Goal: Task Accomplishment & Management: Use online tool/utility

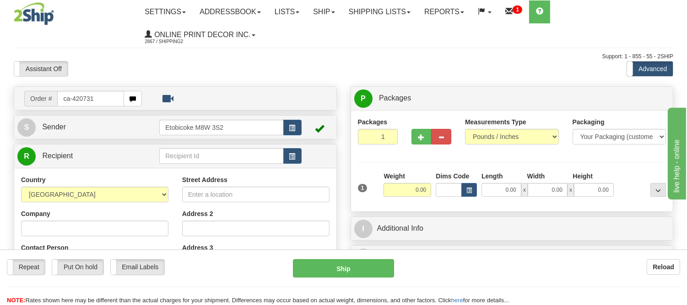
type input "ca-420731"
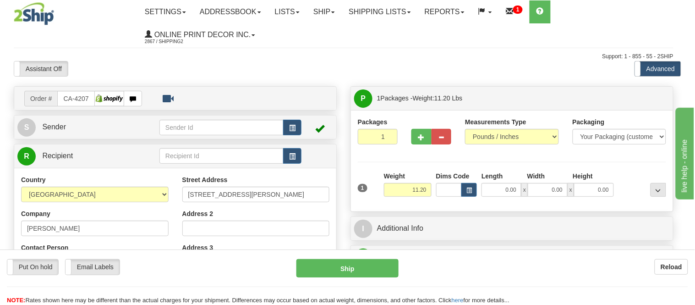
type input "[GEOGRAPHIC_DATA]"
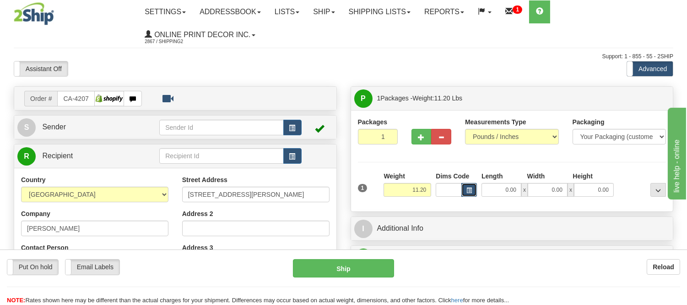
click at [469, 186] on button "button" at bounding box center [470, 190] width 16 height 14
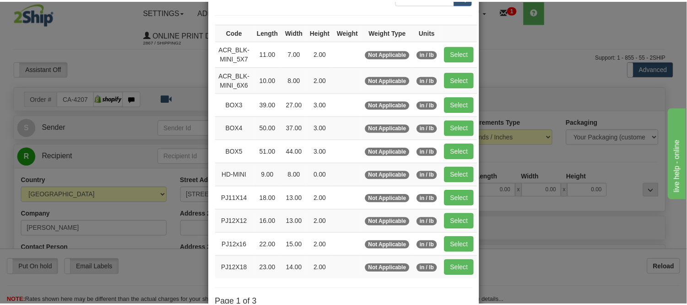
scroll to position [51, 0]
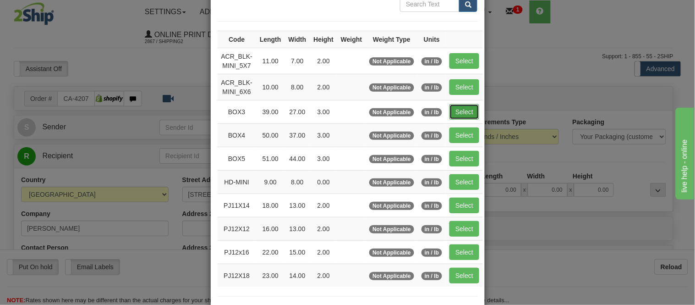
click at [450, 112] on button "Select" at bounding box center [464, 112] width 30 height 16
type input "BOX3"
type input "39.00"
type input "27.00"
type input "3.00"
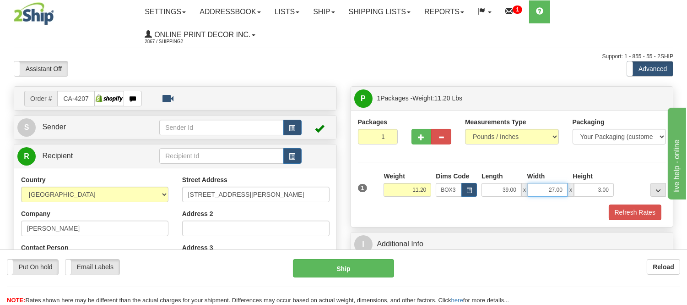
drag, startPoint x: 563, startPoint y: 190, endPoint x: 516, endPoint y: 185, distance: 47.4
click at [516, 185] on div "39.00 x 27.00 x 3.00" at bounding box center [548, 190] width 132 height 14
type input "36.00"
click at [651, 213] on button "Refresh Rates" at bounding box center [635, 212] width 53 height 16
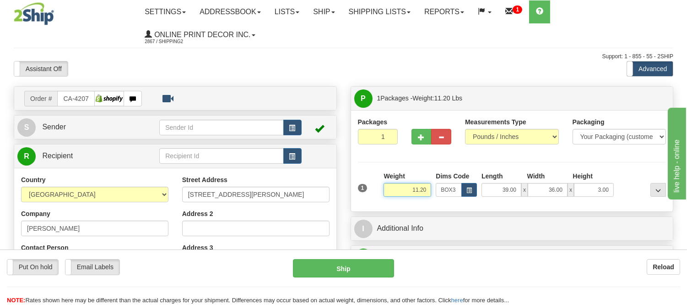
drag, startPoint x: 427, startPoint y: 185, endPoint x: 373, endPoint y: 212, distance: 60.4
click at [373, 211] on div "Packages 1 1 Measurements Type" at bounding box center [512, 160] width 322 height 101
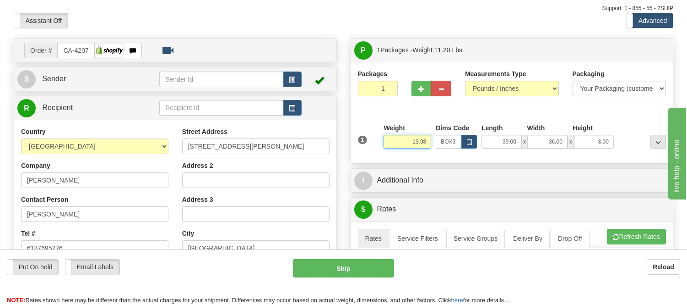
scroll to position [102, 0]
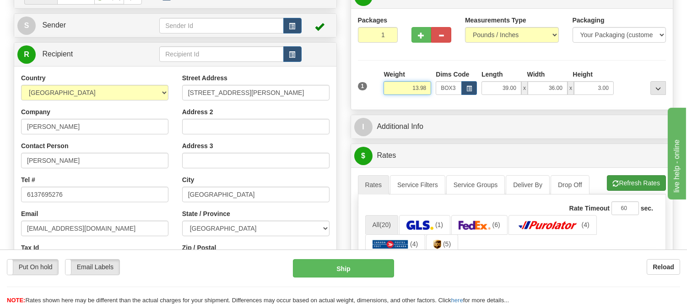
type input "13.98"
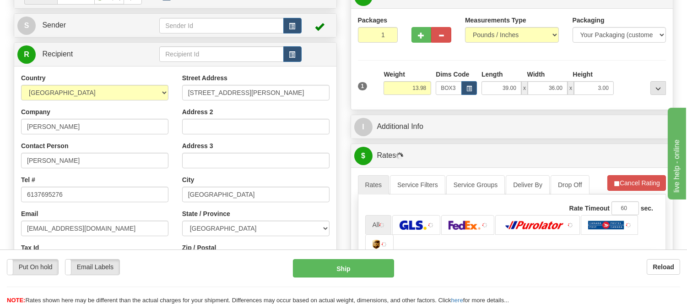
click at [652, 187] on li "Refresh Rates Cancel Rating" at bounding box center [637, 183] width 59 height 16
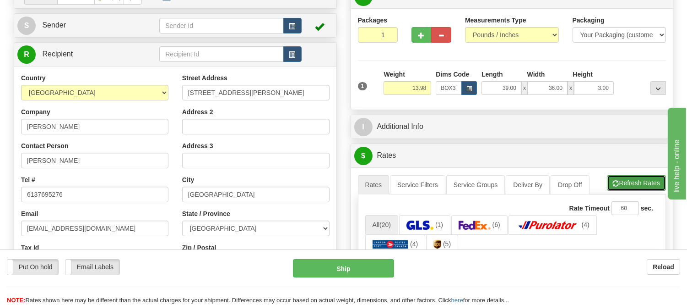
click at [636, 177] on button "Refresh Rates" at bounding box center [636, 183] width 59 height 16
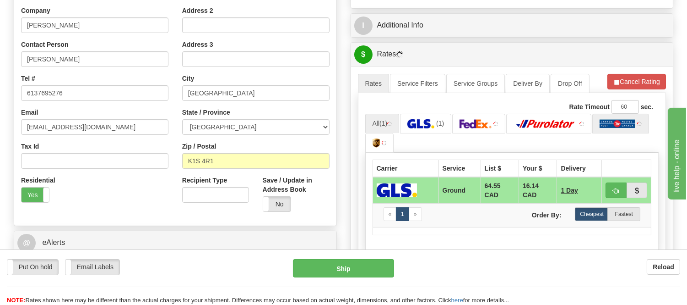
scroll to position [203, 0]
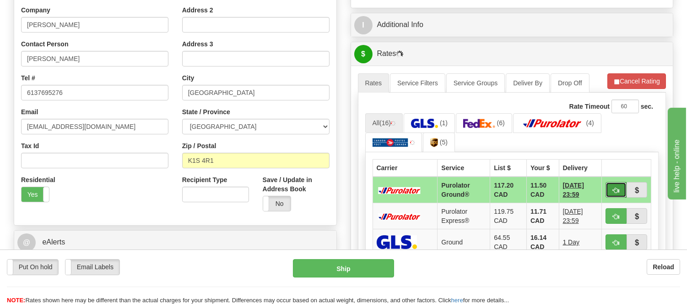
click at [615, 189] on span "button" at bounding box center [616, 190] width 6 height 6
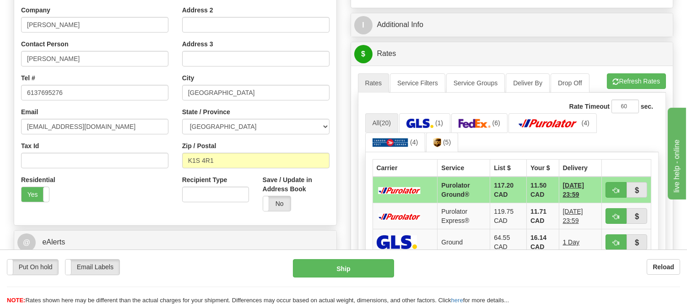
scroll to position [254, 0]
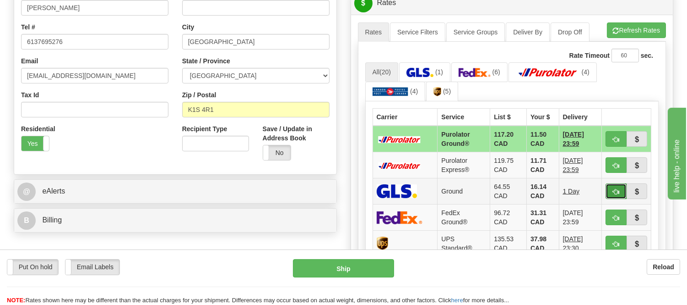
click at [615, 184] on button "button" at bounding box center [616, 191] width 21 height 16
type input "1"
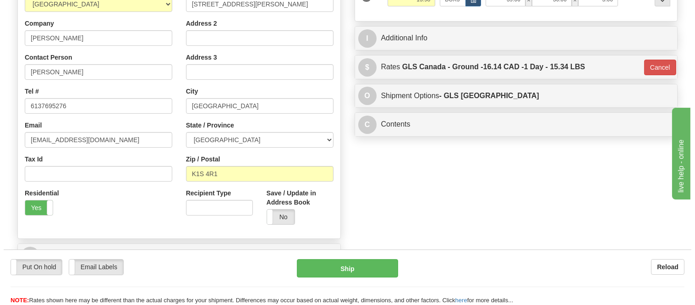
scroll to position [102, 0]
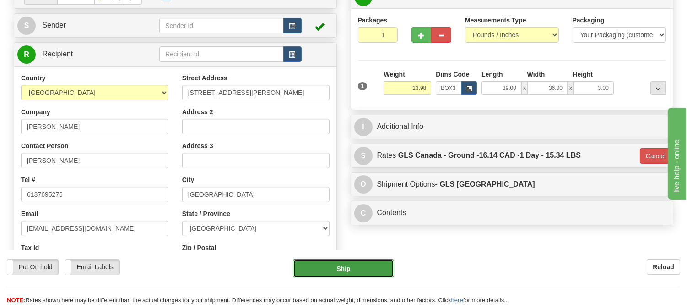
click at [356, 267] on button "Ship" at bounding box center [343, 268] width 101 height 18
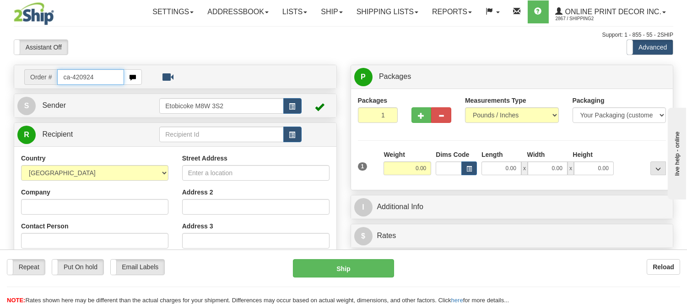
type input "ca-420924"
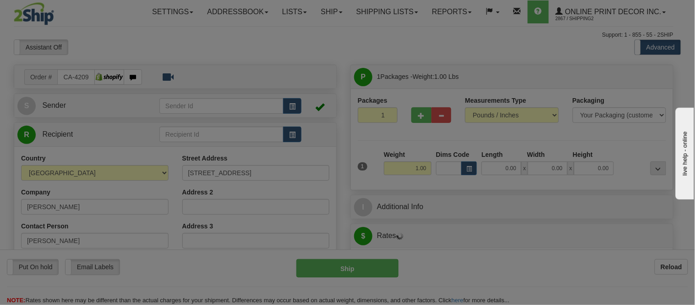
type input "SANDY LAKE"
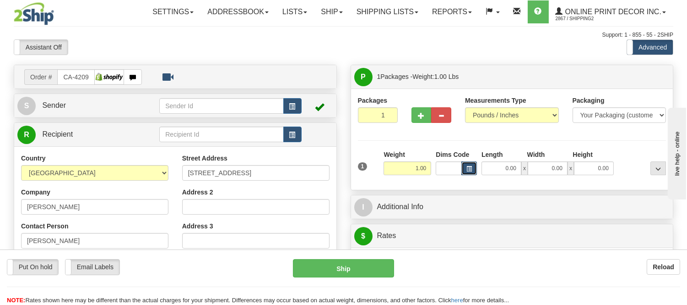
click at [468, 168] on span "button" at bounding box center [469, 168] width 5 height 5
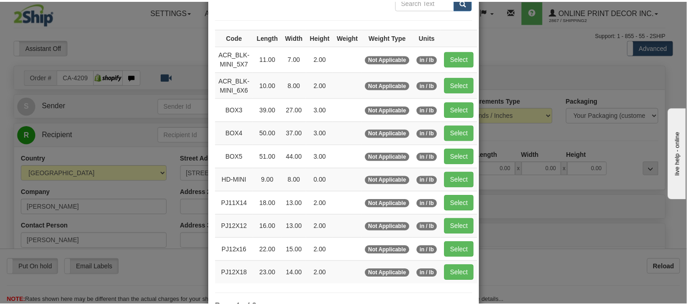
scroll to position [102, 0]
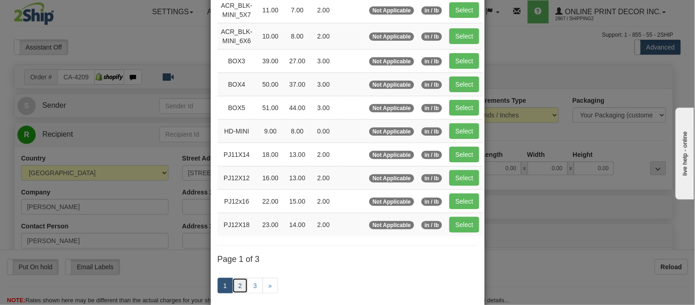
click at [236, 289] on link "2" at bounding box center [240, 286] width 16 height 16
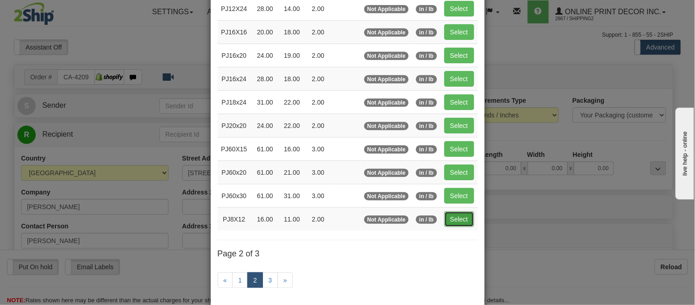
click at [445, 224] on button "Select" at bounding box center [459, 219] width 30 height 16
type input "PJ8X12"
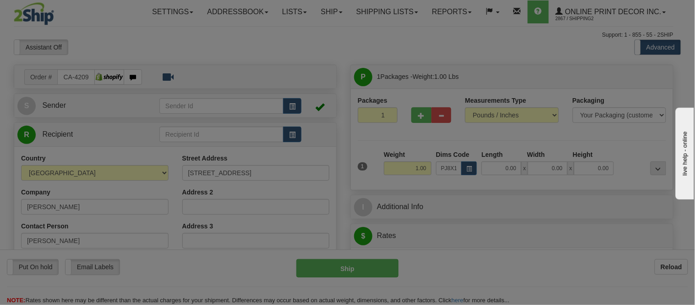
type input "16.00"
type input "11.00"
type input "2.00"
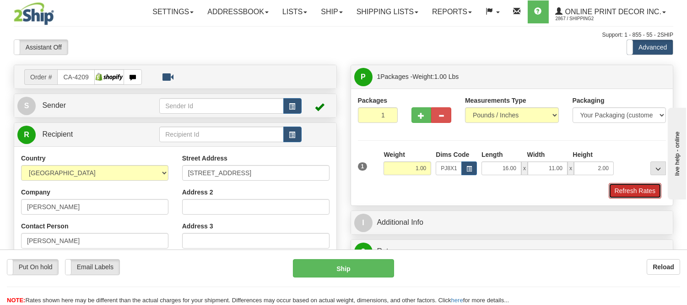
click at [649, 189] on button "Refresh Rates" at bounding box center [635, 191] width 53 height 16
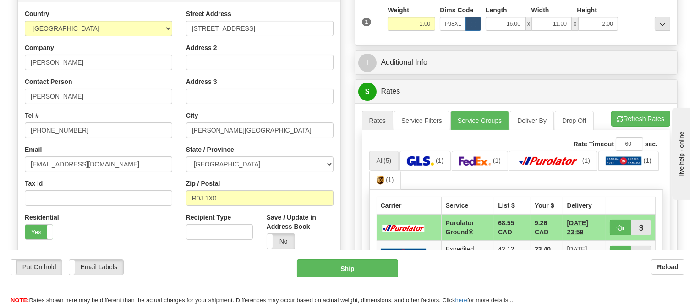
scroll to position [192, 0]
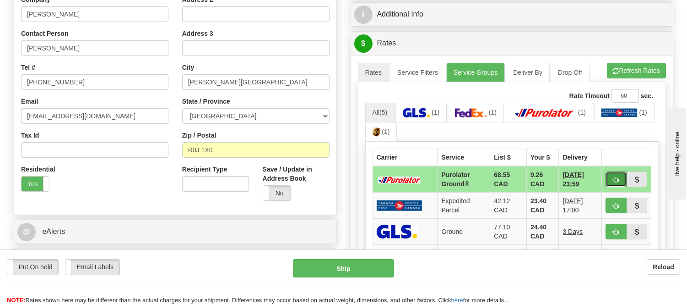
click at [614, 175] on button "button" at bounding box center [616, 179] width 21 height 16
type input "260"
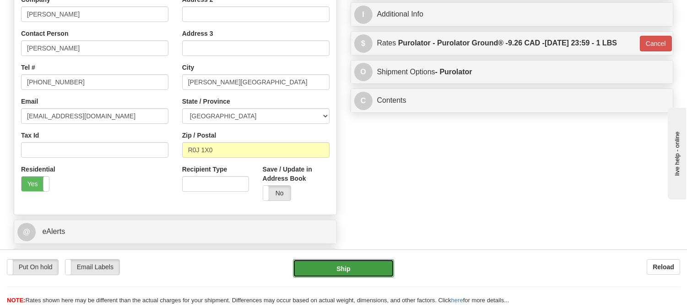
click at [373, 268] on button "Ship" at bounding box center [343, 268] width 101 height 18
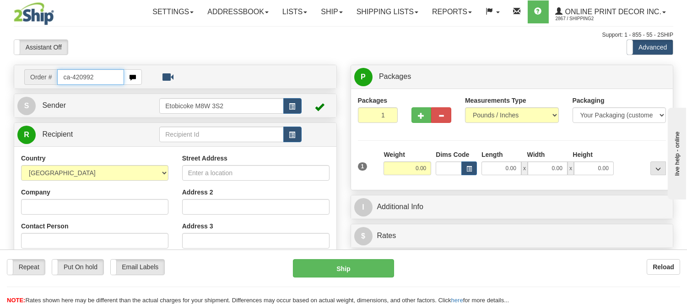
type input "ca-420992"
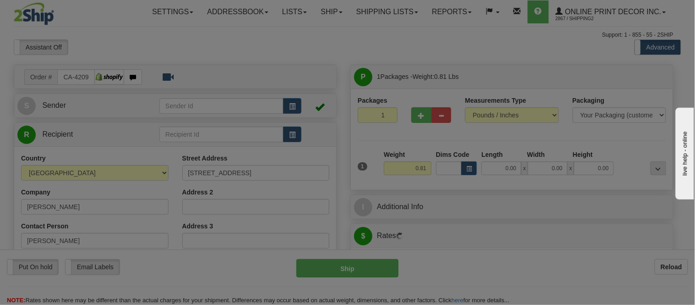
type input "THORNHILL"
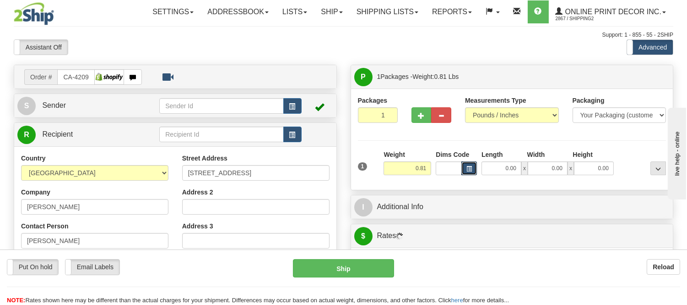
click at [473, 169] on button "button" at bounding box center [470, 168] width 16 height 14
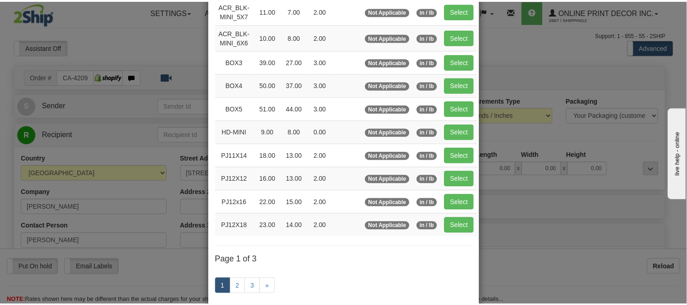
scroll to position [102, 0]
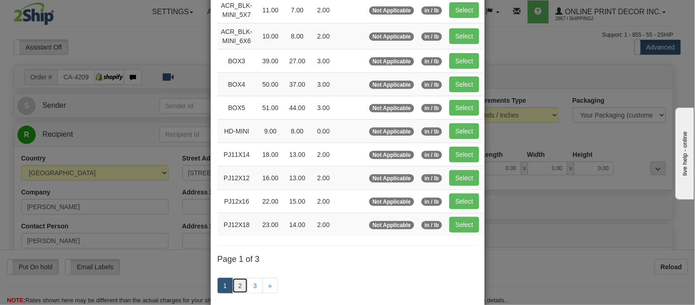
click at [239, 278] on link "2" at bounding box center [240, 286] width 16 height 16
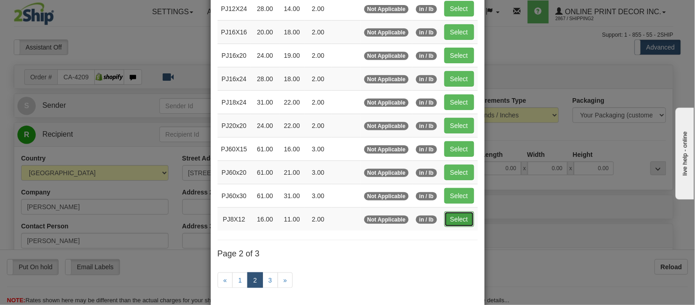
click at [453, 217] on button "Select" at bounding box center [459, 219] width 30 height 16
type input "PJ8X12"
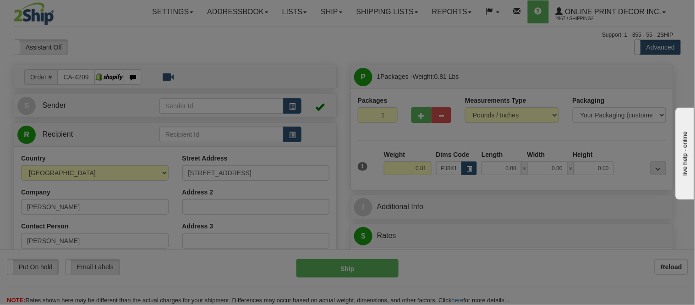
type input "16.00"
type input "11.00"
type input "2.00"
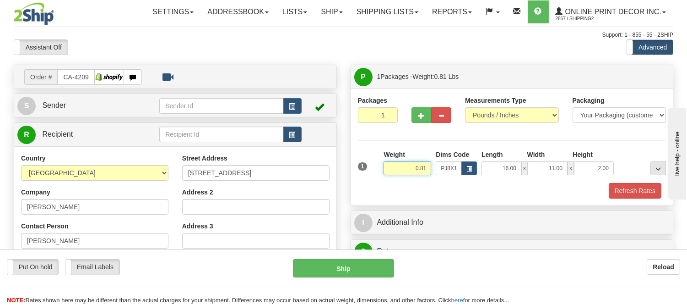
drag, startPoint x: 429, startPoint y: 167, endPoint x: 381, endPoint y: 165, distance: 48.1
click at [381, 165] on div "1 Weight 0.81 Dims Code x x" at bounding box center [512, 166] width 313 height 33
click button "Delete" at bounding box center [0, 0] width 0 height 0
click at [633, 191] on div "1 Weight 0.00 Dims Code PJ8X12 Length Width Height x x" at bounding box center [512, 174] width 309 height 49
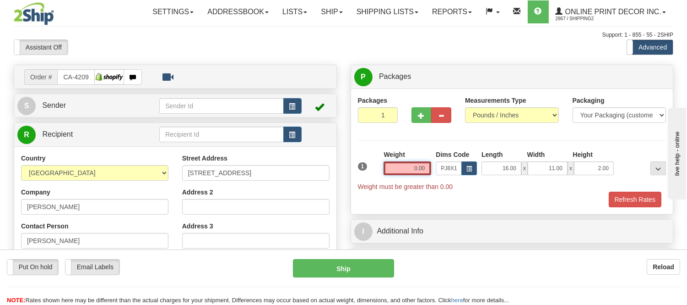
drag, startPoint x: 427, startPoint y: 166, endPoint x: 379, endPoint y: 175, distance: 48.5
click at [379, 175] on div "1 Weight 0.00 Dims Code x x" at bounding box center [512, 170] width 313 height 41
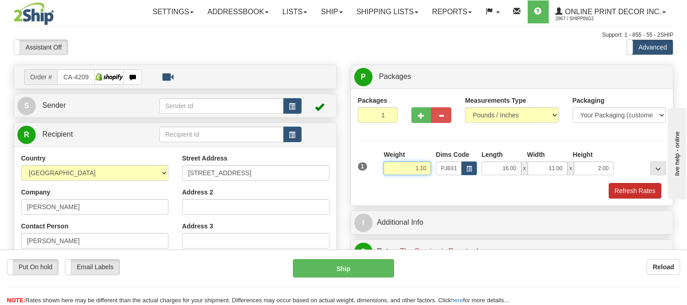
type input "1.10"
click at [648, 186] on button "Refresh Rates" at bounding box center [635, 191] width 53 height 16
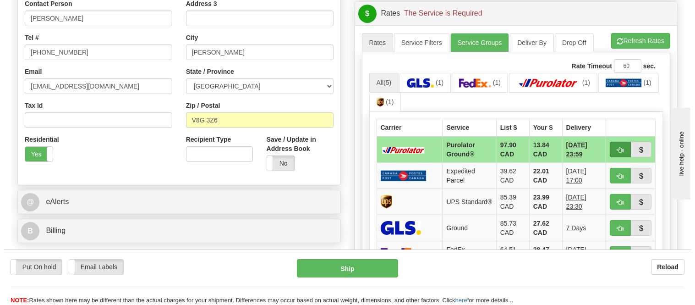
scroll to position [254, 0]
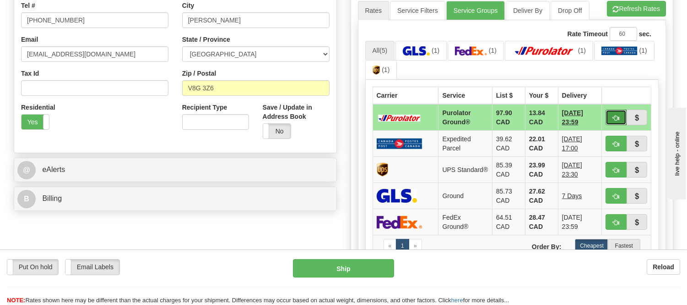
click at [613, 116] on span "button" at bounding box center [616, 118] width 6 height 6
type input "260"
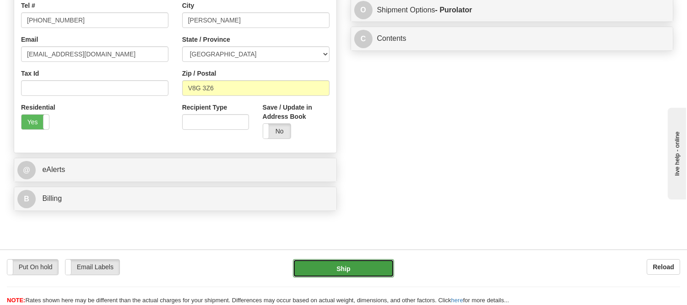
click at [341, 264] on button "Ship" at bounding box center [343, 268] width 101 height 18
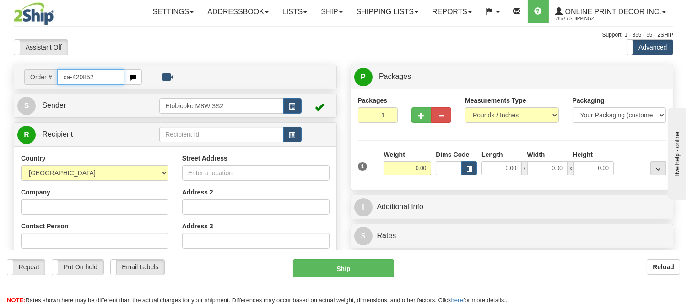
type input "ca-420852"
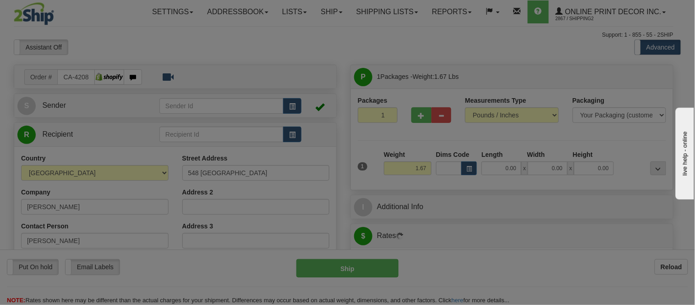
type input "NORTH YORK"
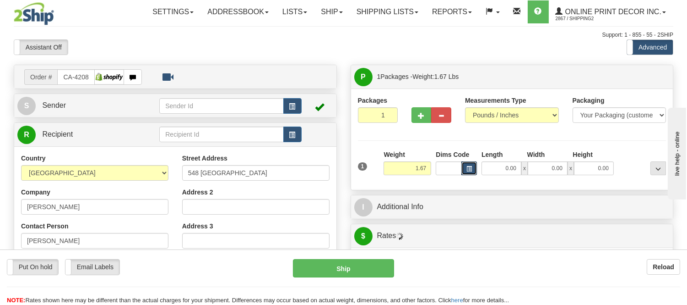
click at [469, 169] on span "button" at bounding box center [469, 168] width 5 height 5
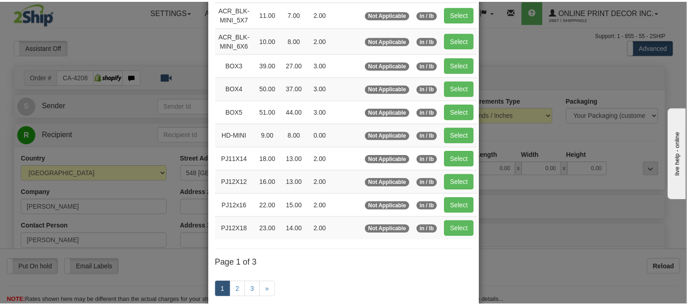
scroll to position [102, 0]
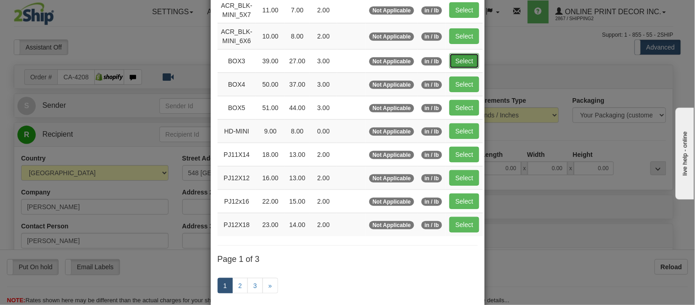
click at [449, 62] on button "Select" at bounding box center [464, 61] width 30 height 16
type input "BOX3"
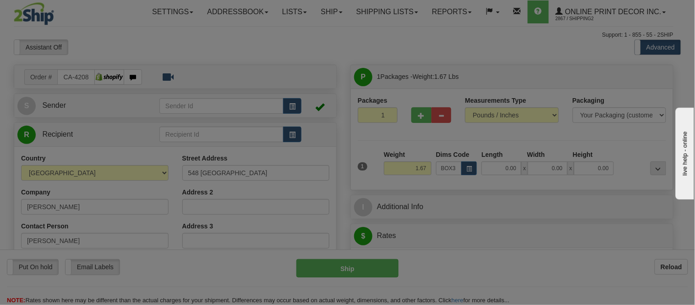
type input "39.00"
type input "27.00"
type input "3.00"
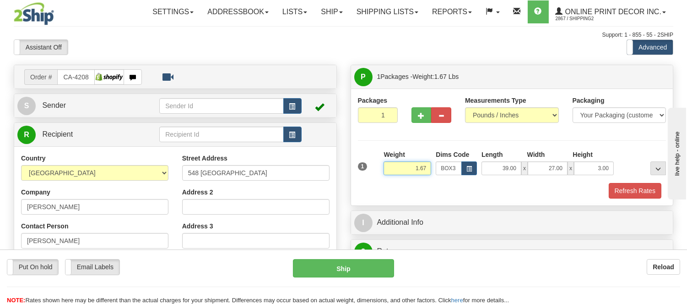
drag, startPoint x: 429, startPoint y: 168, endPoint x: 381, endPoint y: 169, distance: 48.1
click at [381, 169] on div "1 Weight 1.67 Dims Code BOX3" at bounding box center [512, 166] width 313 height 33
click at [418, 169] on input "9.98" at bounding box center [408, 168] width 48 height 14
type input "7.98"
click at [627, 186] on button "Refresh Rates" at bounding box center [635, 191] width 53 height 16
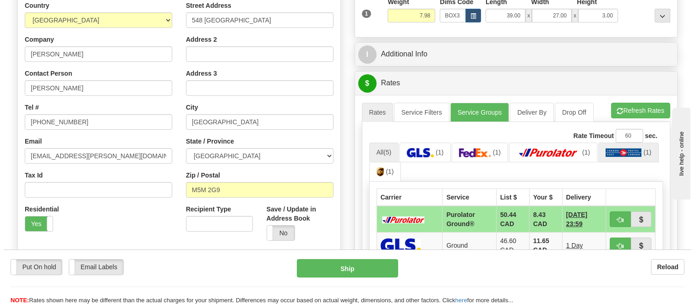
scroll to position [203, 0]
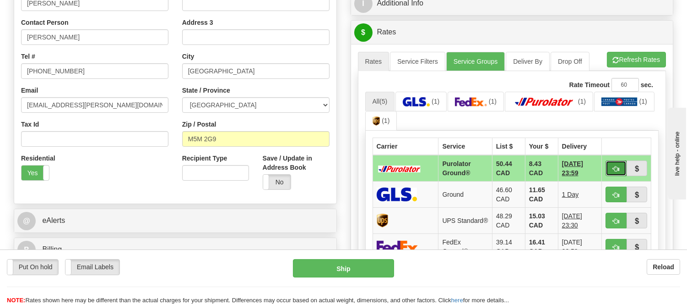
click at [616, 170] on span "button" at bounding box center [616, 169] width 6 height 6
type input "260"
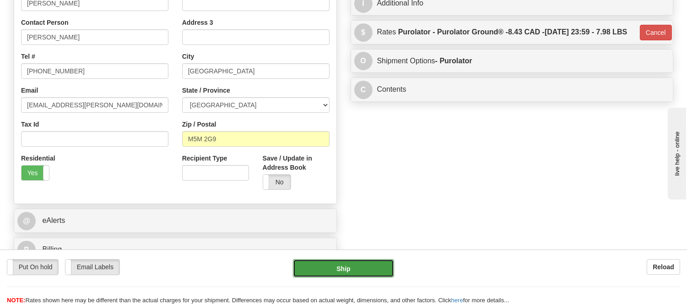
click at [358, 272] on button "Ship" at bounding box center [343, 268] width 101 height 18
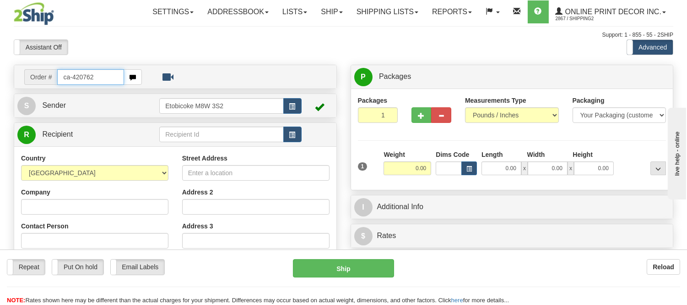
type input "ca-420762"
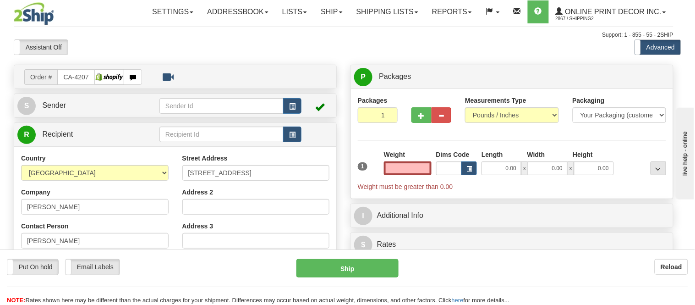
type input "WHITBY"
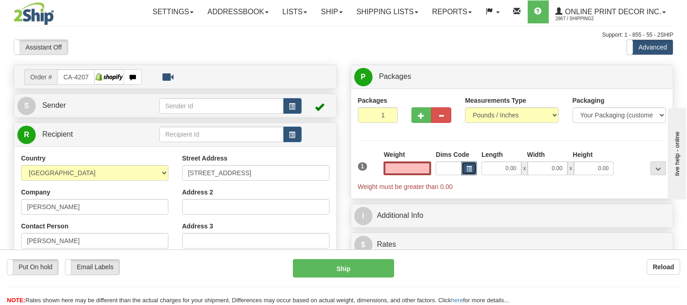
type input "0.00"
click at [473, 167] on button "button" at bounding box center [470, 168] width 16 height 14
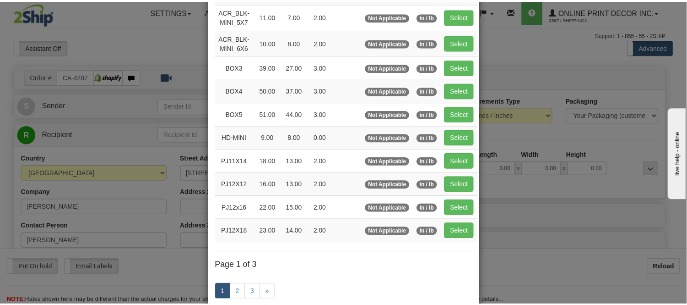
scroll to position [102, 0]
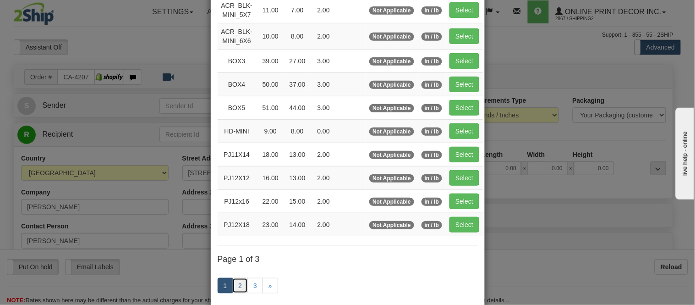
click at [238, 288] on link "2" at bounding box center [240, 286] width 16 height 16
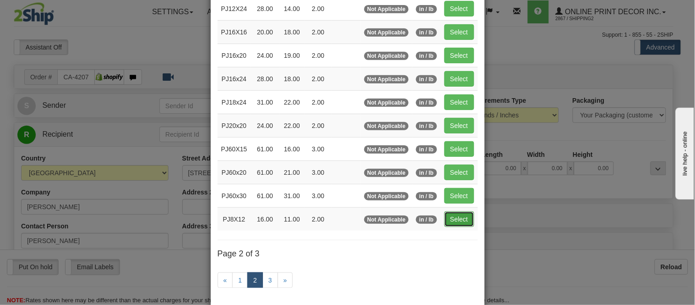
click at [451, 217] on button "Select" at bounding box center [459, 219] width 30 height 16
type input "PJ8X12"
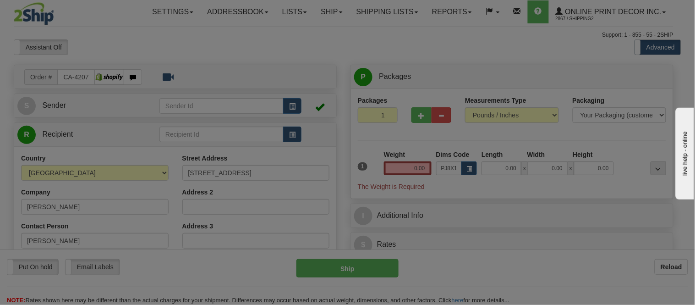
type input "16.00"
type input "11.00"
type input "2.00"
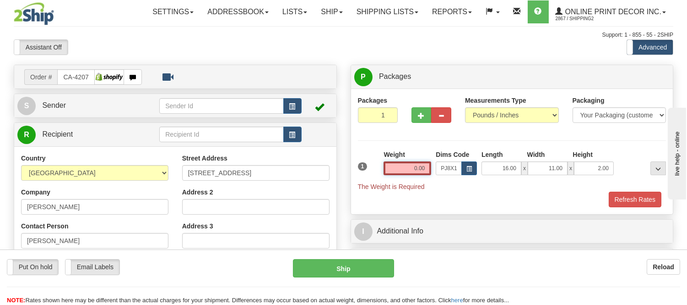
drag, startPoint x: 427, startPoint y: 170, endPoint x: 352, endPoint y: 171, distance: 75.1
click at [352, 171] on div "Packages 1 1 Measurements Type" at bounding box center [512, 150] width 322 height 125
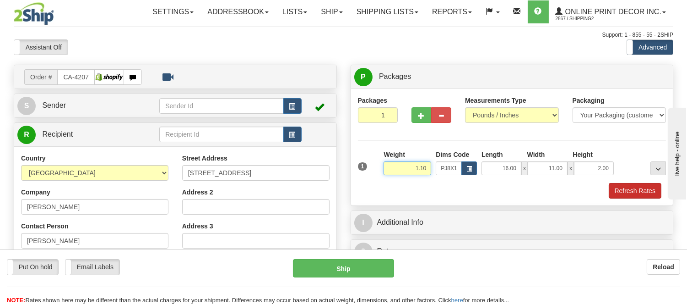
type input "1.10"
click at [629, 191] on button "Refresh Rates" at bounding box center [635, 191] width 53 height 16
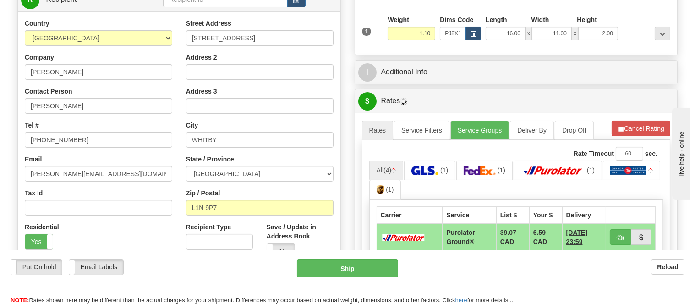
scroll to position [153, 0]
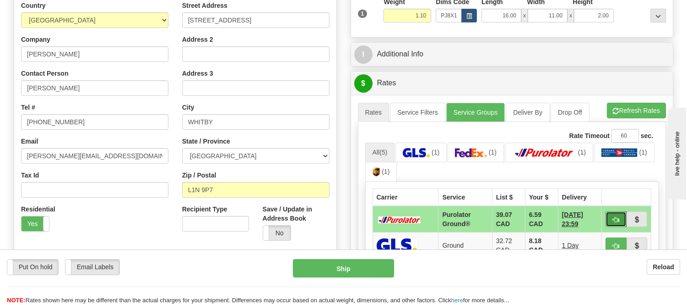
click at [617, 217] on span "button" at bounding box center [616, 220] width 6 height 6
type input "260"
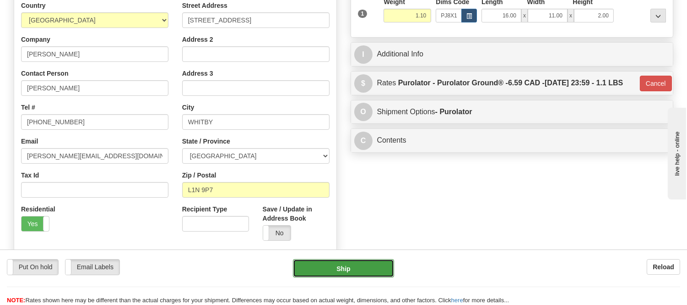
click at [360, 268] on button "Ship" at bounding box center [343, 268] width 101 height 18
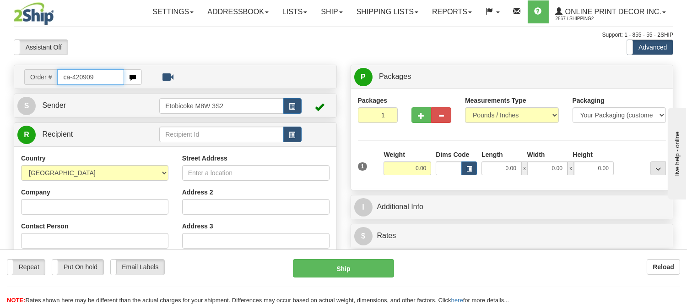
type input "ca-420909"
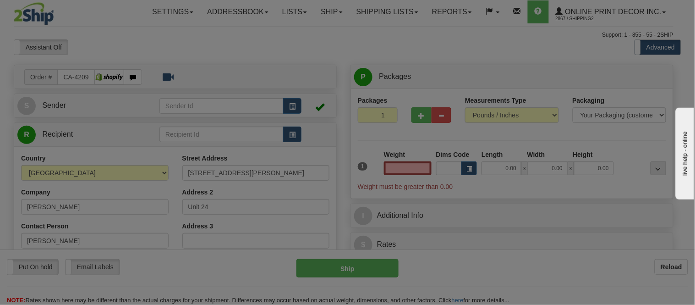
type input "ETOBICOKE"
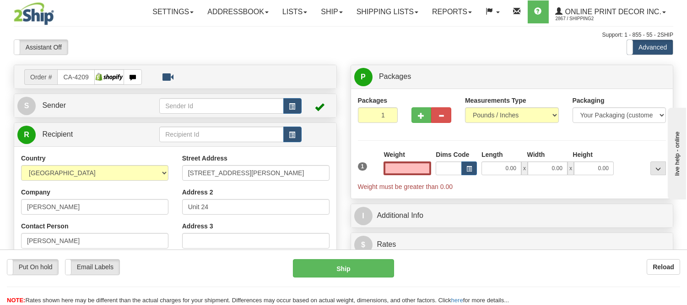
type input "0.00"
click at [469, 175] on div "1 Weight 0.00 Dims Code 0.00" at bounding box center [512, 170] width 313 height 41
click at [470, 169] on span "button" at bounding box center [469, 168] width 5 height 5
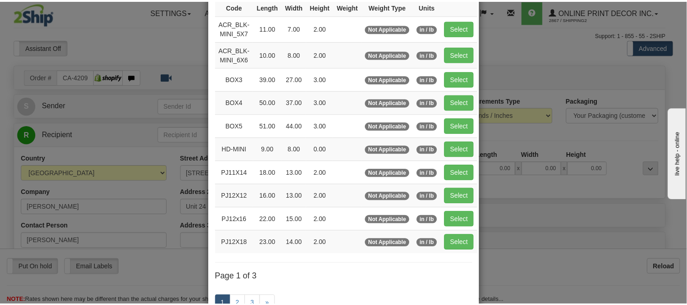
scroll to position [102, 0]
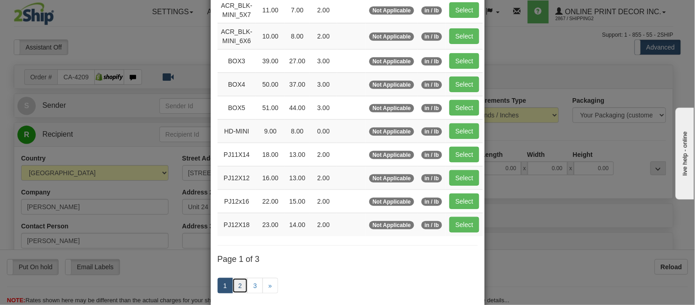
click at [235, 281] on link "2" at bounding box center [240, 286] width 16 height 16
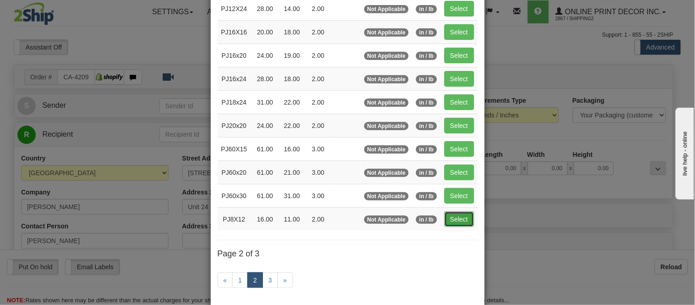
click at [457, 220] on button "Select" at bounding box center [459, 219] width 30 height 16
type input "PJ8X12"
type input "16.00"
type input "11.00"
type input "2.00"
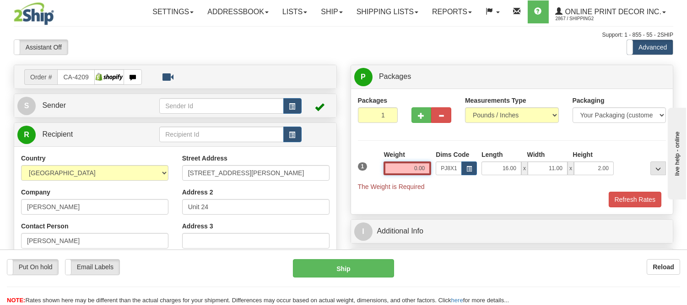
drag, startPoint x: 429, startPoint y: 166, endPoint x: 393, endPoint y: 167, distance: 35.7
click at [393, 167] on input "0.00" at bounding box center [408, 168] width 48 height 14
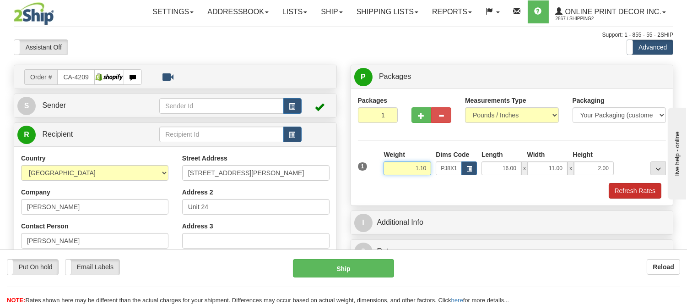
type input "1.10"
click at [644, 189] on button "Refresh Rates" at bounding box center [635, 191] width 53 height 16
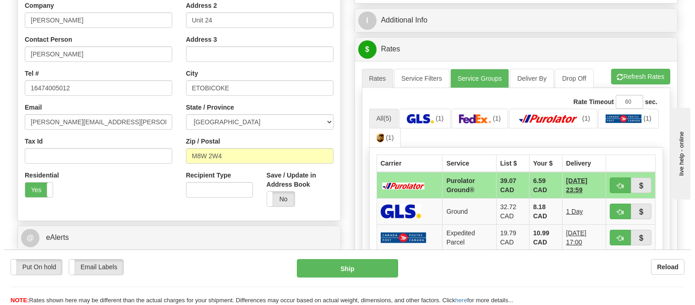
scroll to position [203, 0]
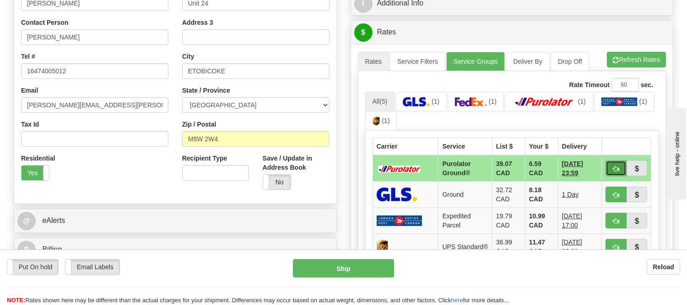
click at [611, 169] on button "button" at bounding box center [616, 168] width 21 height 16
type input "260"
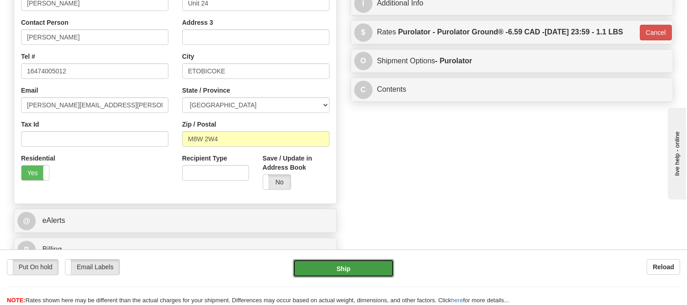
click at [312, 262] on button "Ship" at bounding box center [343, 268] width 101 height 18
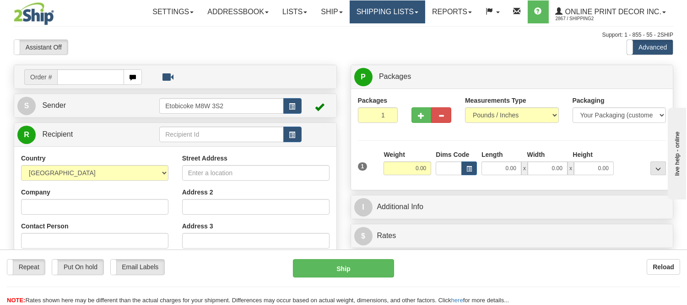
click at [402, 17] on link "Shipping lists" at bounding box center [388, 11] width 76 height 23
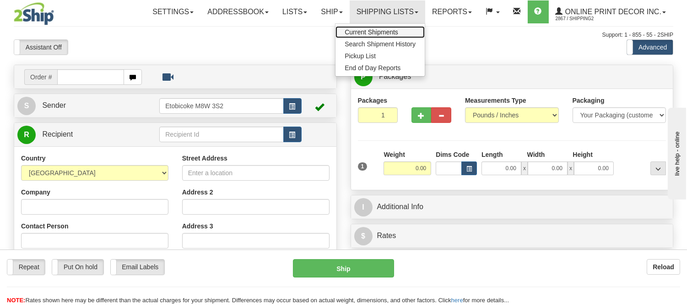
click at [394, 27] on link "Current Shipments" at bounding box center [380, 32] width 89 height 12
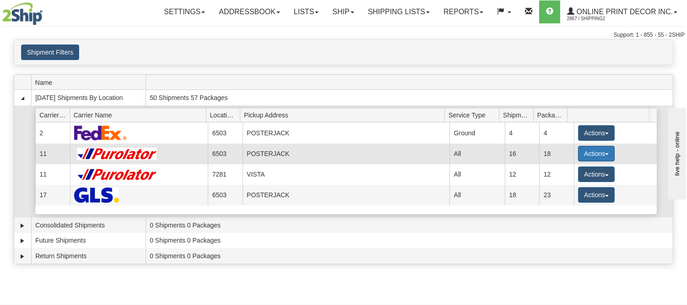
click at [592, 157] on button "Actions" at bounding box center [596, 154] width 37 height 16
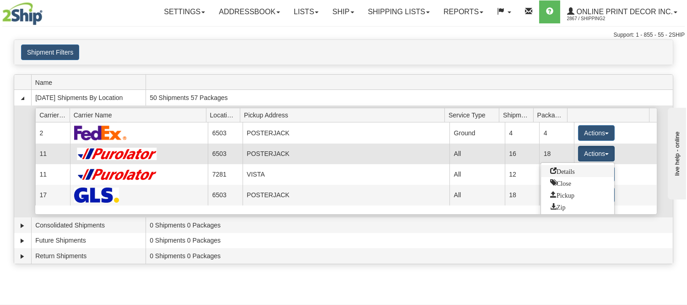
click at [570, 170] on span "Details" at bounding box center [563, 170] width 25 height 6
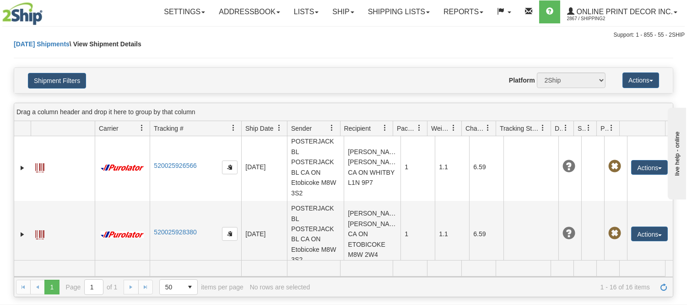
scroll to position [994, 0]
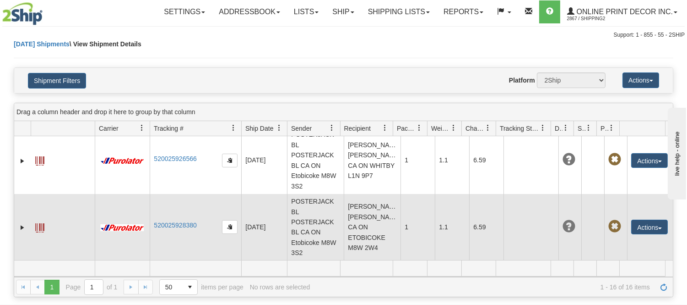
click at [42, 223] on span at bounding box center [39, 227] width 9 height 9
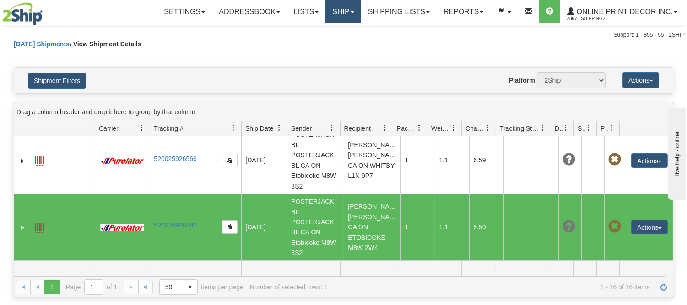
click at [340, 11] on link "Ship" at bounding box center [343, 11] width 35 height 23
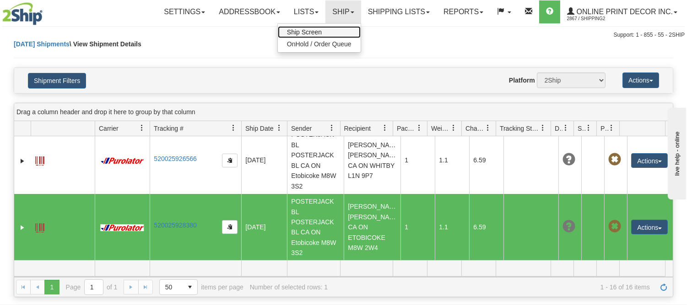
click at [327, 30] on link "Ship Screen" at bounding box center [319, 32] width 83 height 12
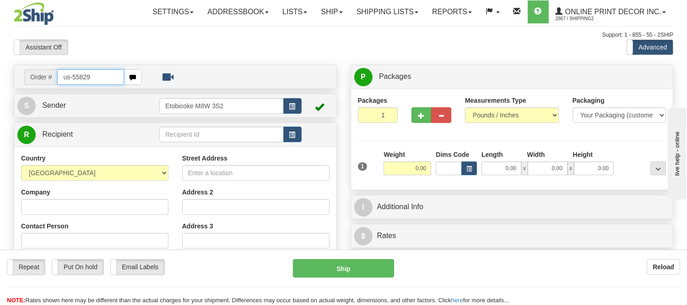
type input "us-55829"
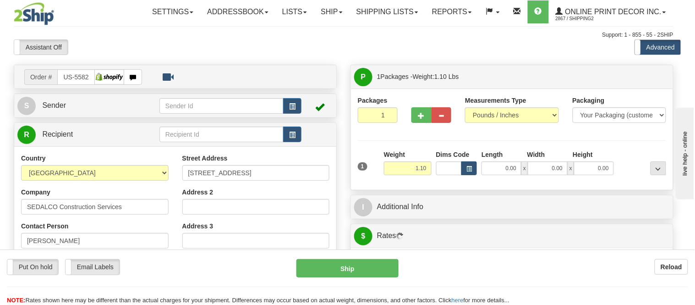
type input "FORT WORTH"
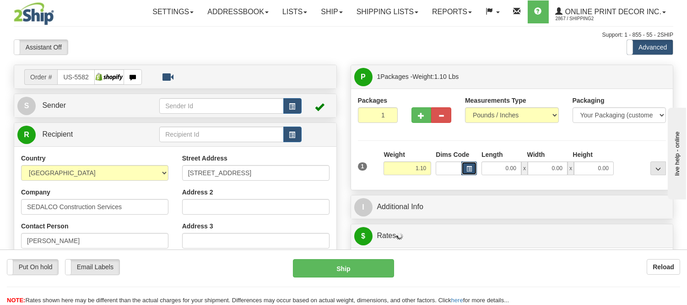
click at [465, 168] on button "button" at bounding box center [470, 168] width 16 height 14
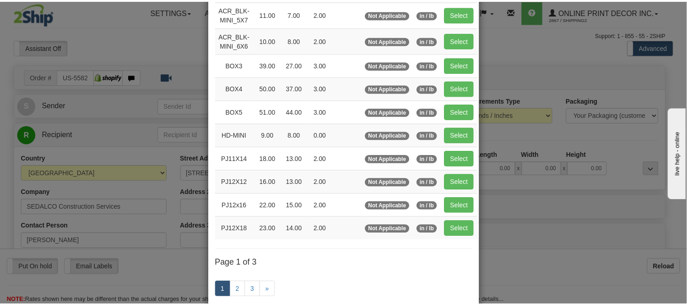
scroll to position [102, 0]
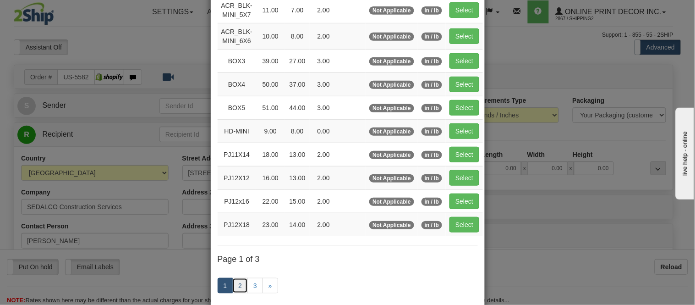
click at [239, 285] on link "2" at bounding box center [240, 286] width 16 height 16
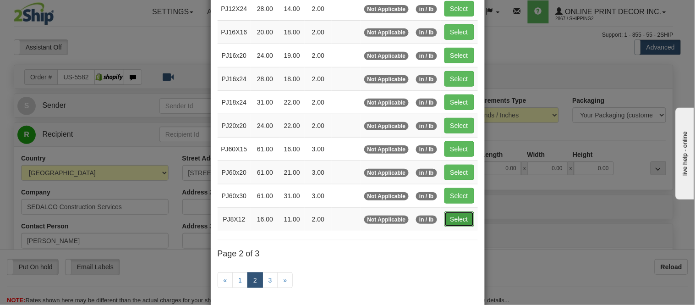
click at [463, 216] on button "Select" at bounding box center [459, 219] width 30 height 16
type input "PJ8X12"
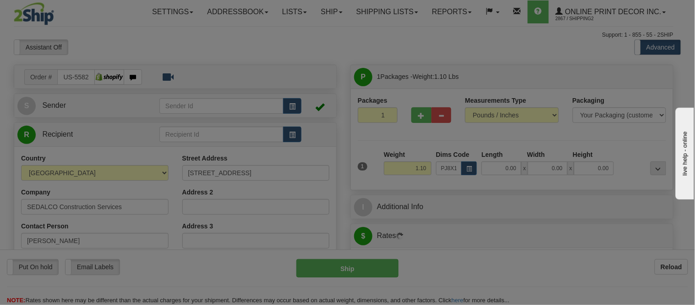
type input "16.00"
type input "11.00"
type input "2.00"
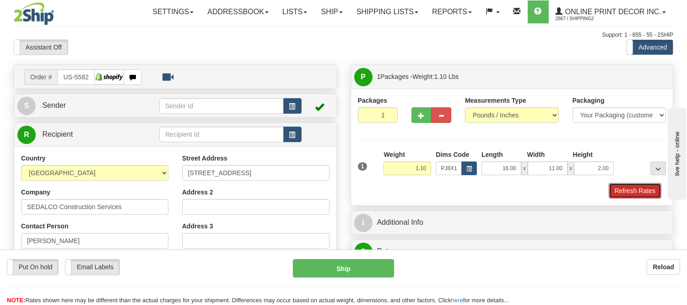
click at [647, 194] on button "Refresh Rates" at bounding box center [635, 191] width 53 height 16
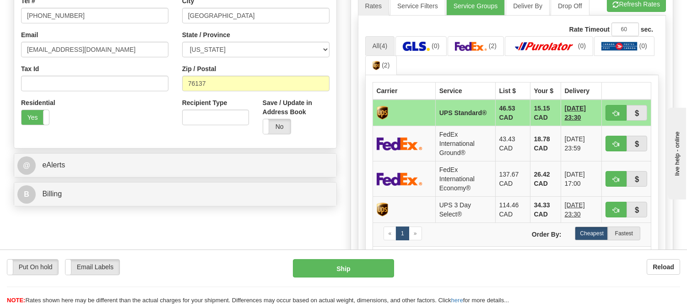
scroll to position [300, 0]
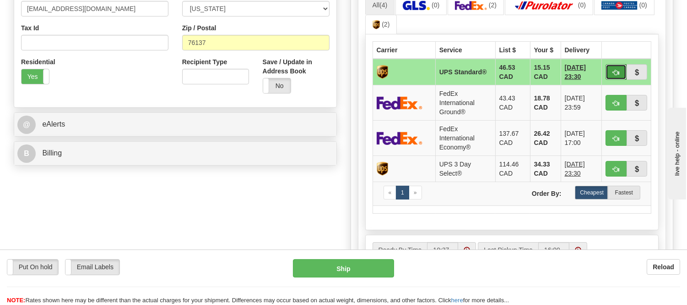
click at [613, 71] on span "button" at bounding box center [616, 73] width 6 height 6
type input "11"
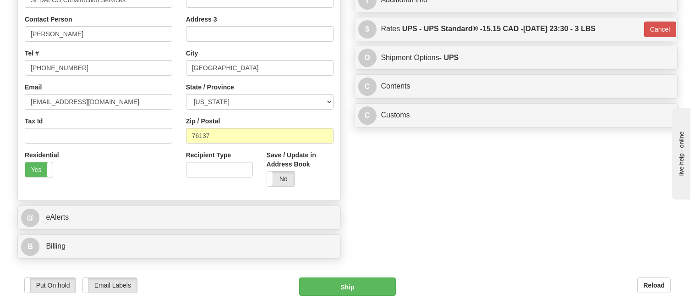
scroll to position [198, 0]
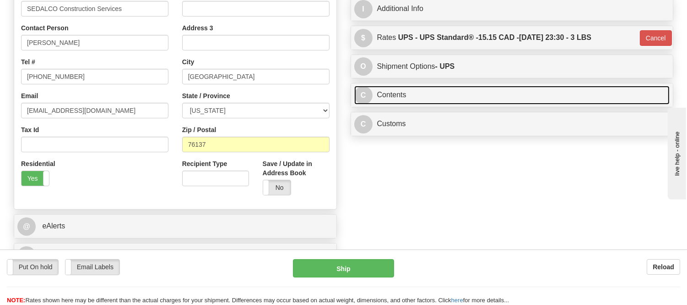
click at [452, 99] on link "C Contents" at bounding box center [512, 95] width 316 height 19
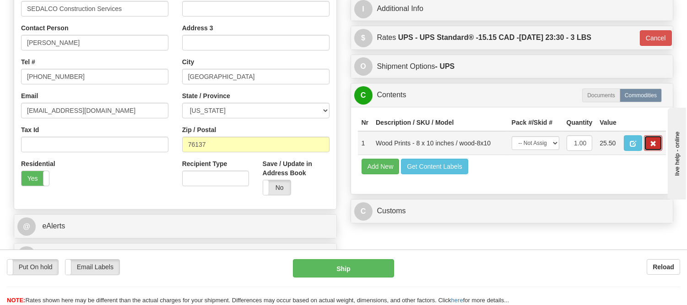
click at [650, 151] on button "button" at bounding box center [653, 143] width 18 height 16
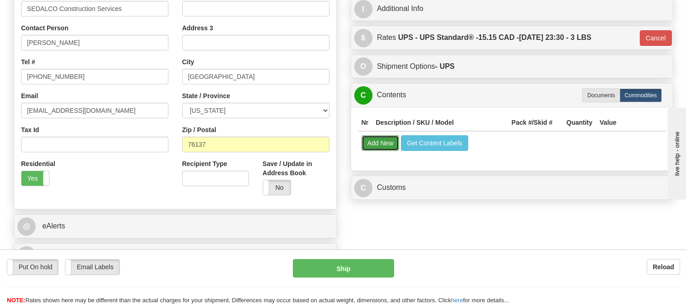
click at [382, 142] on button "Add New" at bounding box center [381, 143] width 38 height 16
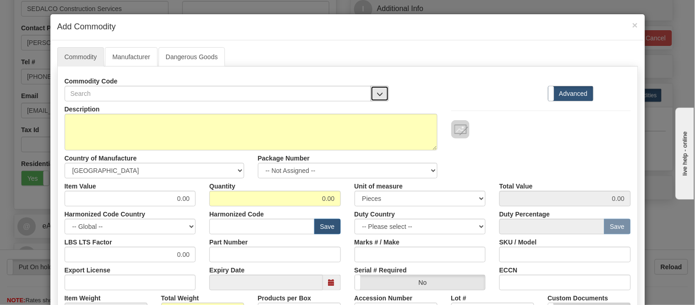
click at [376, 97] on span "button" at bounding box center [379, 94] width 6 height 6
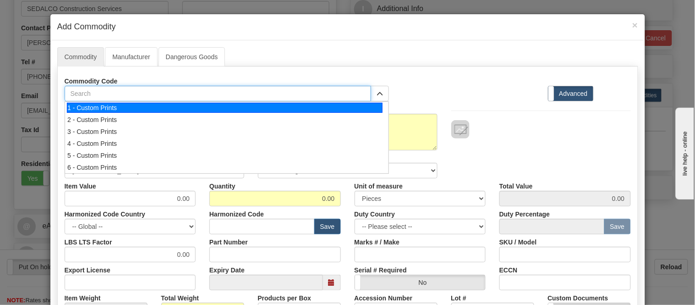
click at [358, 98] on input "text" at bounding box center [218, 94] width 307 height 16
click at [327, 105] on div "1 - Custom Prints" at bounding box center [225, 108] width 316 height 10
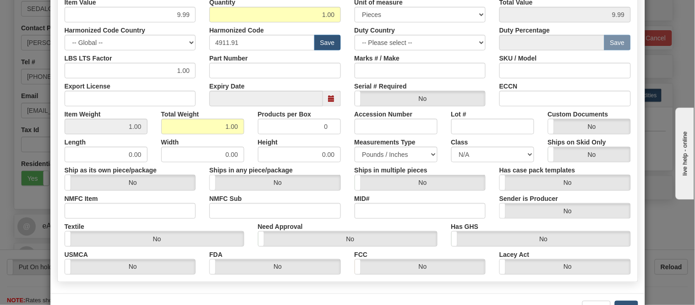
scroll to position [216, 0]
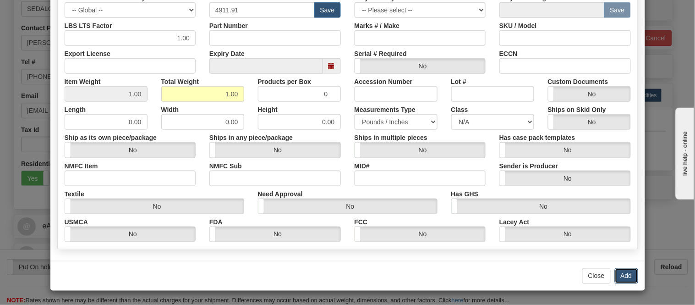
click at [617, 273] on button "Add" at bounding box center [626, 276] width 23 height 16
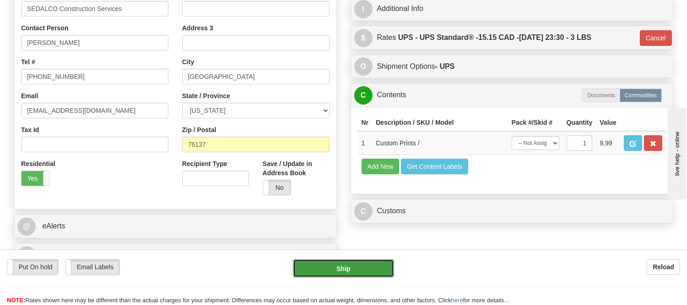
click at [370, 264] on button "Ship" at bounding box center [343, 268] width 101 height 18
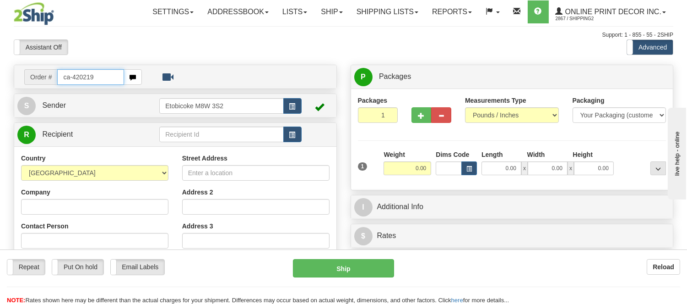
type input "ca-420219"
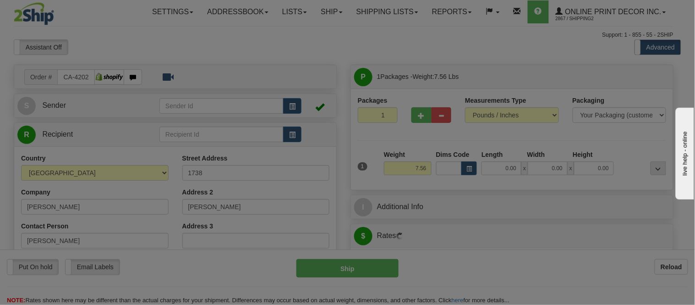
type input "LEVIS"
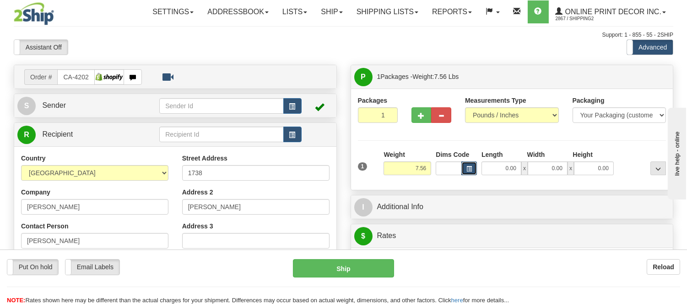
click at [475, 168] on button "button" at bounding box center [470, 168] width 16 height 14
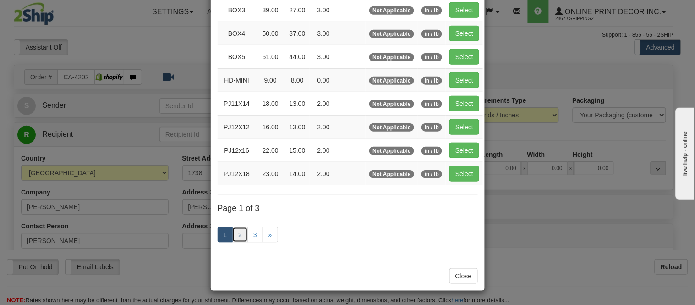
click at [238, 231] on link "2" at bounding box center [240, 235] width 16 height 16
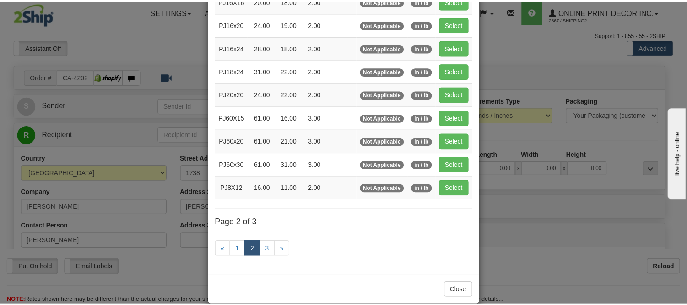
scroll to position [149, 0]
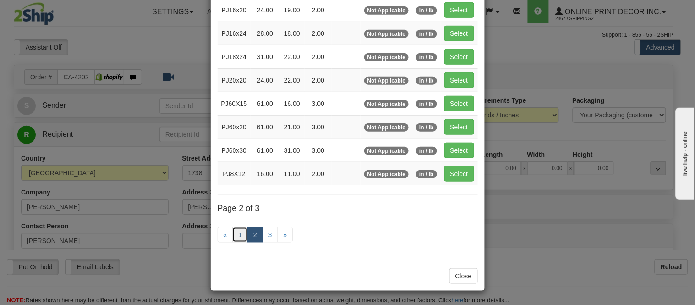
click at [237, 235] on link "1" at bounding box center [240, 235] width 16 height 16
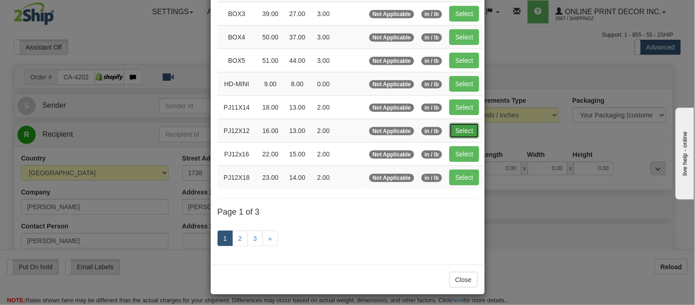
click at [456, 126] on button "Select" at bounding box center [464, 131] width 30 height 16
type input "PJ12X12"
type input "16.00"
type input "13.00"
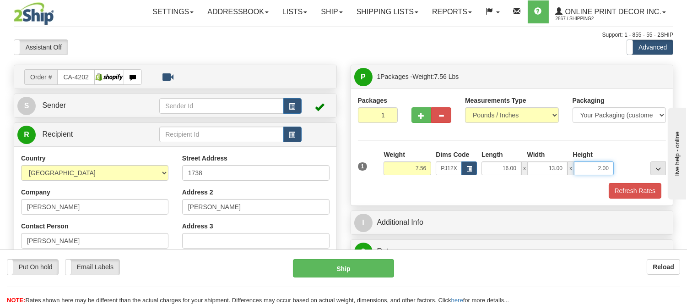
drag, startPoint x: 611, startPoint y: 169, endPoint x: 570, endPoint y: 167, distance: 40.4
click at [570, 167] on div "16.00 x 13.00 x 2.00" at bounding box center [548, 168] width 132 height 14
click button "Delete" at bounding box center [0, 0] width 0 height 0
type input "4.00"
click at [647, 185] on button "Refresh Rates" at bounding box center [635, 191] width 53 height 16
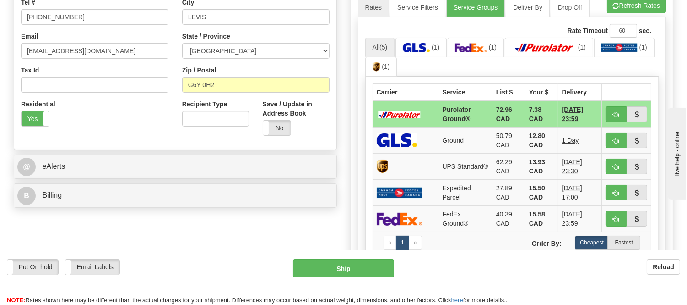
drag, startPoint x: 692, startPoint y: 30, endPoint x: 85, endPoint y: 14, distance: 607.1
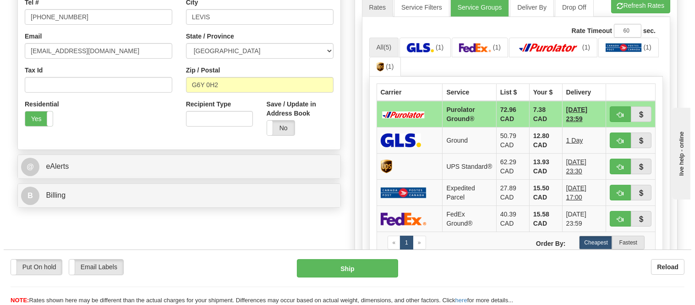
scroll to position [261, 0]
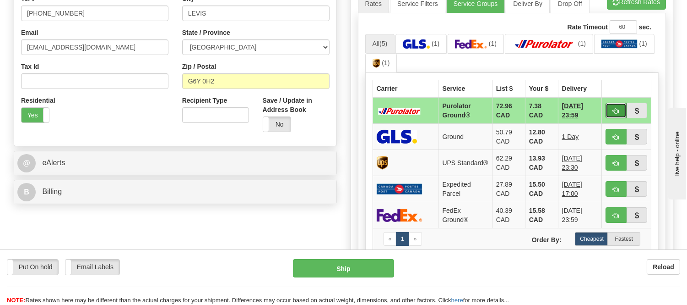
click at [613, 109] on span "button" at bounding box center [616, 111] width 6 height 6
type input "260"
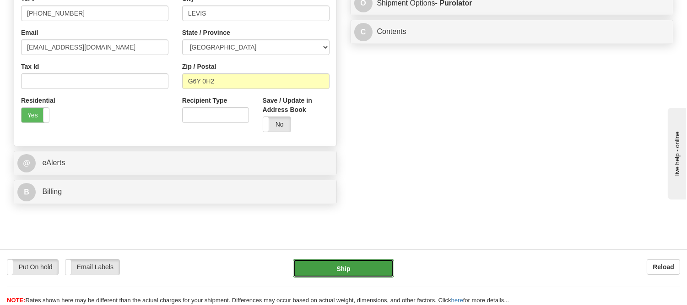
click at [347, 272] on button "Ship" at bounding box center [343, 268] width 101 height 18
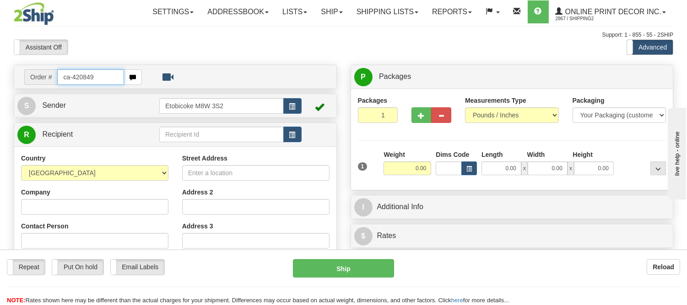
type input "ca-420849"
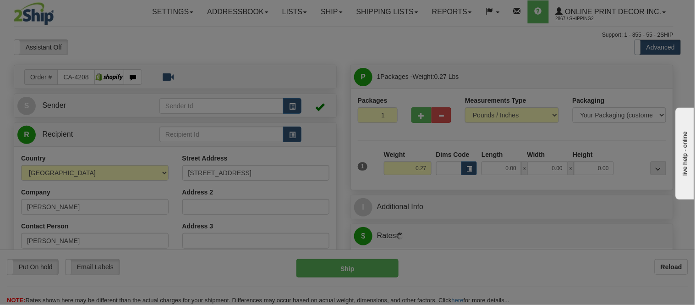
type input "VICTORIA"
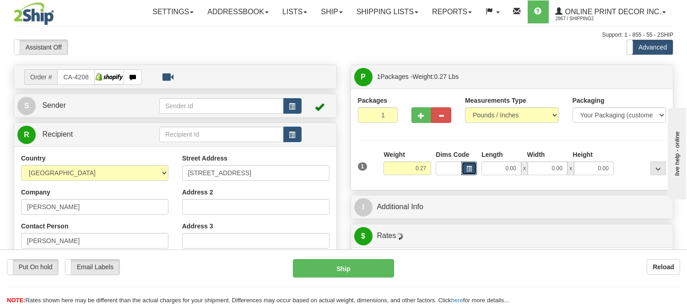
click at [473, 165] on button "button" at bounding box center [470, 168] width 16 height 14
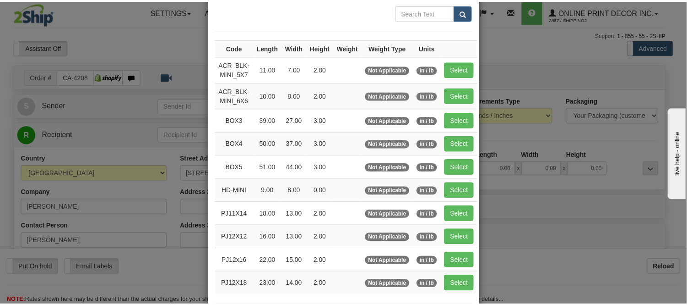
scroll to position [102, 0]
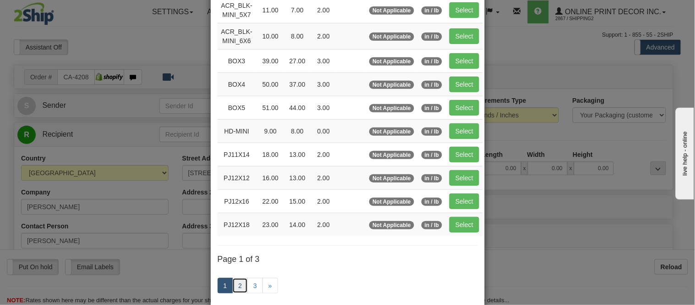
click at [235, 284] on link "2" at bounding box center [240, 286] width 16 height 16
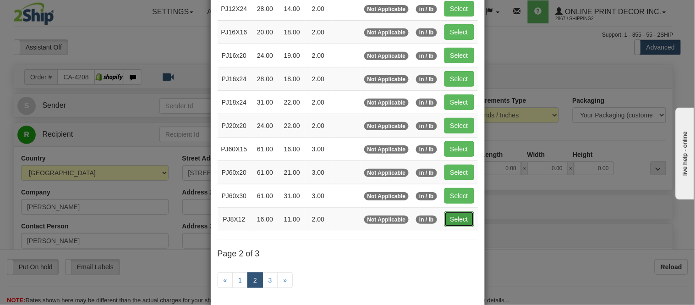
click at [463, 218] on button "Select" at bounding box center [459, 219] width 30 height 16
type input "PJ8X12"
type input "16.00"
type input "11.00"
type input "2.00"
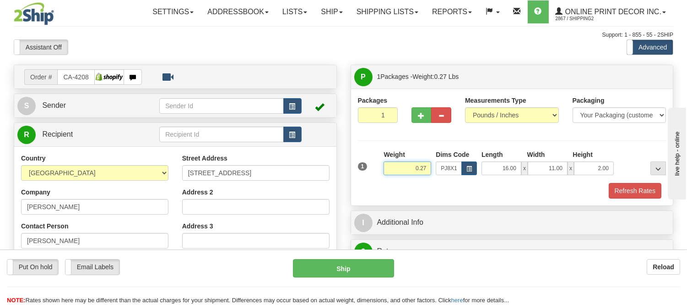
drag, startPoint x: 428, startPoint y: 166, endPoint x: 387, endPoint y: 167, distance: 41.2
click at [387, 167] on input "0.27" at bounding box center [408, 168] width 48 height 14
type input "1.15"
click at [626, 191] on button "Refresh Rates" at bounding box center [635, 191] width 53 height 16
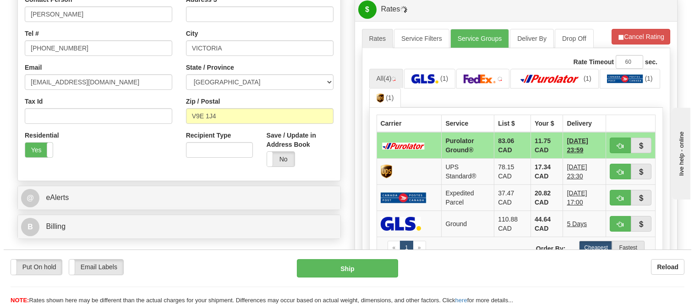
scroll to position [235, 0]
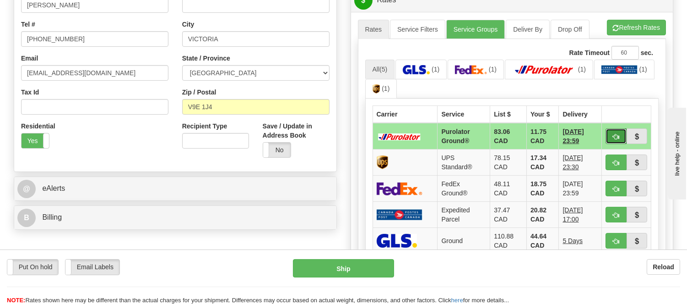
click at [614, 135] on span "button" at bounding box center [616, 137] width 6 height 6
type input "260"
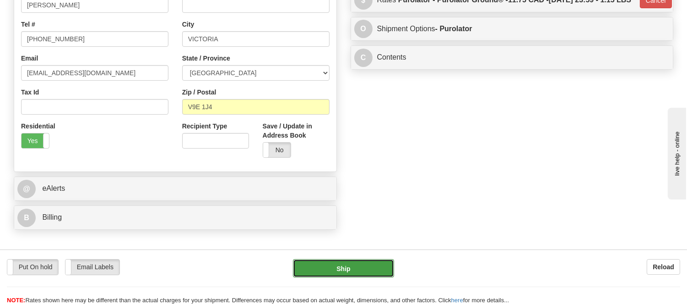
click at [366, 269] on button "Ship" at bounding box center [343, 268] width 101 height 18
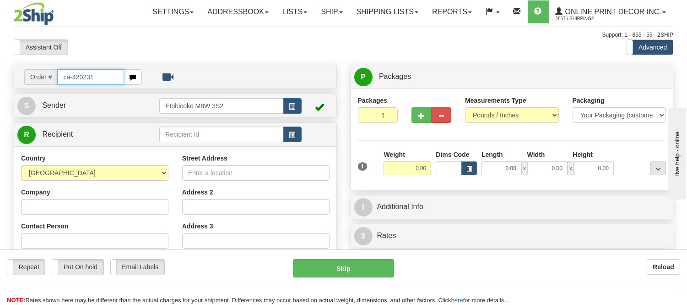
type input "ca-420231"
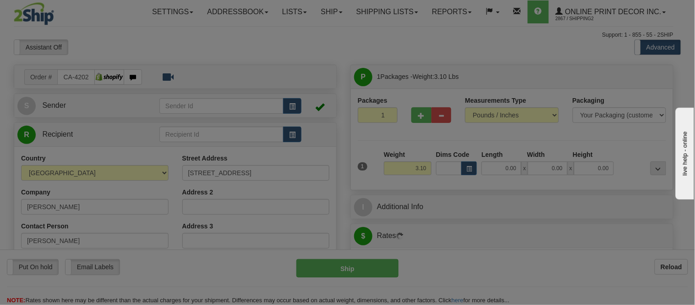
type input "AMHERST"
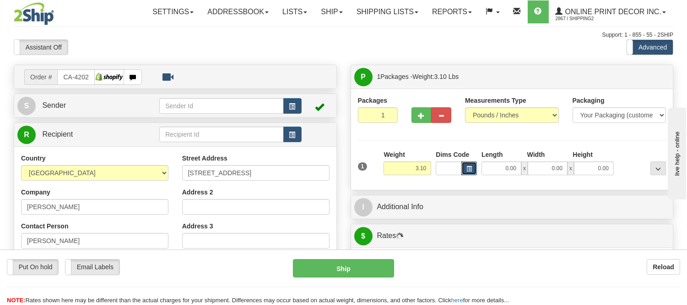
click at [472, 173] on button "button" at bounding box center [470, 168] width 16 height 14
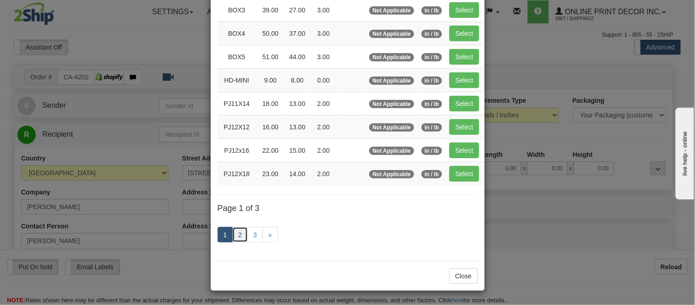
click at [237, 231] on link "2" at bounding box center [240, 235] width 16 height 16
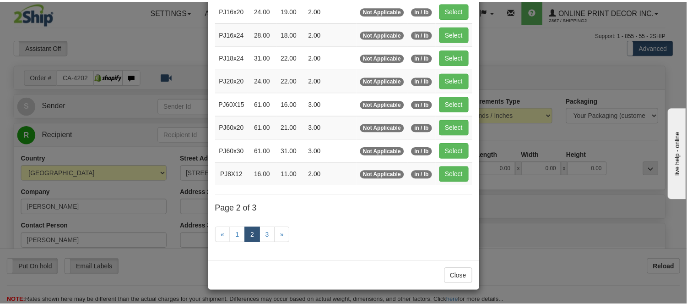
scroll to position [98, 0]
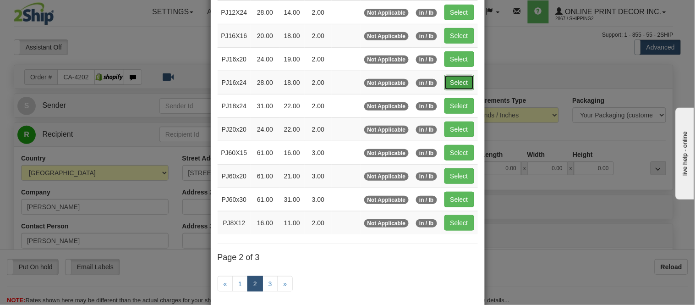
click at [459, 76] on button "Select" at bounding box center [459, 83] width 30 height 16
type input "PJ16x24"
type input "28.00"
type input "18.00"
type input "2.00"
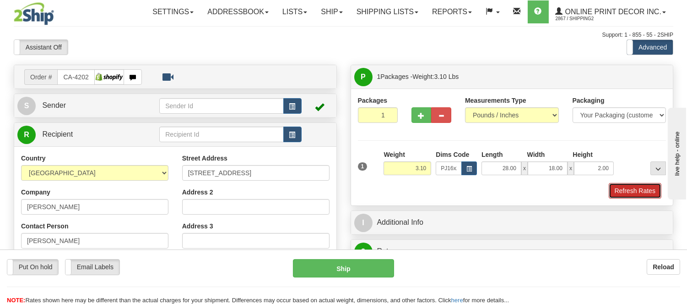
click at [647, 197] on button "Refresh Rates" at bounding box center [635, 191] width 53 height 16
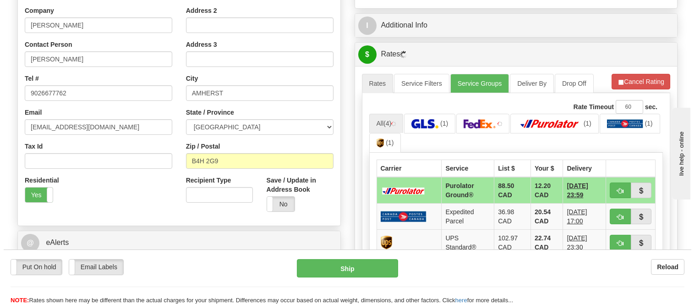
scroll to position [228, 0]
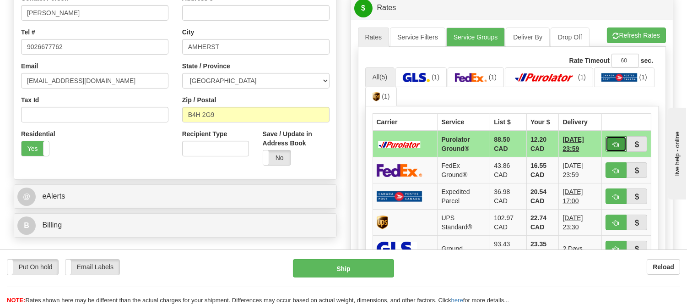
click at [608, 143] on button "button" at bounding box center [616, 144] width 21 height 16
type input "260"
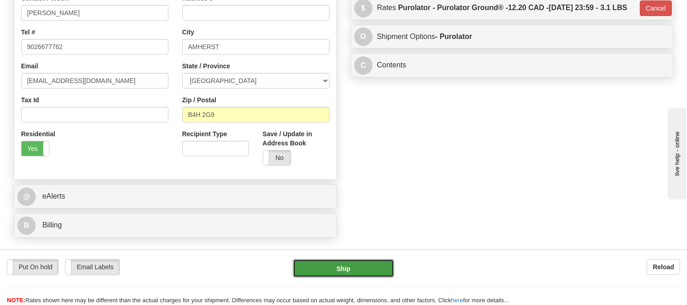
click at [369, 263] on button "Ship" at bounding box center [343, 268] width 101 height 18
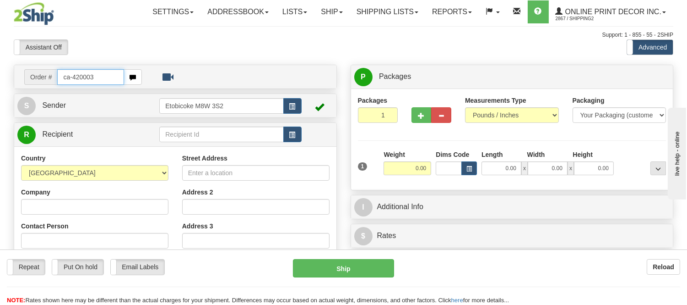
type input "ca-420003"
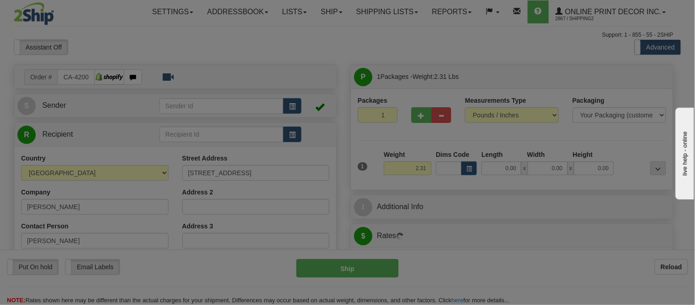
type input "TORONTO"
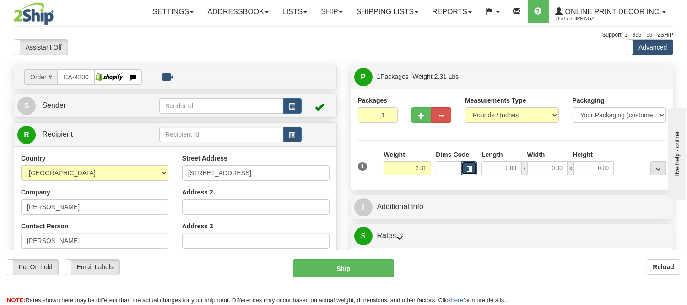
click at [468, 169] on span "button" at bounding box center [469, 168] width 5 height 5
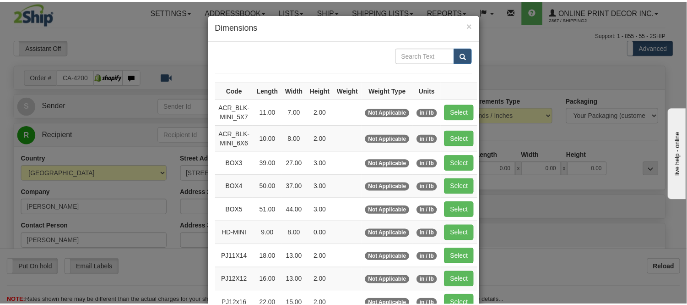
scroll to position [102, 0]
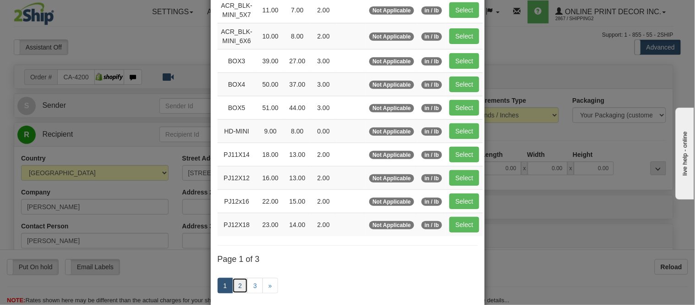
click at [233, 283] on link "2" at bounding box center [240, 286] width 16 height 16
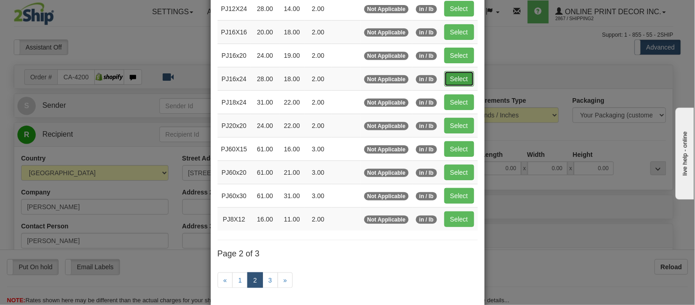
click at [452, 77] on button "Select" at bounding box center [459, 79] width 30 height 16
type input "PJ16x24"
type input "28.00"
type input "18.00"
type input "2.00"
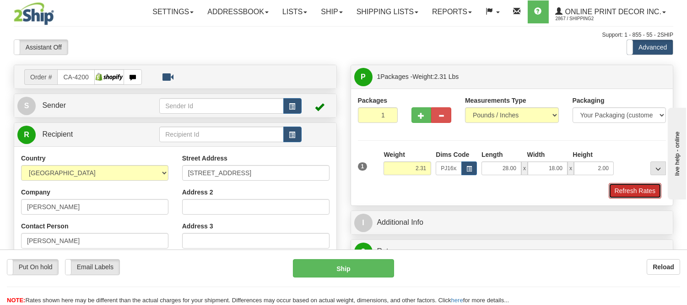
click at [651, 190] on button "Refresh Rates" at bounding box center [635, 191] width 53 height 16
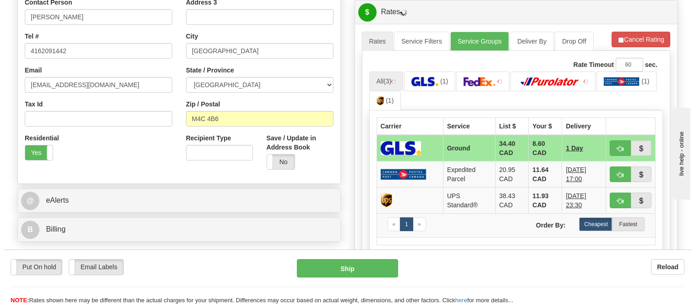
scroll to position [228, 0]
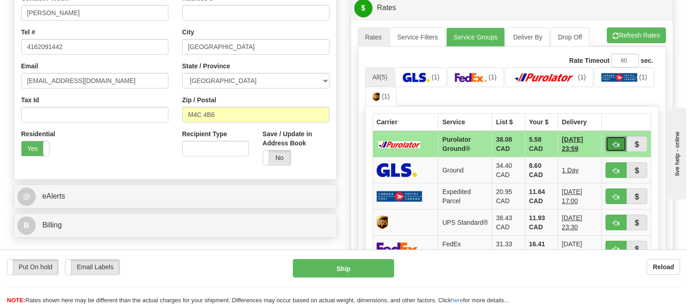
click at [613, 142] on span "button" at bounding box center [616, 145] width 6 height 6
type input "260"
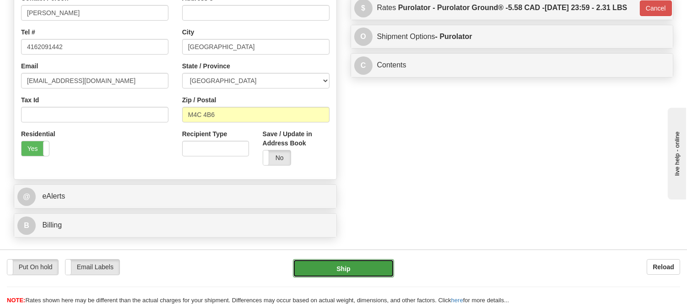
click at [353, 263] on button "Ship" at bounding box center [343, 268] width 101 height 18
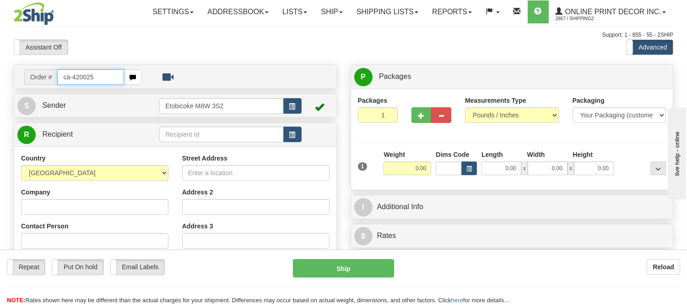
type input "ca-420025"
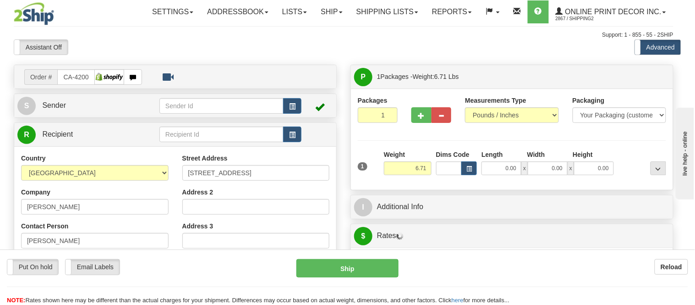
type input "REVELSTOKE"
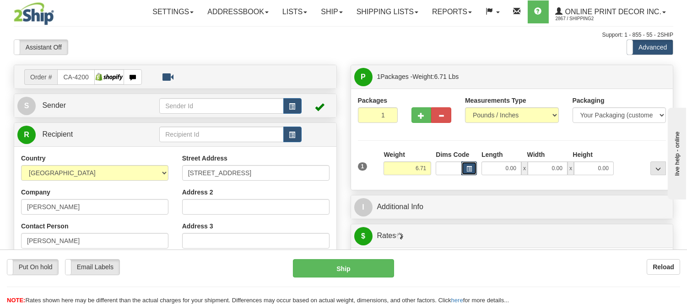
click at [469, 168] on span "button" at bounding box center [469, 168] width 5 height 5
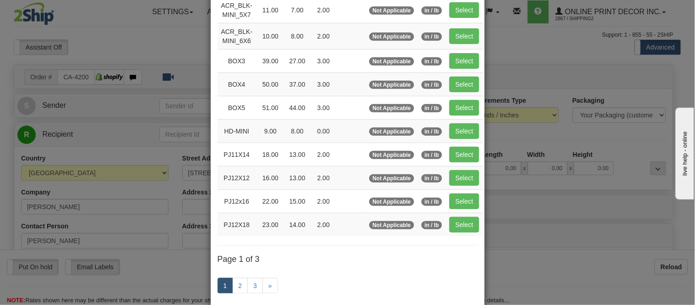
scroll to position [153, 0]
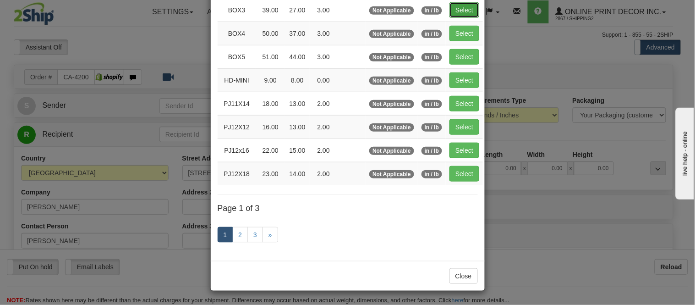
click at [466, 15] on button "Select" at bounding box center [464, 10] width 30 height 16
type input "BOX3"
type input "39.00"
type input "27.00"
type input "3.00"
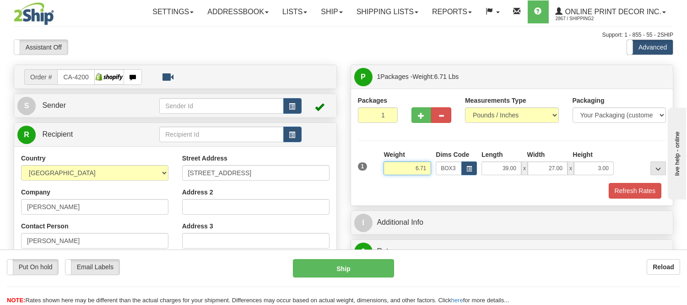
drag, startPoint x: 429, startPoint y: 165, endPoint x: 378, endPoint y: 177, distance: 51.7
click at [378, 177] on div "1 Weight 6.71 Dims Code BOX3" at bounding box center [512, 166] width 313 height 33
type input "7.98"
click at [420, 117] on span "button" at bounding box center [422, 116] width 6 height 6
radio input "true"
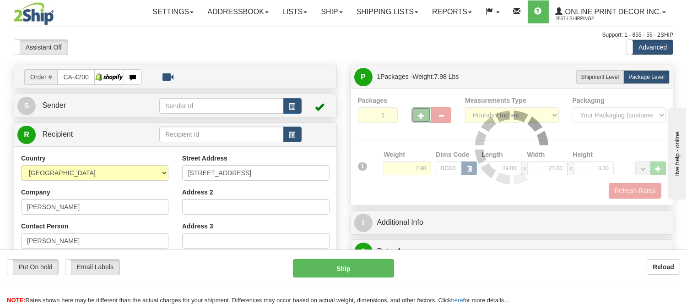
type input "2"
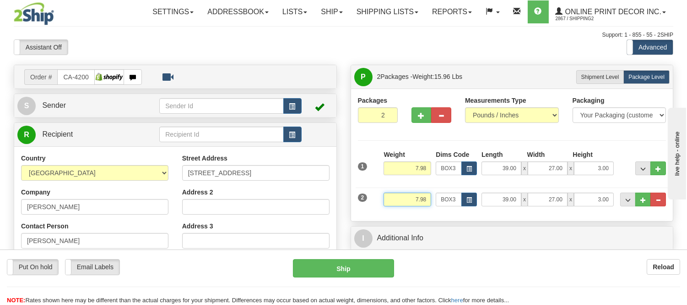
drag, startPoint x: 429, startPoint y: 197, endPoint x: 405, endPoint y: 207, distance: 26.1
click at [405, 207] on div "Weight 7.98" at bounding box center [408, 202] width 52 height 21
type input "5"
type input "4"
type input "3.98"
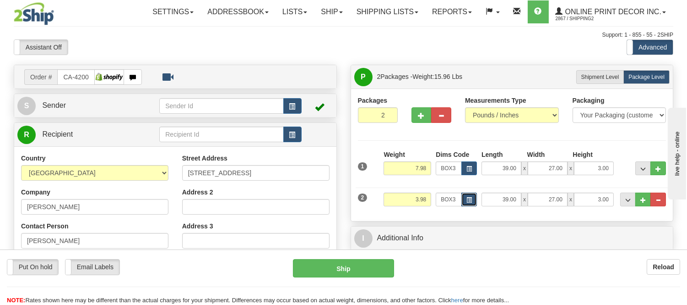
click at [469, 202] on span "button" at bounding box center [469, 199] width 5 height 5
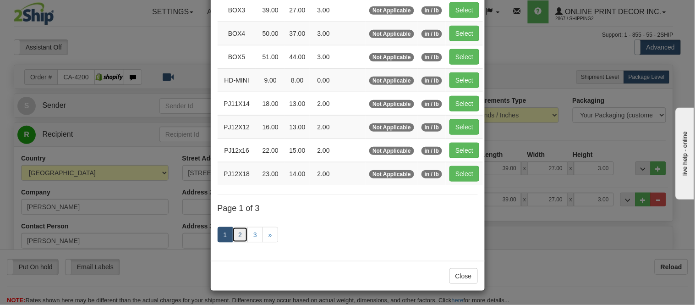
click at [239, 236] on link "2" at bounding box center [240, 235] width 16 height 16
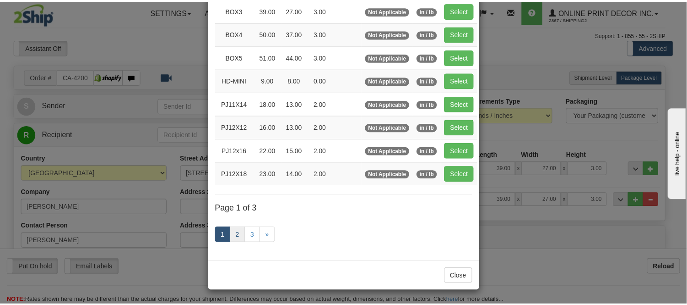
scroll to position [149, 0]
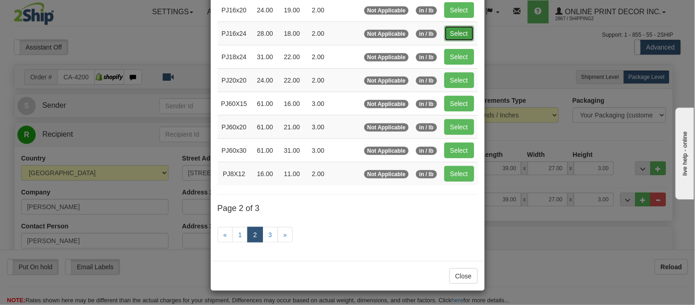
click at [456, 30] on button "Select" at bounding box center [459, 34] width 30 height 16
type input "PJ16x24"
type input "28.00"
type input "18.00"
type input "2.00"
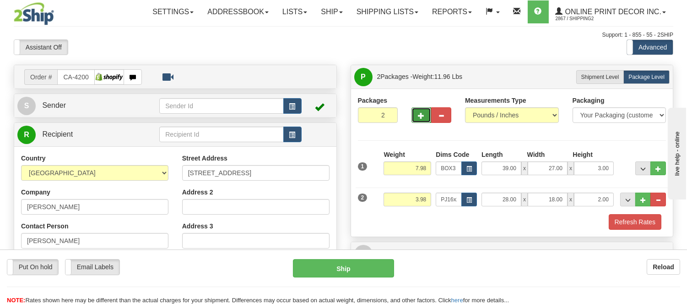
click at [414, 113] on button "button" at bounding box center [422, 115] width 20 height 16
type input "3"
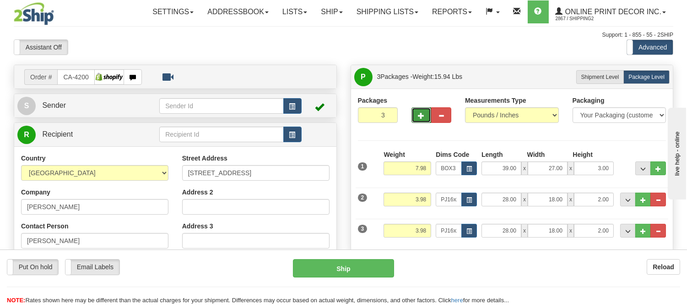
scroll to position [102, 0]
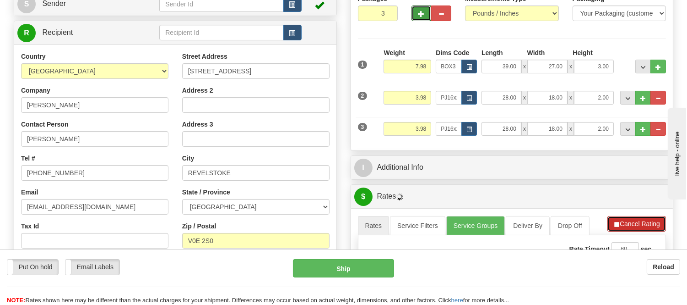
click at [630, 221] on button "Cancel Rating" at bounding box center [637, 224] width 59 height 16
click at [630, 221] on button "Refresh Rates" at bounding box center [636, 224] width 59 height 16
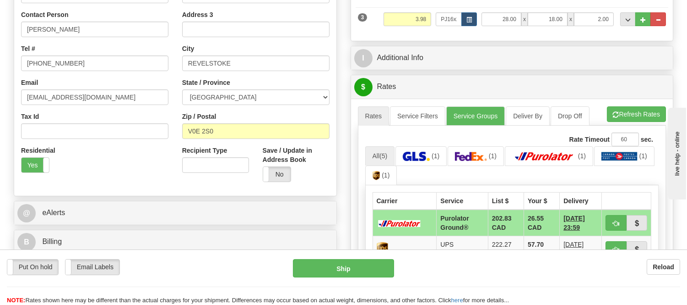
scroll to position [305, 0]
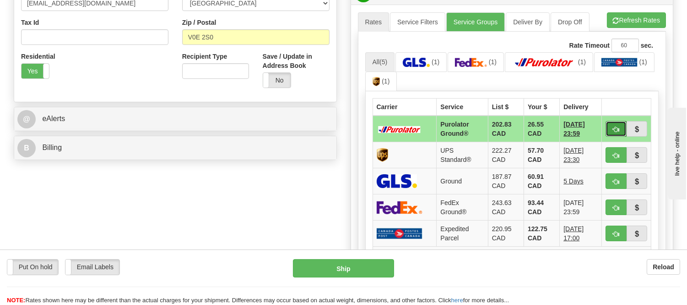
click at [616, 123] on button "button" at bounding box center [616, 129] width 21 height 16
type input "260"
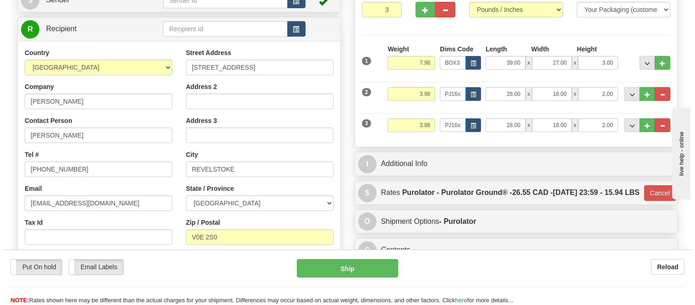
scroll to position [102, 0]
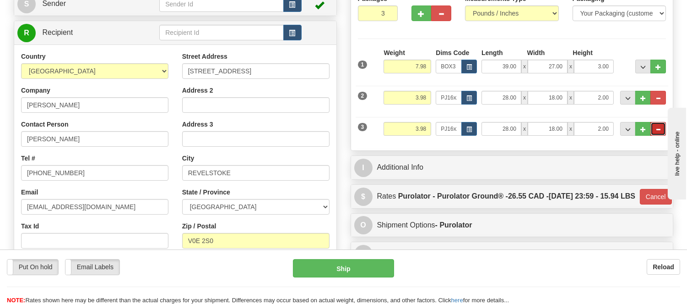
click at [658, 130] on span "..." at bounding box center [658, 129] width 5 height 5
type input "2"
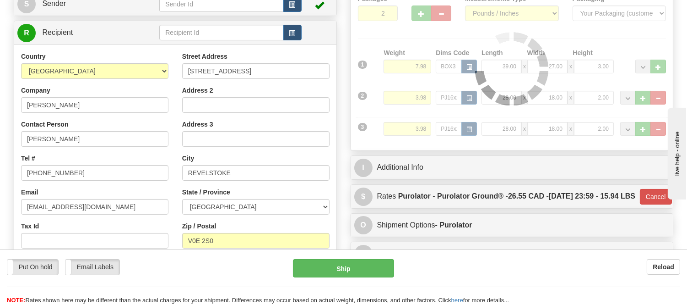
type input "260"
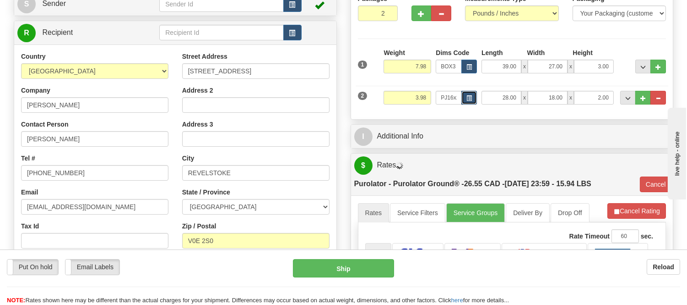
click at [466, 94] on button "button" at bounding box center [470, 98] width 16 height 14
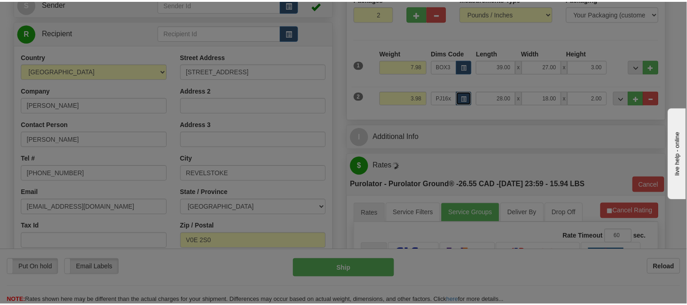
scroll to position [0, 0]
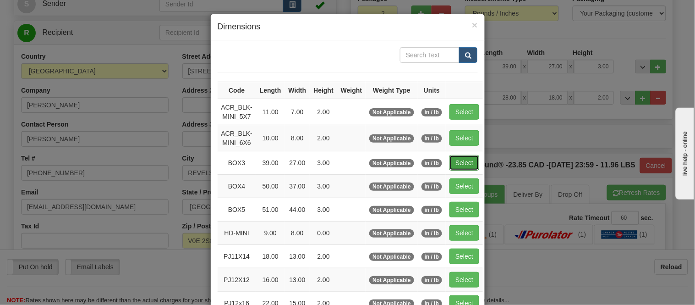
click at [461, 163] on button "Select" at bounding box center [464, 163] width 30 height 16
type input "BOX3"
type input "39.00"
type input "27.00"
type input "3.00"
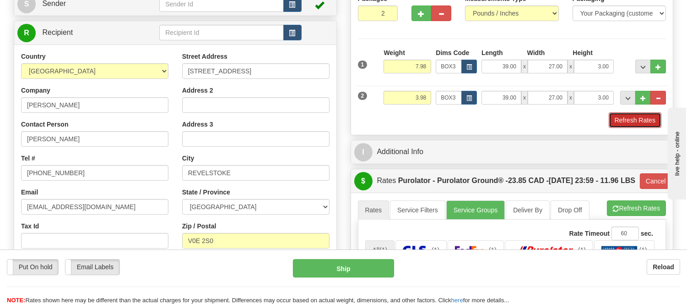
click at [627, 120] on button "Refresh Rates" at bounding box center [635, 120] width 53 height 16
type input "260"
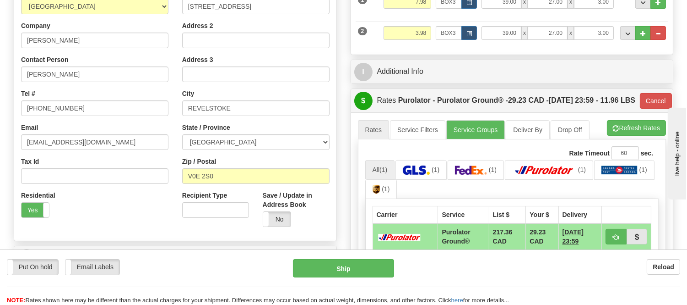
scroll to position [153, 0]
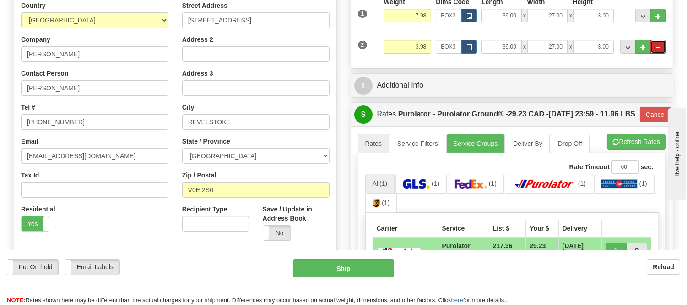
click at [655, 44] on button "..." at bounding box center [659, 47] width 16 height 14
type input "1"
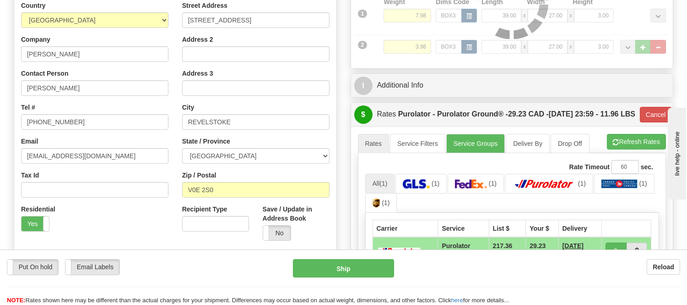
type input "260"
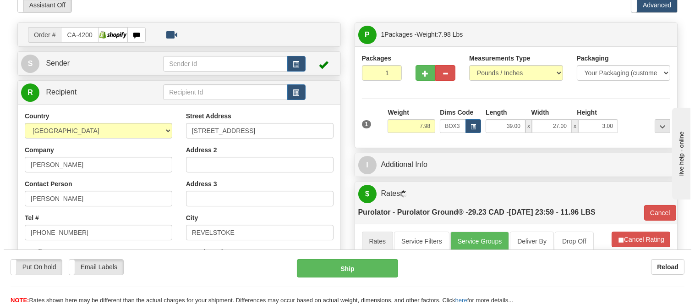
scroll to position [0, 0]
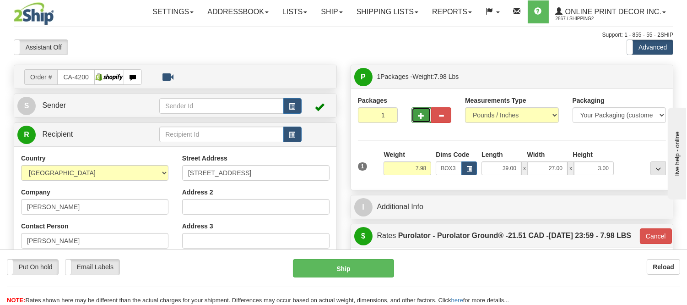
click at [425, 118] on button "button" at bounding box center [422, 115] width 20 height 16
radio input "true"
type input "2"
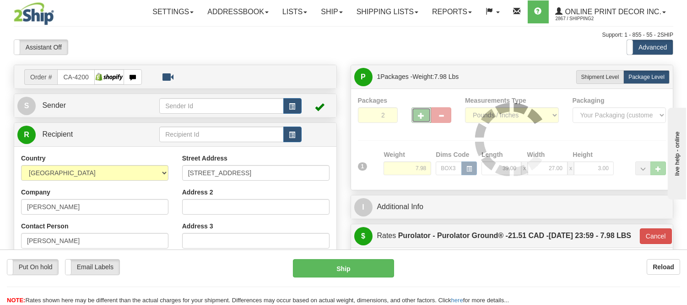
type input "260"
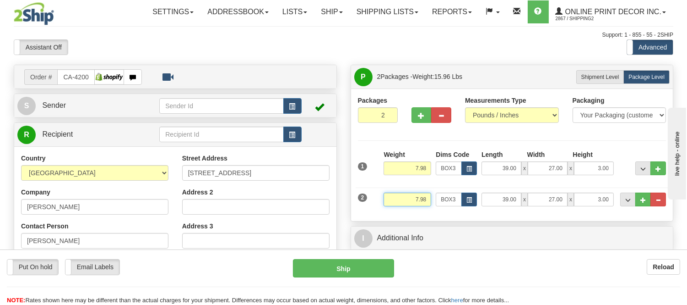
drag, startPoint x: 428, startPoint y: 199, endPoint x: 394, endPoint y: 198, distance: 34.4
click at [394, 198] on input "7.98" at bounding box center [408, 199] width 48 height 14
type input "3.98"
type input "260"
click at [469, 199] on span "button" at bounding box center [469, 199] width 5 height 5
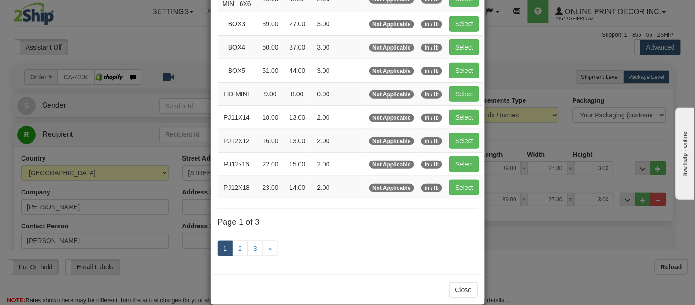
scroll to position [153, 0]
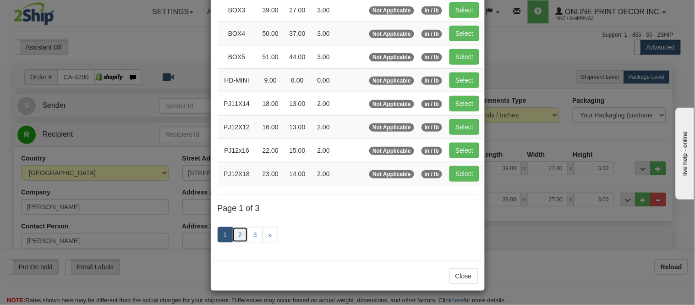
click at [234, 239] on link "2" at bounding box center [240, 235] width 16 height 16
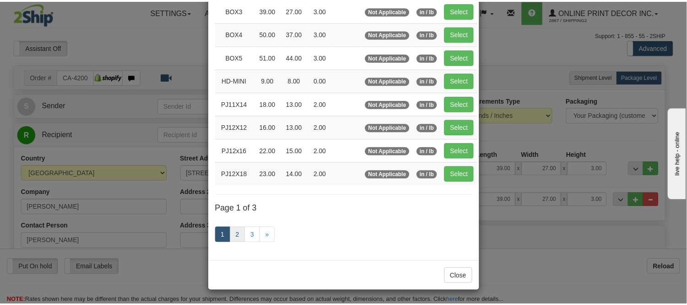
scroll to position [149, 0]
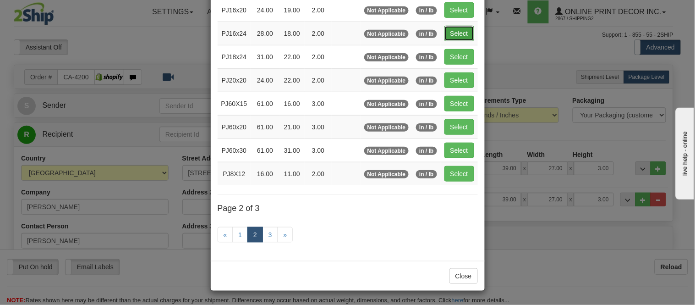
click at [444, 30] on button "Select" at bounding box center [459, 34] width 30 height 16
type input "PJ16x24"
type input "28.00"
type input "18.00"
type input "2.00"
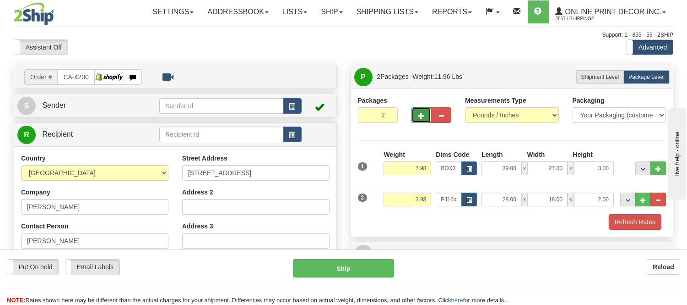
click at [420, 113] on span "button" at bounding box center [422, 116] width 6 height 6
type input "3"
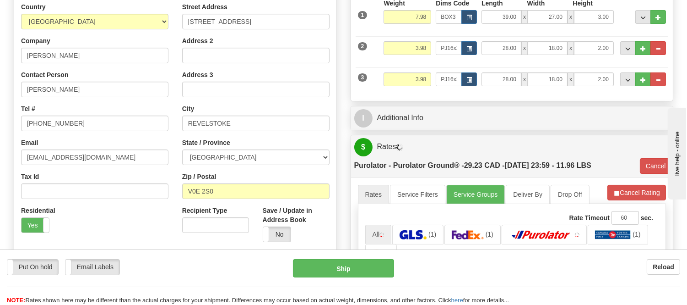
scroll to position [153, 0]
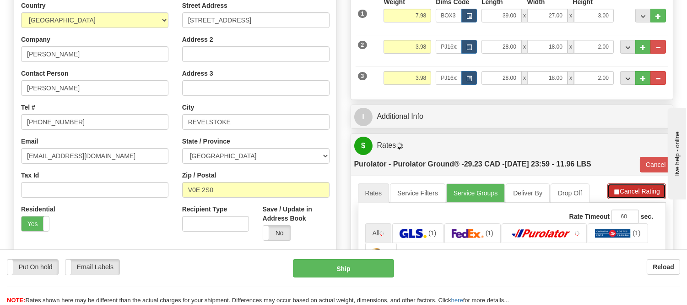
click at [632, 195] on button "Cancel Rating" at bounding box center [637, 191] width 59 height 16
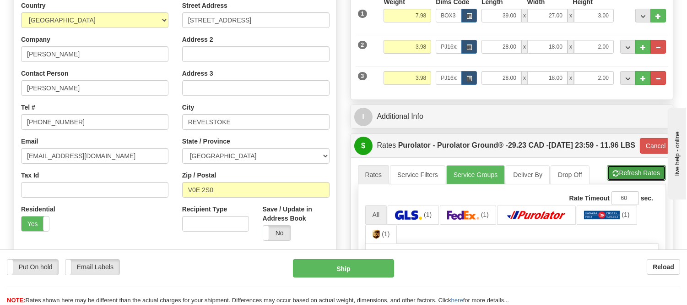
click at [632, 180] on button "Refresh Rates" at bounding box center [636, 173] width 59 height 16
type input "260"
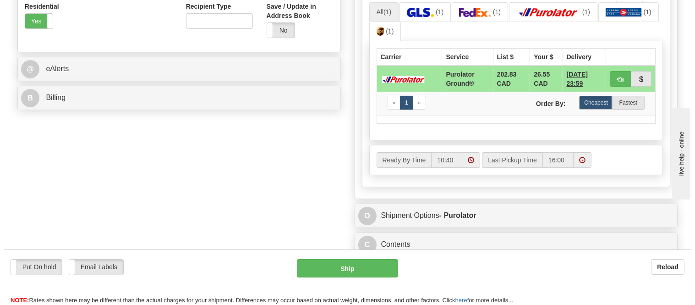
scroll to position [356, 0]
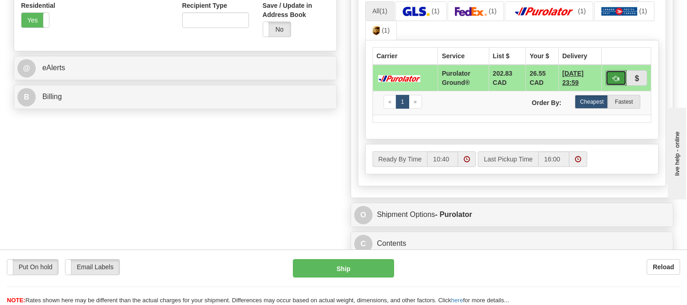
click at [621, 86] on button "button" at bounding box center [616, 78] width 21 height 16
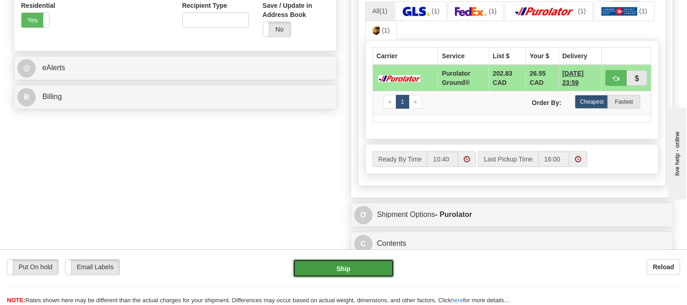
click at [347, 268] on button "Ship" at bounding box center [343, 268] width 101 height 18
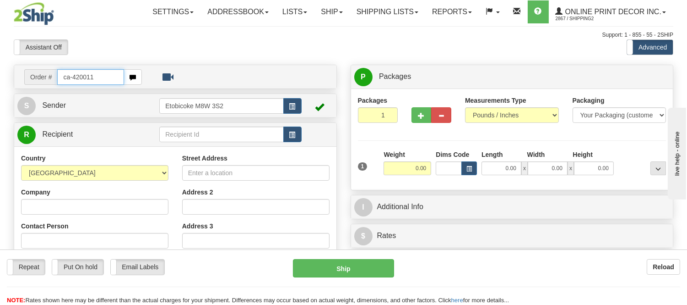
type input "ca-420011"
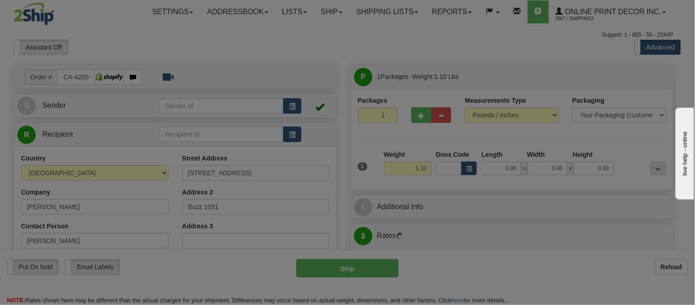
type input "[GEOGRAPHIC_DATA]"
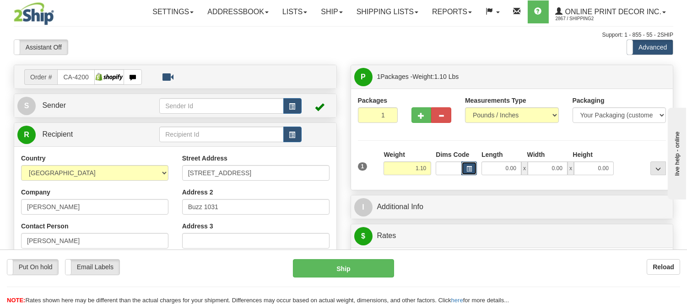
click at [469, 167] on span "button" at bounding box center [469, 168] width 5 height 5
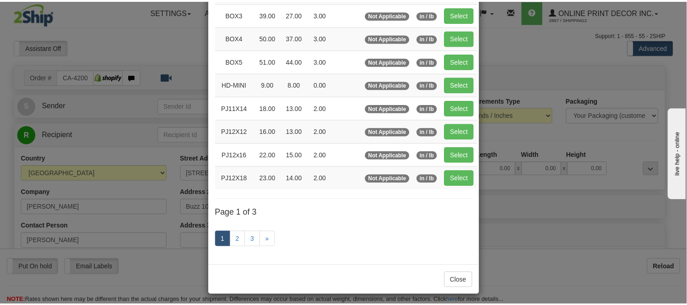
scroll to position [153, 0]
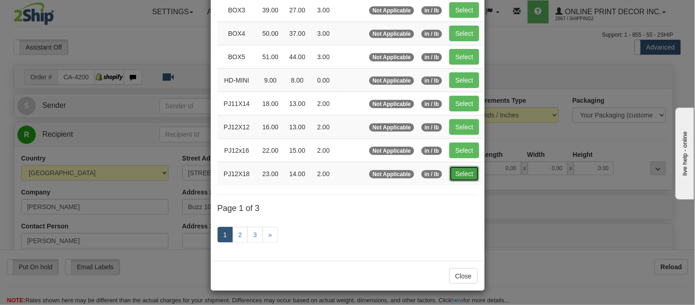
click at [464, 177] on button "Select" at bounding box center [464, 174] width 30 height 16
type input "PJ12X18"
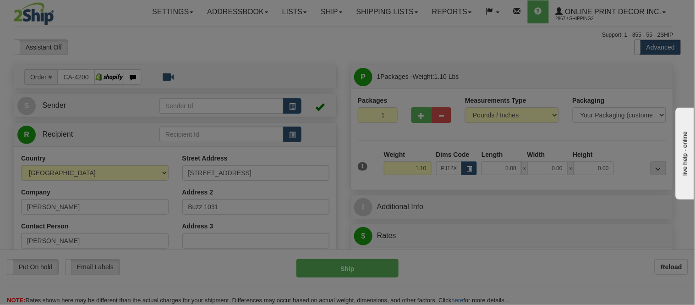
type input "23.00"
type input "14.00"
type input "2.00"
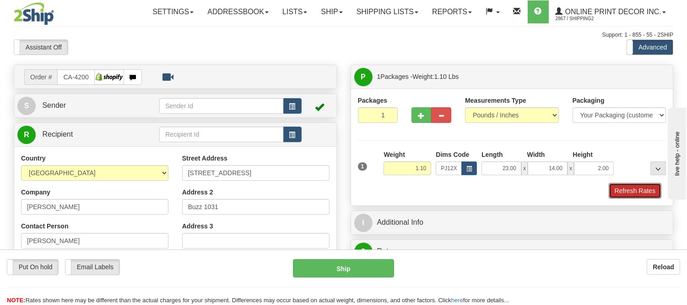
click at [643, 195] on button "Refresh Rates" at bounding box center [635, 191] width 53 height 16
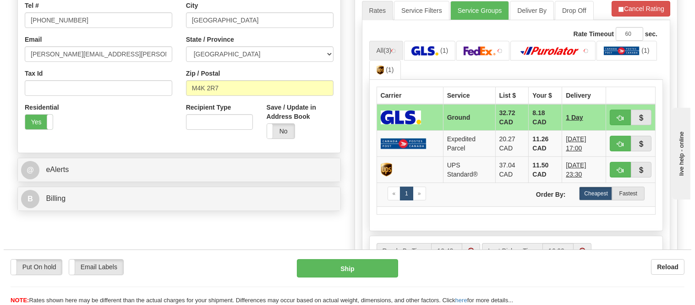
scroll to position [281, 0]
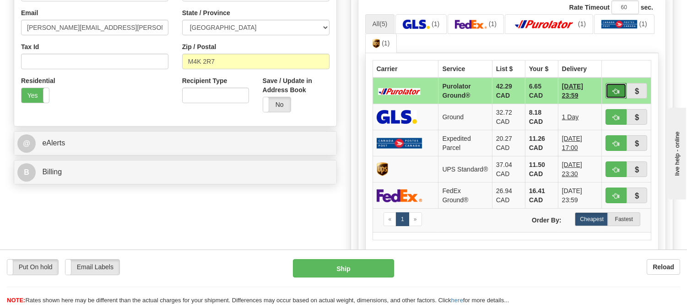
click at [610, 87] on button "button" at bounding box center [616, 91] width 21 height 16
type input "260"
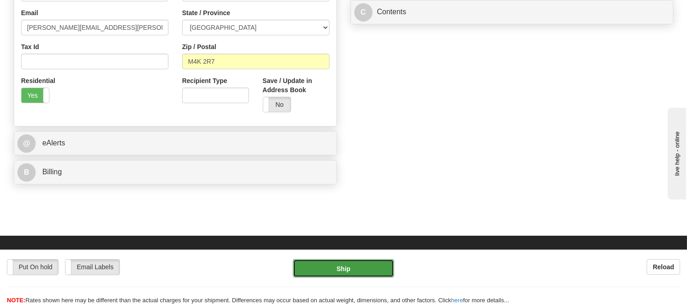
click at [376, 262] on button "Ship" at bounding box center [343, 268] width 101 height 18
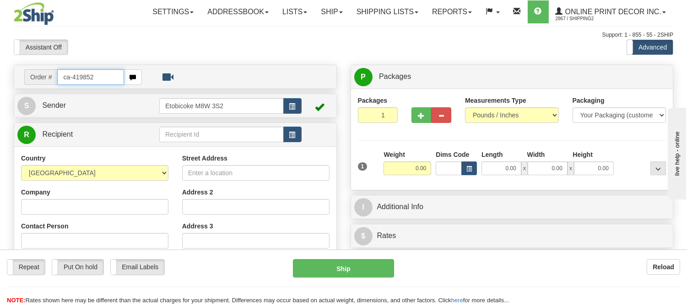
type input "ca-419852"
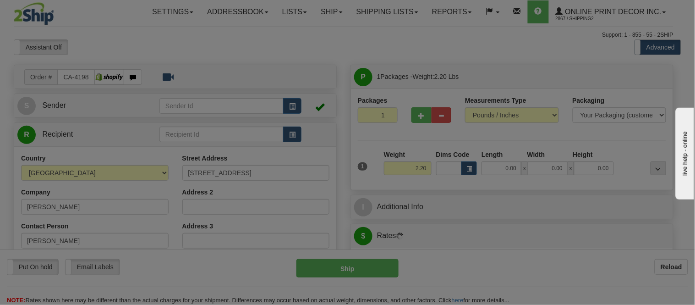
type input "AJAX"
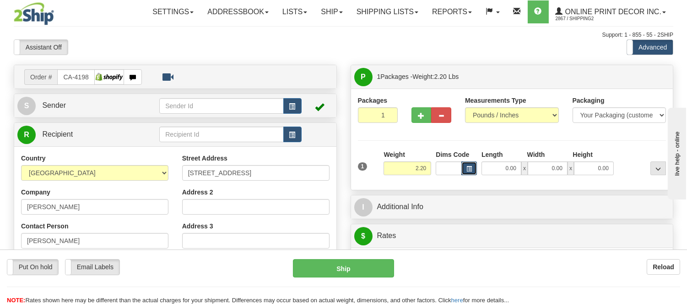
click at [470, 173] on button "button" at bounding box center [470, 168] width 16 height 14
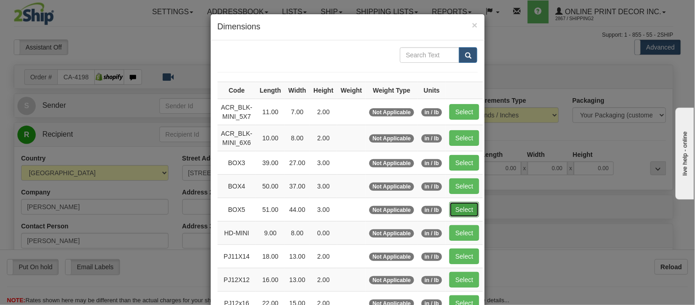
click at [449, 211] on button "Select" at bounding box center [464, 210] width 30 height 16
type input "BOX5"
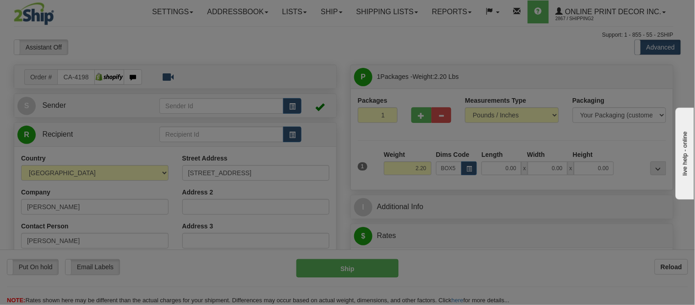
type input "51.00"
type input "44.00"
type input "3.00"
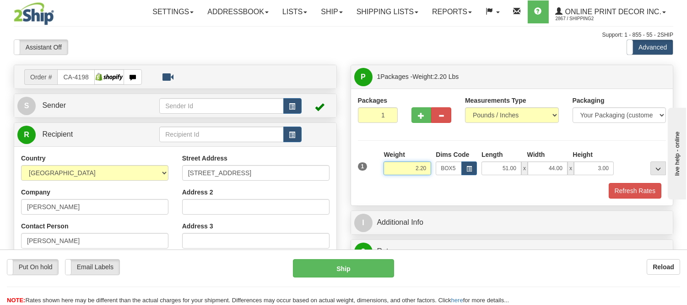
drag, startPoint x: 428, startPoint y: 167, endPoint x: 399, endPoint y: 171, distance: 29.1
click at [399, 171] on input "2.20" at bounding box center [408, 168] width 48 height 14
type input "14.98"
click at [634, 187] on button "Refresh Rates" at bounding box center [635, 191] width 53 height 16
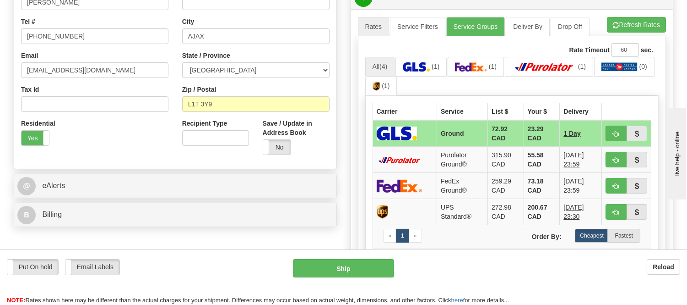
scroll to position [254, 0]
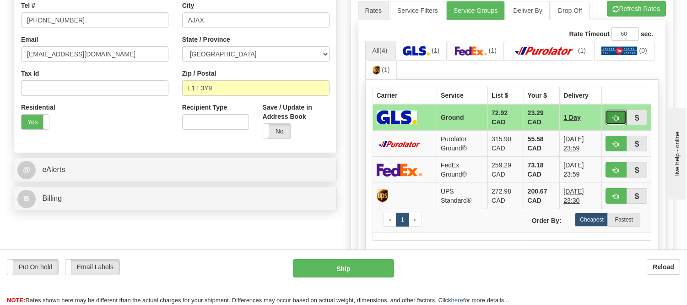
click at [621, 115] on button "button" at bounding box center [616, 117] width 21 height 16
type input "1"
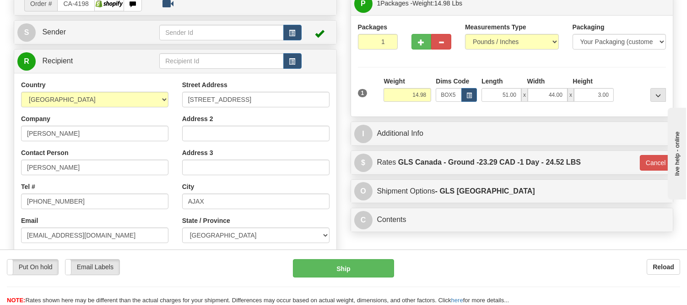
scroll to position [51, 0]
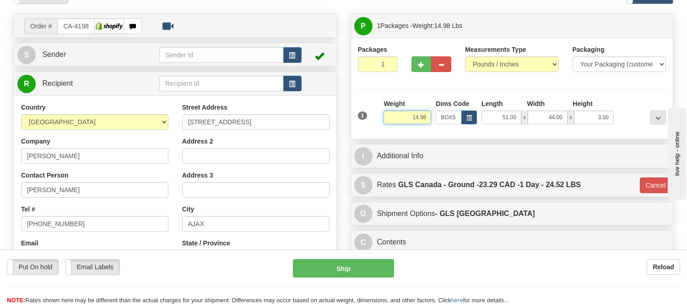
drag, startPoint x: 428, startPoint y: 120, endPoint x: 363, endPoint y: 136, distance: 67.0
click at [363, 136] on div "Packages 1 1 Measurements Type" at bounding box center [512, 88] width 322 height 101
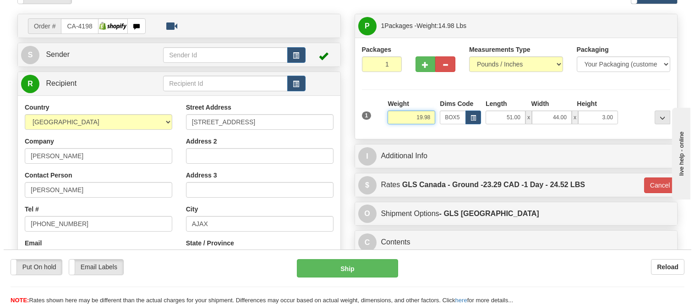
scroll to position [153, 0]
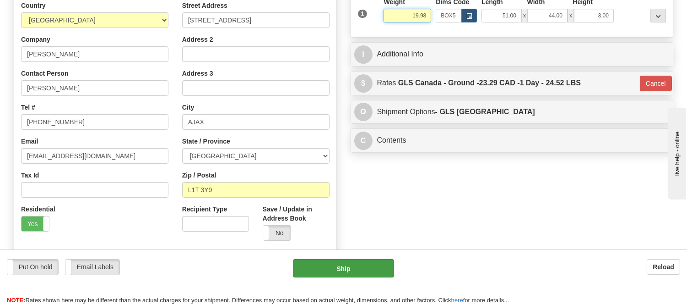
type input "19.98"
type input "1"
click at [347, 269] on button "Ship" at bounding box center [343, 268] width 101 height 18
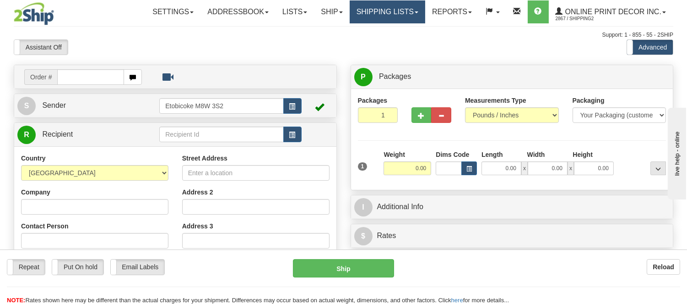
click at [383, 16] on link "Shipping lists" at bounding box center [388, 11] width 76 height 23
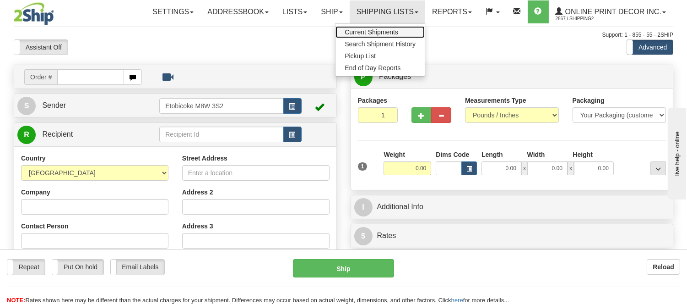
click at [371, 28] on span "Current Shipments" at bounding box center [372, 31] width 54 height 7
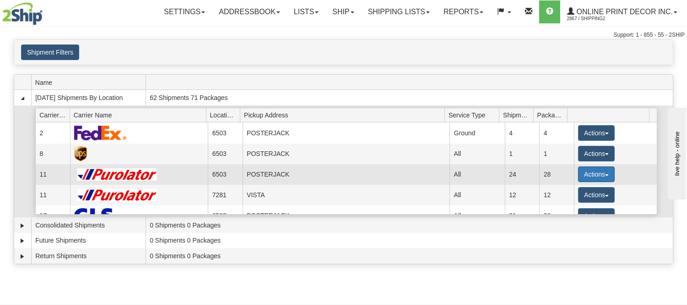
scroll to position [12, 0]
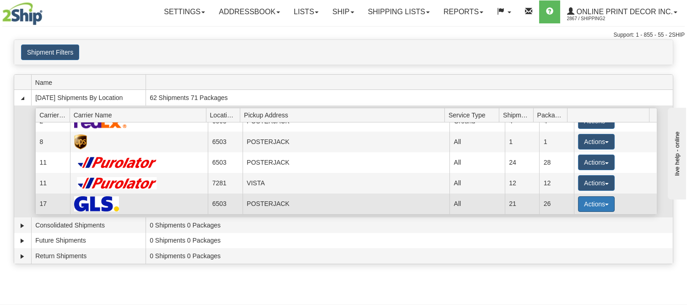
click at [594, 205] on button "Actions" at bounding box center [596, 204] width 37 height 16
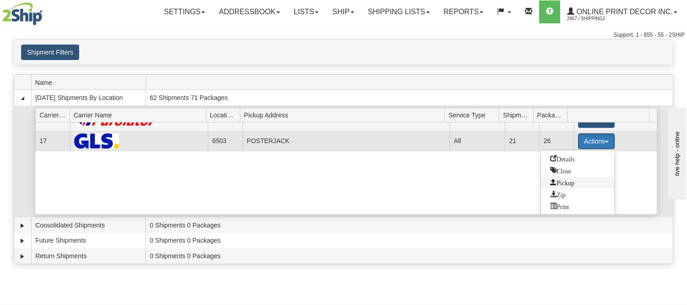
scroll to position [76, 0]
click at [572, 157] on span "Details" at bounding box center [563, 157] width 25 height 6
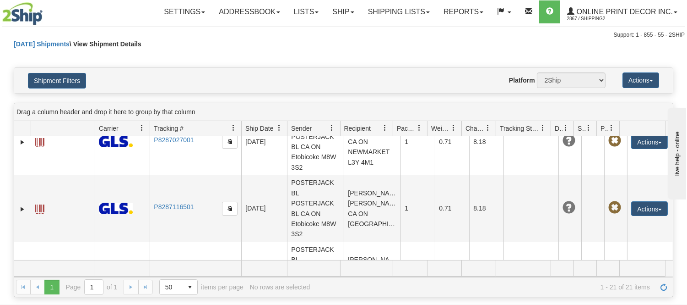
scroll to position [1306, 0]
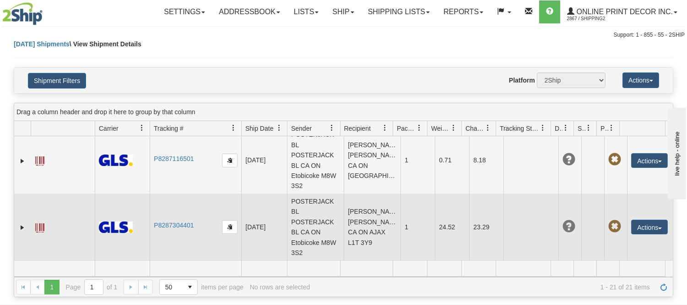
click at [37, 226] on span at bounding box center [39, 227] width 9 height 9
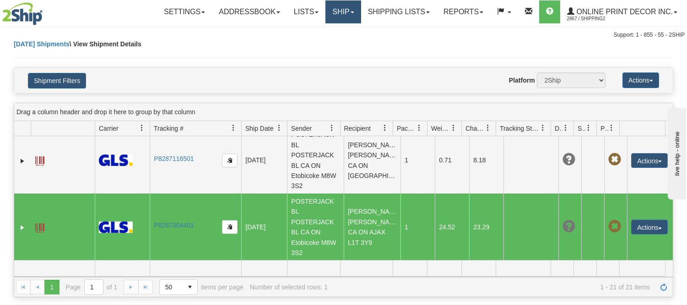
click at [351, 2] on link "Ship" at bounding box center [343, 11] width 35 height 23
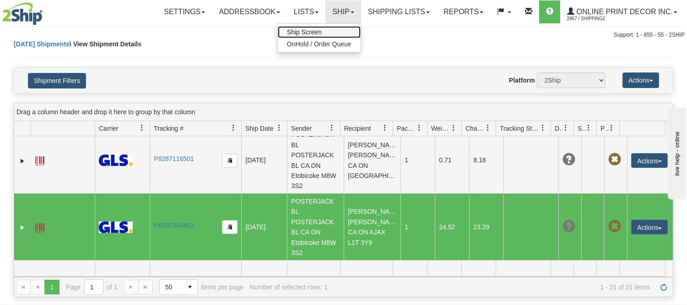
click at [334, 33] on link "Ship Screen" at bounding box center [319, 32] width 83 height 12
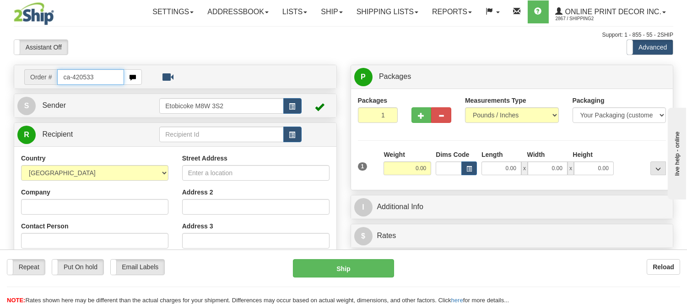
type input "ca-420533"
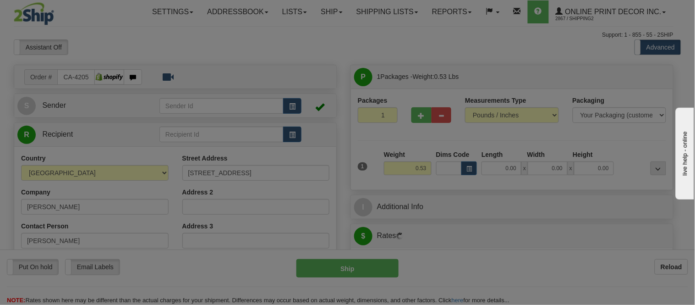
type input "TORONTO"
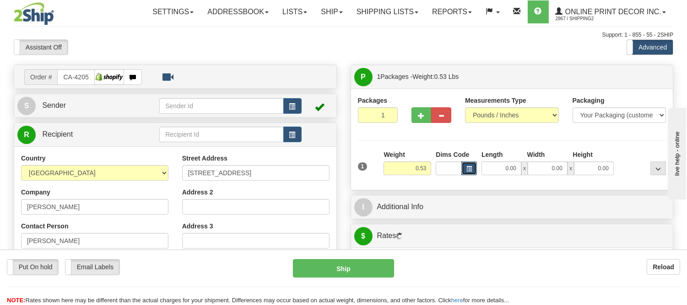
click at [471, 172] on button "button" at bounding box center [470, 168] width 16 height 14
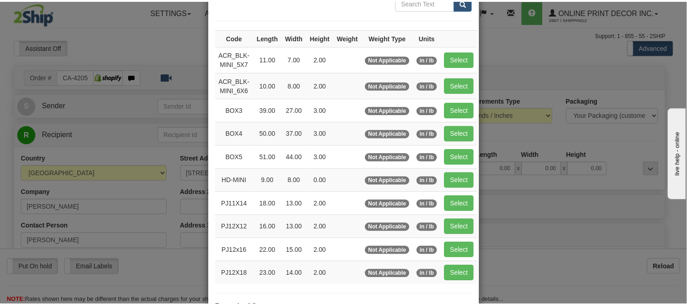
scroll to position [102, 0]
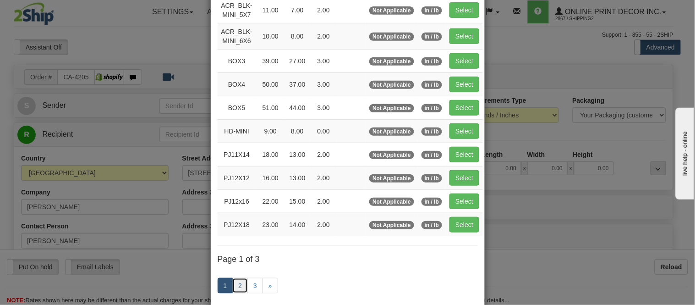
click at [234, 281] on link "2" at bounding box center [240, 286] width 16 height 16
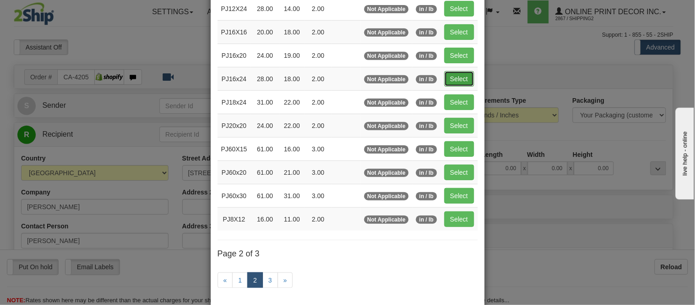
click at [459, 79] on button "Select" at bounding box center [459, 79] width 30 height 16
type input "PJ16x24"
type input "28.00"
type input "18.00"
type input "2.00"
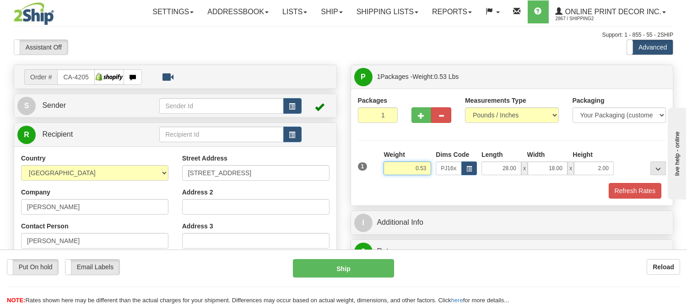
drag, startPoint x: 429, startPoint y: 167, endPoint x: 387, endPoint y: 158, distance: 43.6
click at [387, 158] on div "Weight 0.53" at bounding box center [408, 162] width 48 height 25
type input "3.98"
click at [649, 180] on div "1 Weight 3.98 Dims Code x x" at bounding box center [512, 166] width 313 height 33
click at [642, 196] on button "Refresh Rates" at bounding box center [635, 191] width 53 height 16
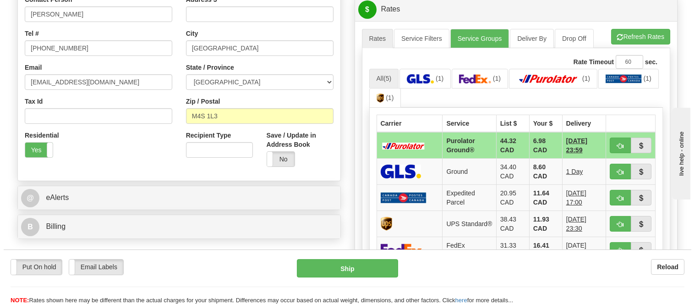
scroll to position [244, 0]
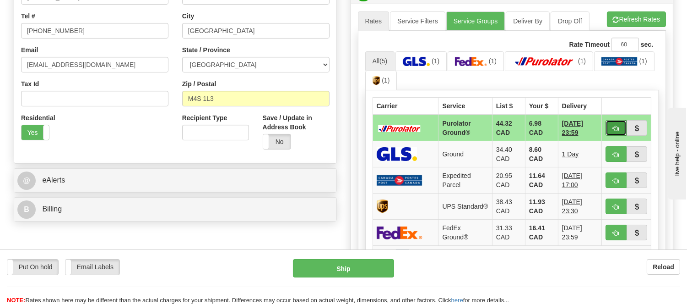
click at [626, 125] on button "button" at bounding box center [616, 128] width 21 height 16
type input "260"
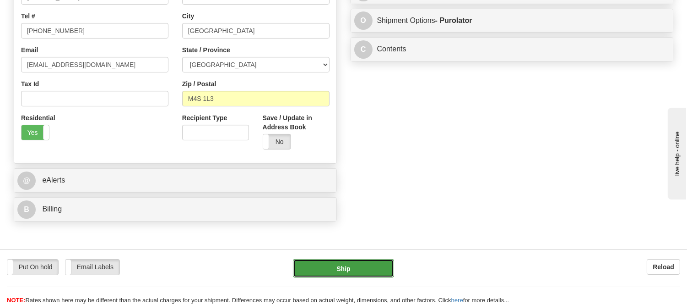
click at [331, 265] on button "Ship" at bounding box center [343, 268] width 101 height 18
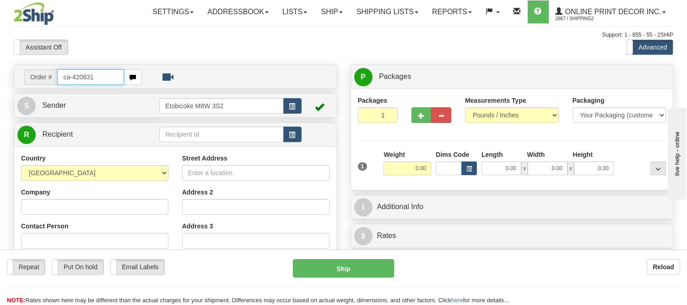
type input "ca-420831"
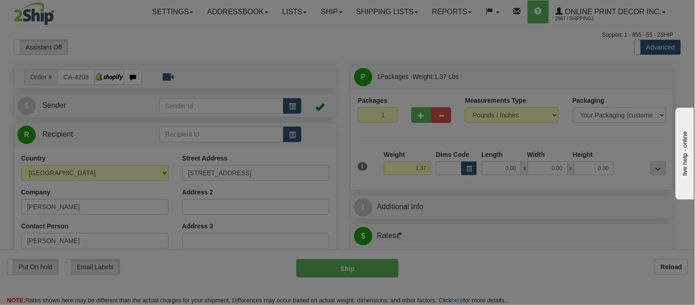
type input "[GEOGRAPHIC_DATA]"
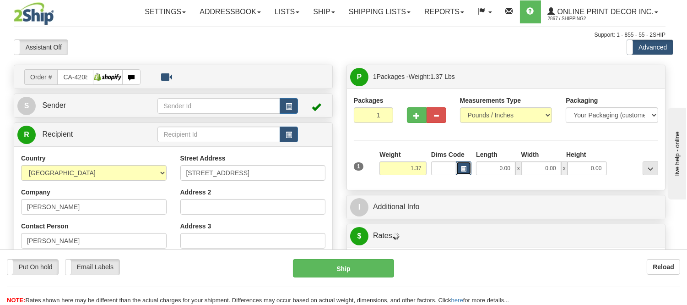
click at [466, 172] on button "button" at bounding box center [464, 168] width 16 height 14
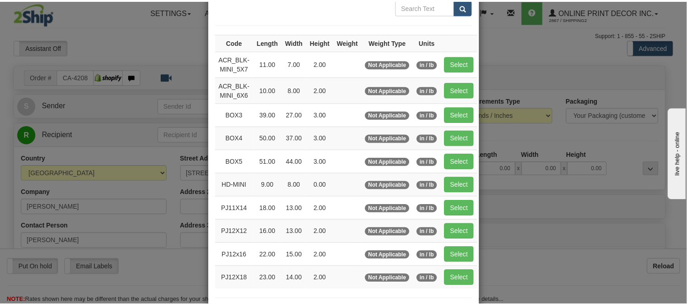
scroll to position [102, 0]
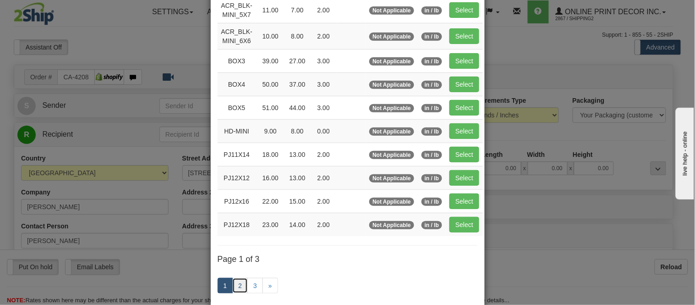
click at [236, 288] on link "2" at bounding box center [240, 286] width 16 height 16
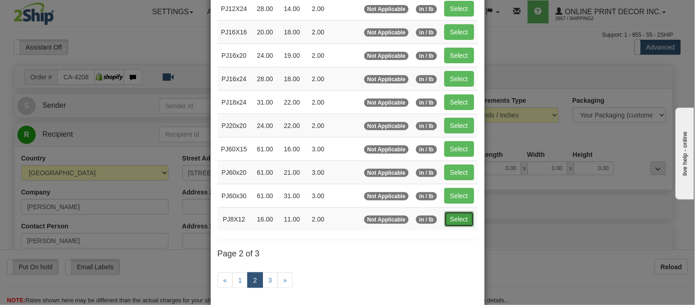
click at [447, 223] on button "Select" at bounding box center [459, 219] width 30 height 16
type input "PJ8X12"
type input "16.00"
type input "11.00"
type input "2.00"
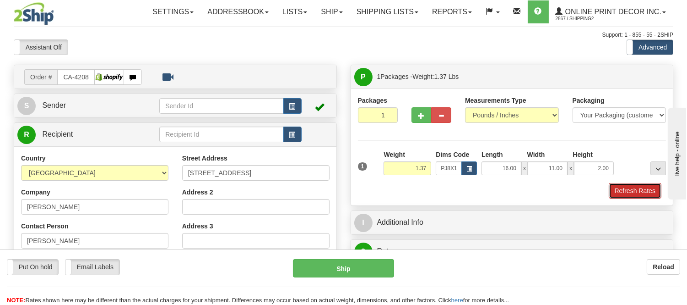
click at [637, 192] on button "Refresh Rates" at bounding box center [635, 191] width 53 height 16
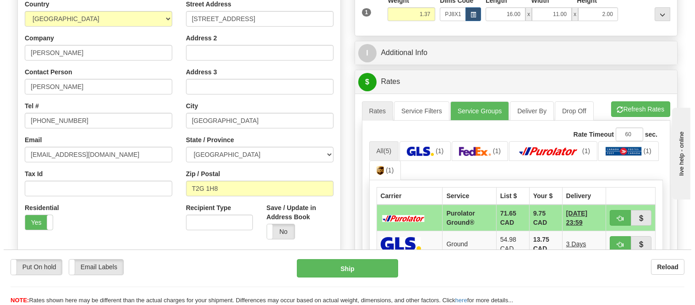
scroll to position [203, 0]
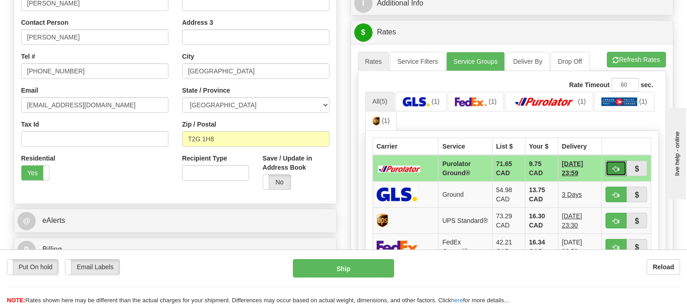
click at [619, 168] on span "button" at bounding box center [616, 169] width 6 height 6
type input "260"
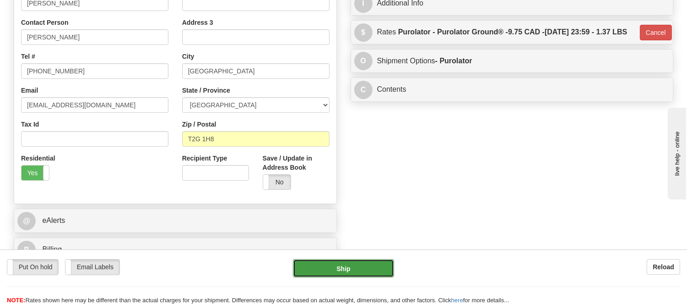
click at [358, 264] on button "Ship" at bounding box center [343, 268] width 101 height 18
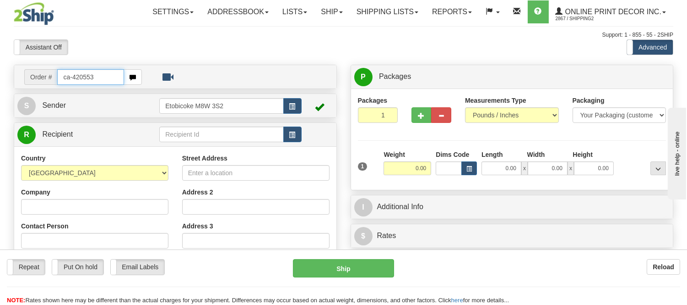
type input "ca-420553"
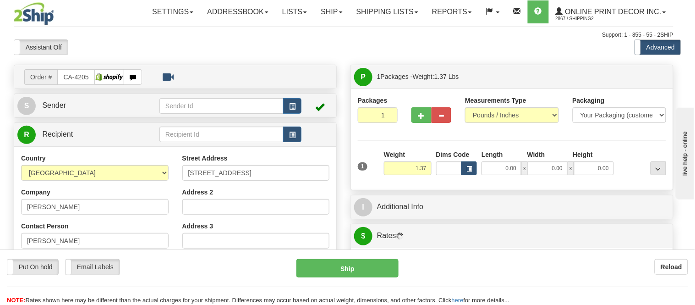
type input "DARTMOUTH"
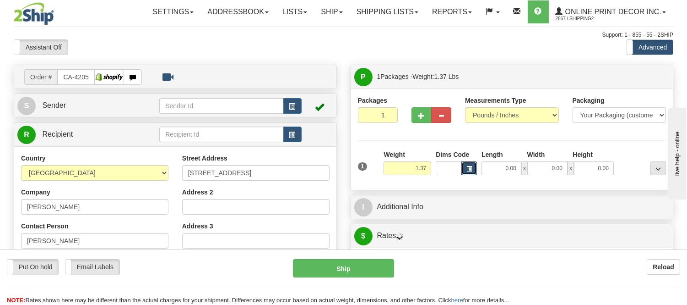
click at [468, 170] on span "button" at bounding box center [469, 168] width 5 height 5
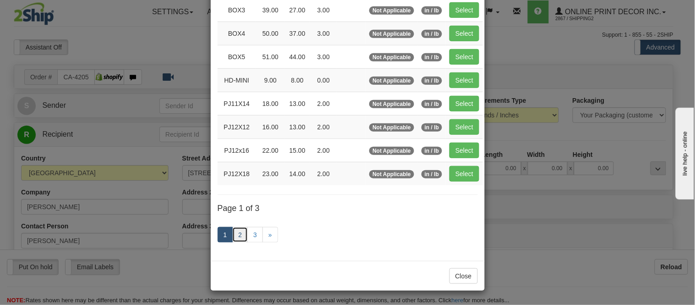
click at [236, 236] on link "2" at bounding box center [240, 235] width 16 height 16
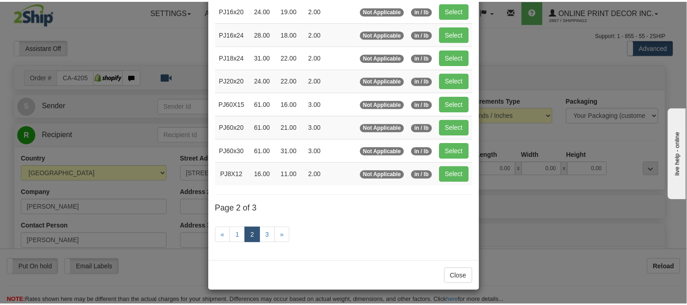
scroll to position [149, 0]
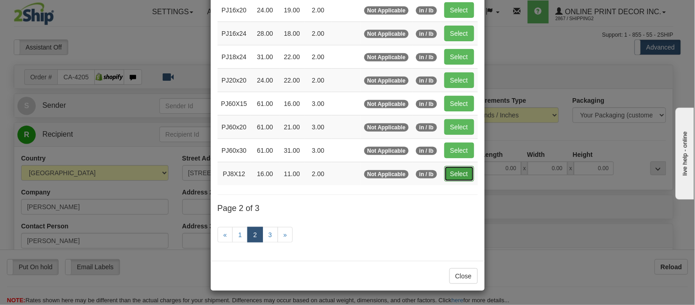
click at [454, 172] on button "Select" at bounding box center [459, 174] width 30 height 16
type input "PJ8X12"
type input "16.00"
type input "11.00"
type input "2.00"
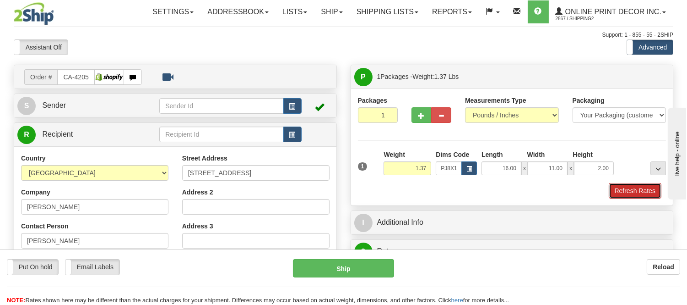
click at [650, 185] on button "Refresh Rates" at bounding box center [635, 191] width 53 height 16
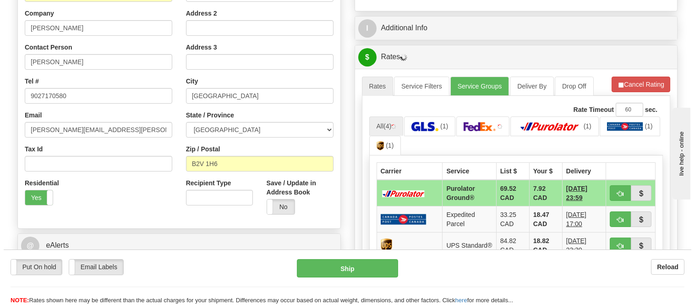
scroll to position [251, 0]
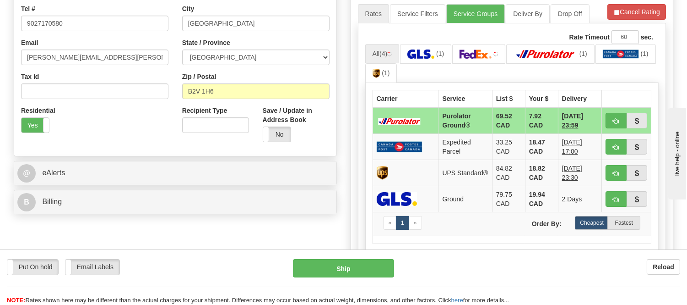
drag, startPoint x: 689, startPoint y: 147, endPoint x: 22, endPoint y: 15, distance: 679.3
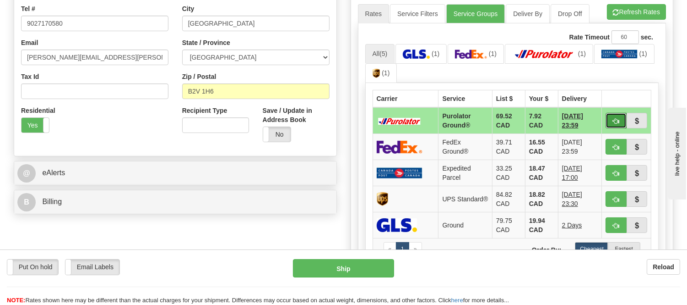
click at [619, 115] on button "button" at bounding box center [616, 121] width 21 height 16
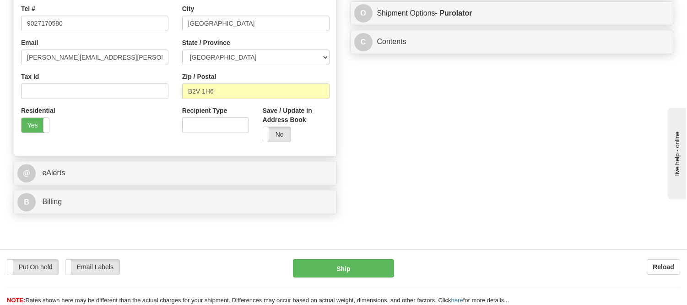
type input "260"
click at [327, 262] on button "Ship" at bounding box center [343, 268] width 101 height 18
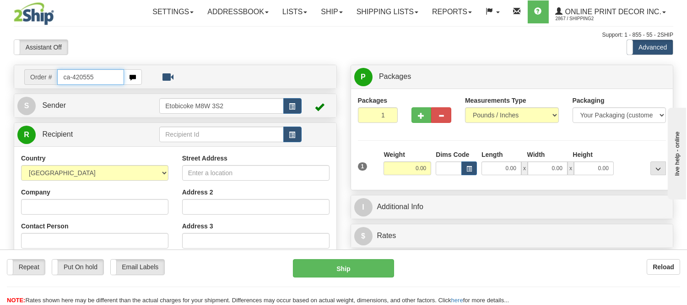
type input "ca-420555"
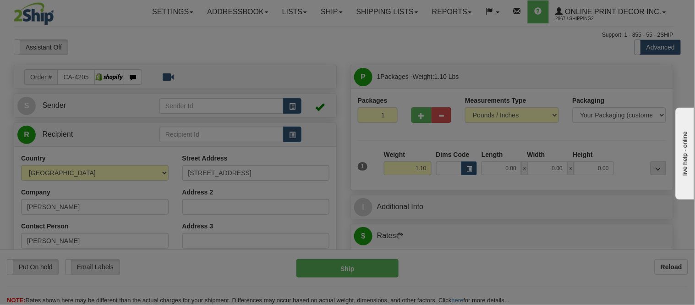
type input "EDMONTON"
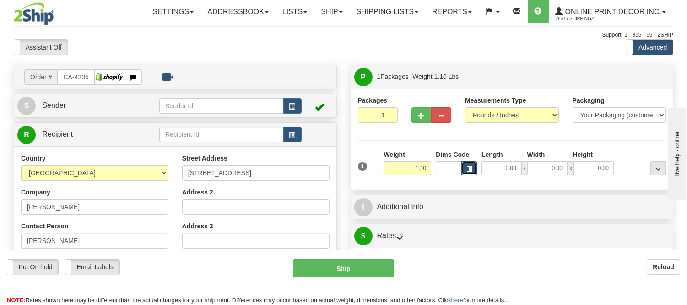
click at [471, 167] on span "button" at bounding box center [469, 168] width 5 height 5
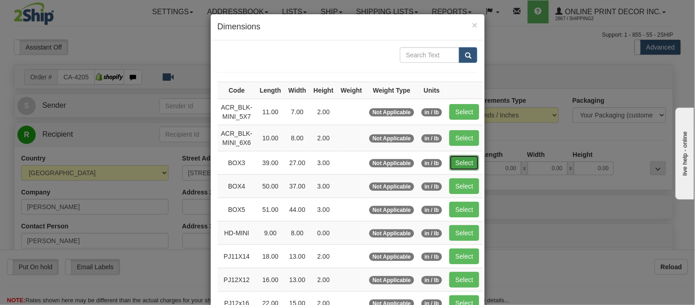
click at [472, 159] on button "Select" at bounding box center [464, 163] width 30 height 16
type input "BOX3"
type input "39.00"
type input "27.00"
type input "3.00"
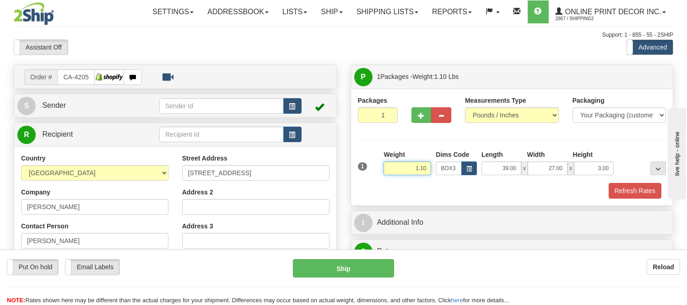
drag, startPoint x: 426, startPoint y: 169, endPoint x: 389, endPoint y: 180, distance: 38.7
click at [389, 180] on div "Weight 1.10" at bounding box center [408, 166] width 52 height 32
type input "8.98"
drag, startPoint x: 566, startPoint y: 166, endPoint x: 520, endPoint y: 179, distance: 47.2
click at [520, 179] on div "1 Weight 8.98 Dims Code BOX3" at bounding box center [512, 166] width 313 height 33
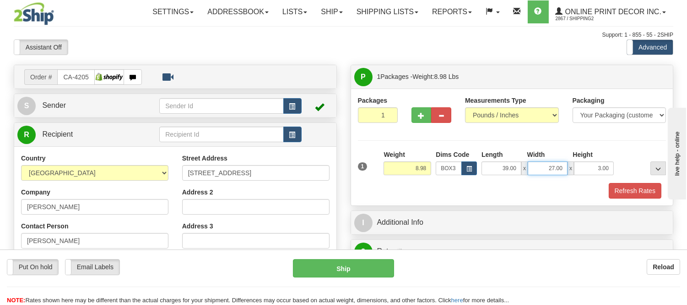
type input "1"
type input "35.00"
click at [629, 191] on button "Refresh Rates" at bounding box center [635, 191] width 53 height 16
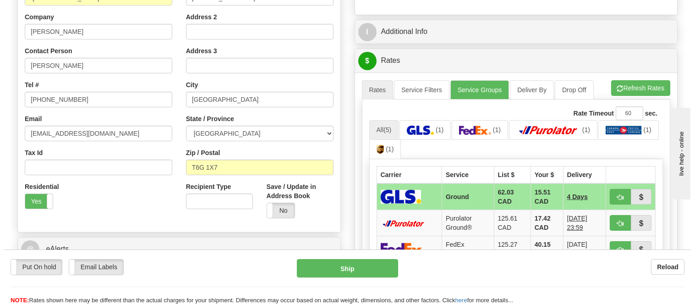
scroll to position [203, 0]
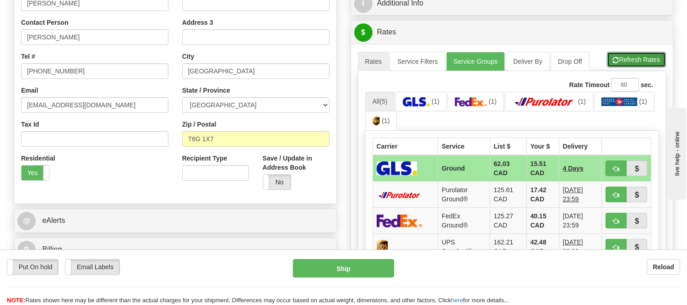
click at [646, 61] on button "Refresh Rates" at bounding box center [636, 60] width 59 height 16
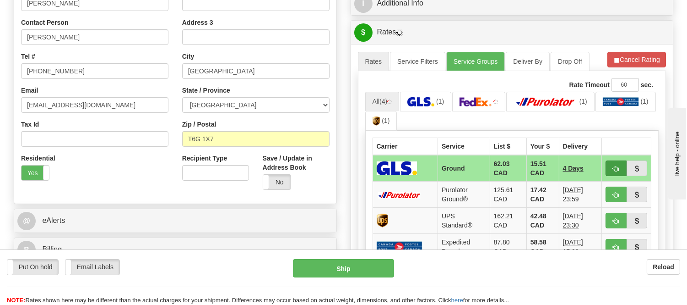
click at [618, 170] on span "button" at bounding box center [616, 169] width 6 height 6
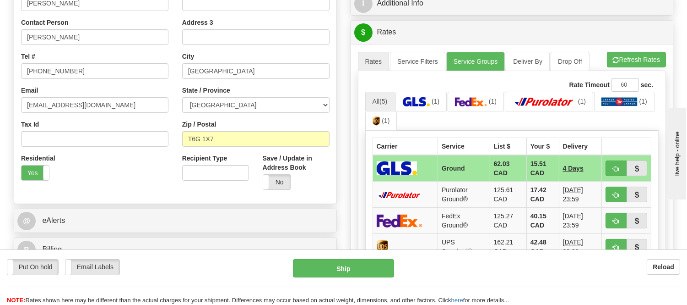
click at [596, 123] on ul "All (5) (1) (1) (1) (1) (1)" at bounding box center [512, 111] width 294 height 39
click at [614, 167] on span "button" at bounding box center [616, 169] width 6 height 6
type input "1"
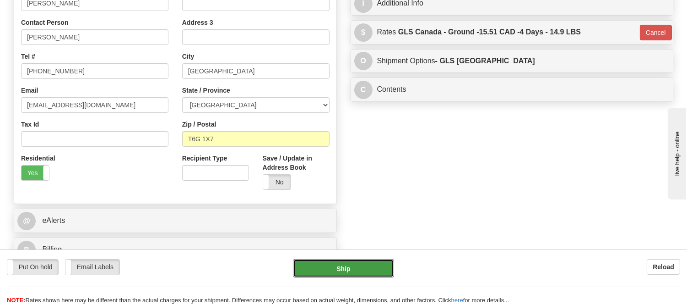
click at [321, 271] on button "Ship" at bounding box center [343, 268] width 101 height 18
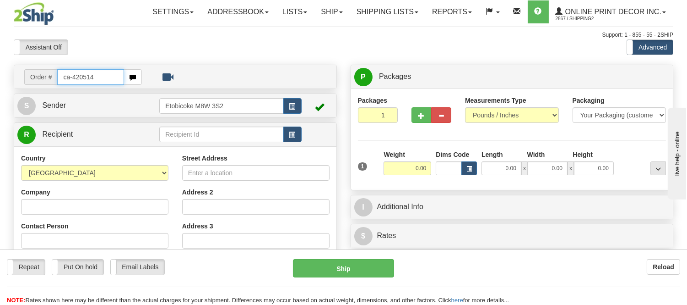
type input "ca-420514"
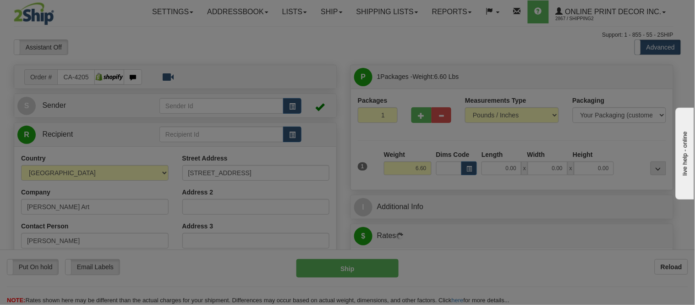
type input "REVELSTOKE"
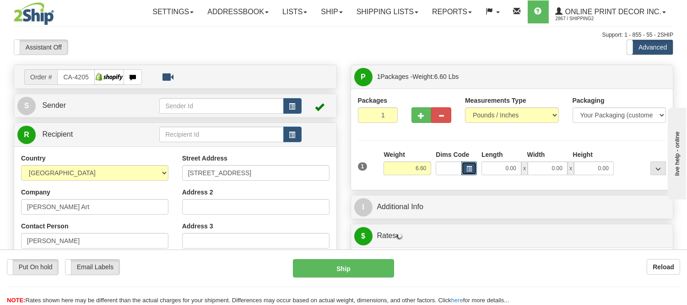
click at [468, 171] on span "button" at bounding box center [469, 168] width 5 height 5
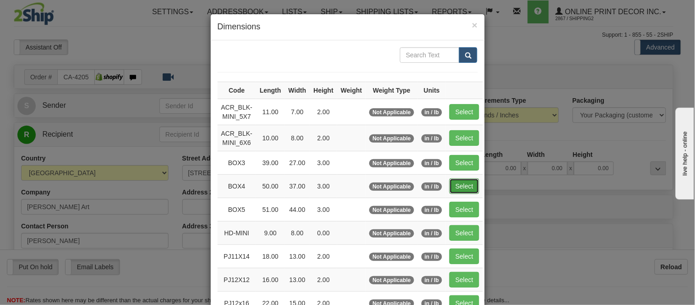
click at [456, 183] on button "Select" at bounding box center [464, 186] width 30 height 16
type input "BOX4"
type input "50.00"
type input "37.00"
type input "3.00"
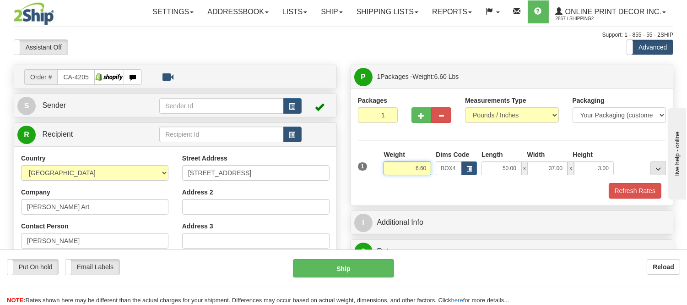
drag, startPoint x: 426, startPoint y: 166, endPoint x: 398, endPoint y: 177, distance: 30.0
click at [398, 177] on div "Weight 6.60" at bounding box center [408, 166] width 52 height 32
type input "19.98"
click at [431, 117] on button "button" at bounding box center [422, 115] width 20 height 16
radio input "true"
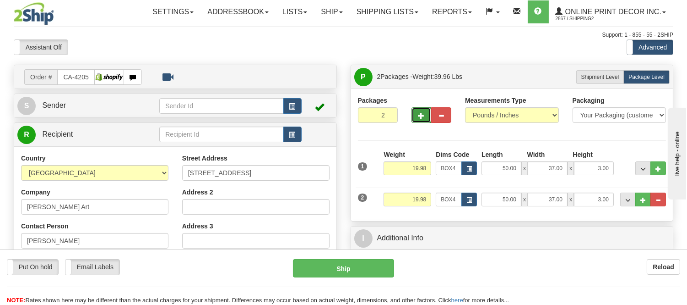
click at [425, 117] on button "button" at bounding box center [422, 115] width 20 height 16
type input "3"
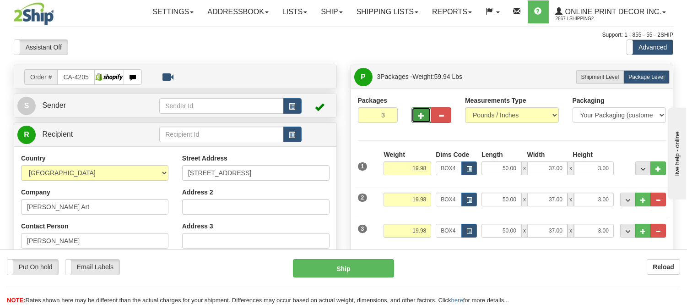
scroll to position [102, 0]
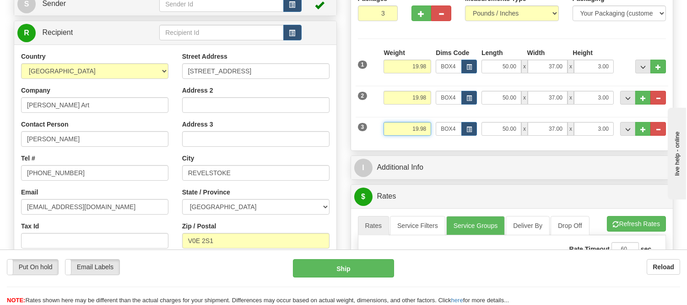
drag, startPoint x: 429, startPoint y: 127, endPoint x: 393, endPoint y: 124, distance: 36.3
click at [393, 124] on input "19.98" at bounding box center [408, 129] width 48 height 14
click button "Delete" at bounding box center [0, 0] width 0 height 0
type input "8.00"
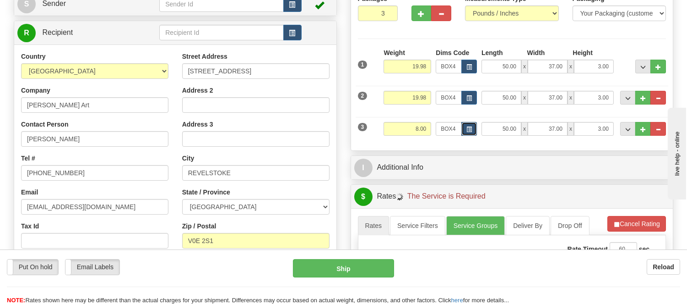
click at [474, 127] on button "button" at bounding box center [470, 129] width 16 height 14
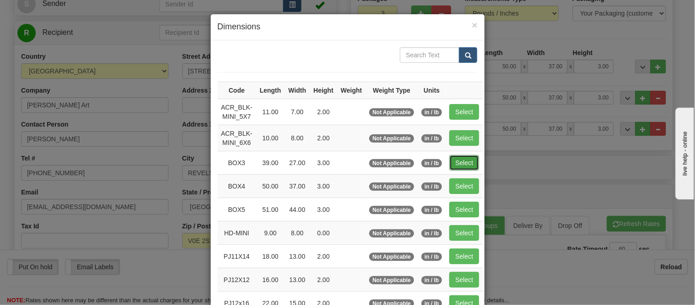
click at [451, 156] on button "Select" at bounding box center [464, 163] width 30 height 16
type input "BOX3"
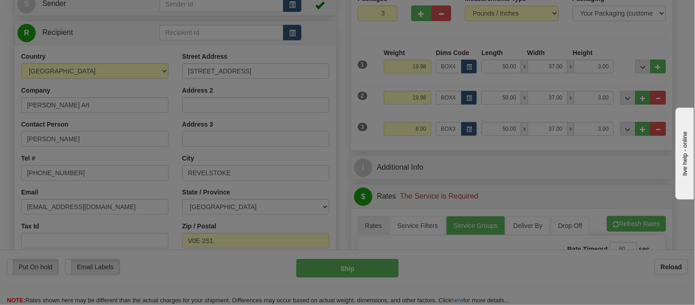
type input "39.00"
type input "27.00"
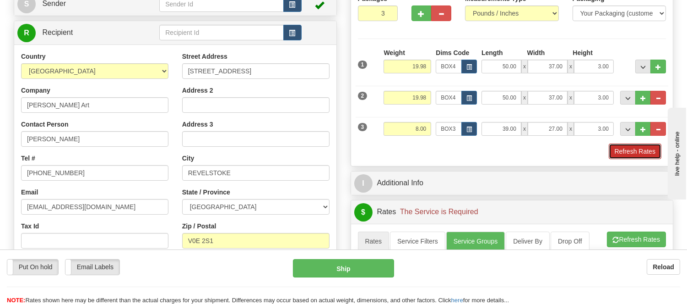
click at [634, 152] on button "Refresh Rates" at bounding box center [635, 151] width 53 height 16
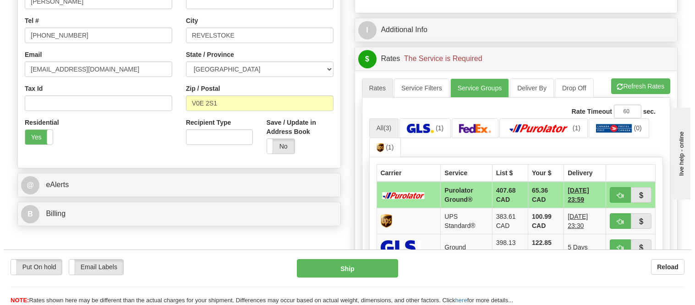
scroll to position [263, 0]
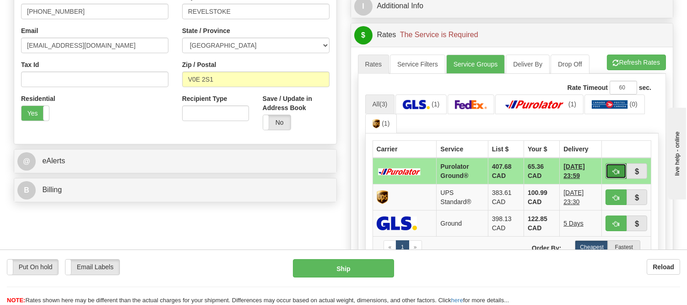
click at [615, 170] on span "button" at bounding box center [616, 172] width 6 height 6
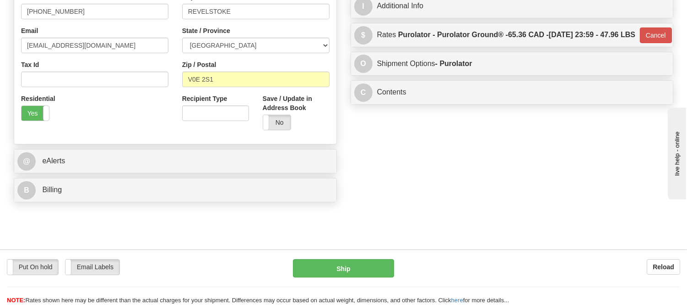
type input "260"
click at [379, 269] on button "Ship" at bounding box center [343, 268] width 101 height 18
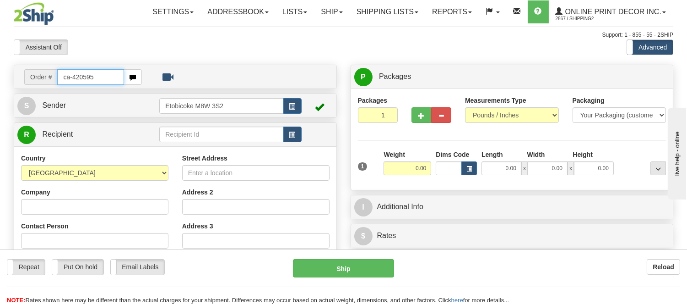
type input "ca-420595"
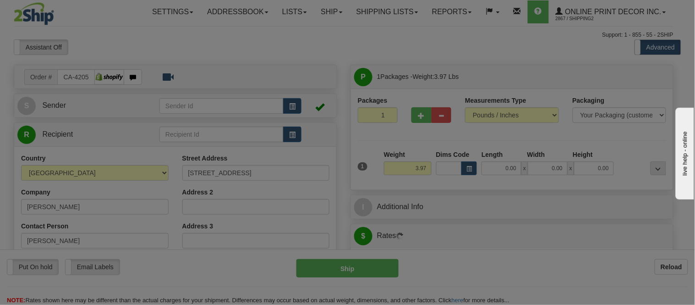
type input "NANAIMO"
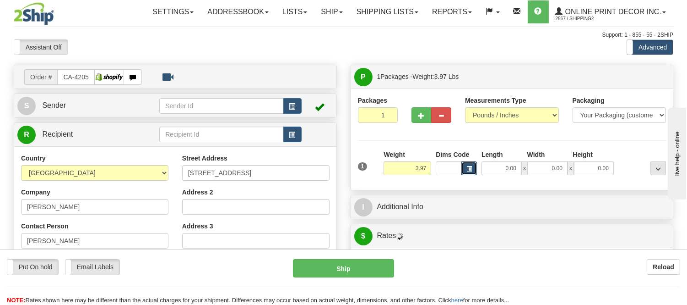
click at [465, 168] on button "button" at bounding box center [470, 168] width 16 height 14
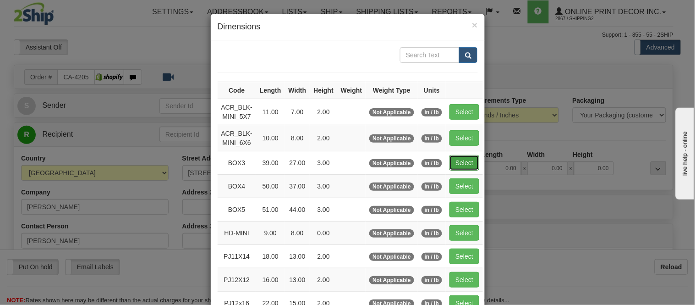
click at [466, 158] on button "Select" at bounding box center [464, 163] width 30 height 16
type input "BOX3"
type input "39.00"
type input "27.00"
type input "3.00"
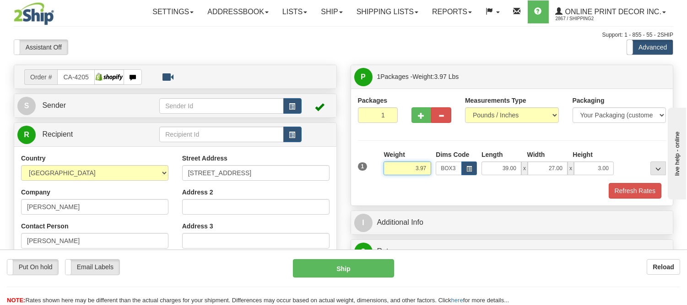
drag, startPoint x: 431, startPoint y: 165, endPoint x: 377, endPoint y: 174, distance: 54.4
click at [377, 174] on div "1 Weight 3.97 Dims Code BOX3" at bounding box center [512, 166] width 313 height 33
type input "8.98"
click at [640, 191] on button "Refresh Rates" at bounding box center [635, 191] width 53 height 16
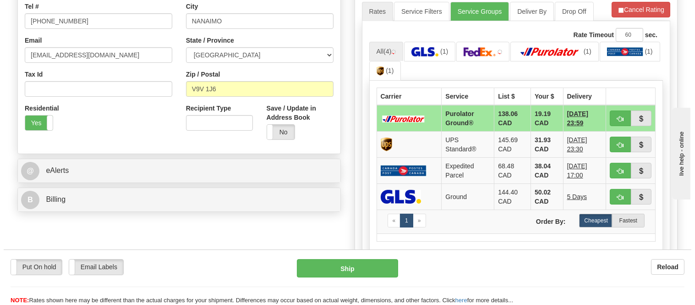
scroll to position [254, 0]
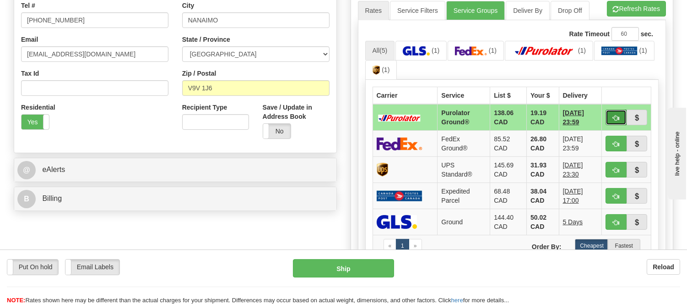
click at [611, 115] on button "button" at bounding box center [616, 117] width 21 height 16
type input "260"
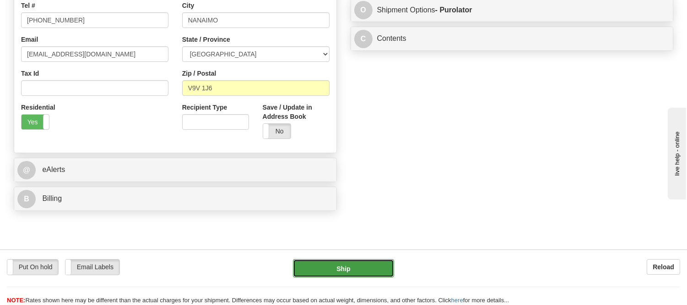
click at [334, 262] on button "Ship" at bounding box center [343, 268] width 101 height 18
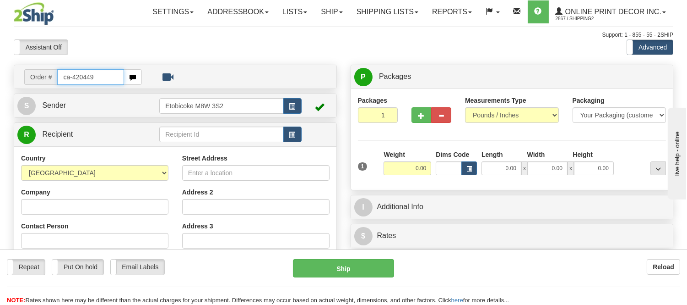
type input "ca-420449"
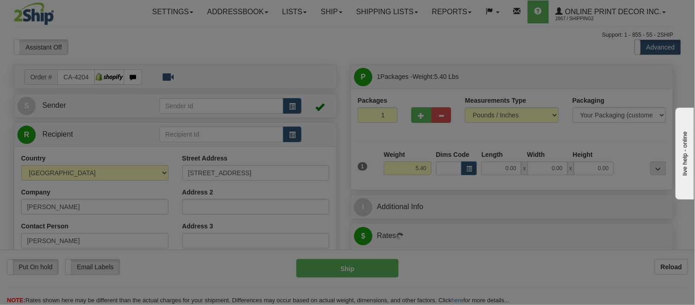
type input "[GEOGRAPHIC_DATA]"
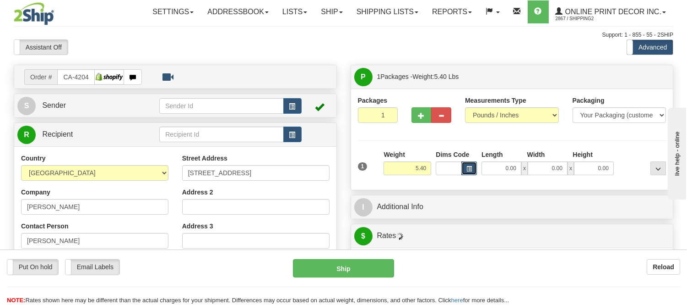
click at [475, 163] on button "button" at bounding box center [470, 168] width 16 height 14
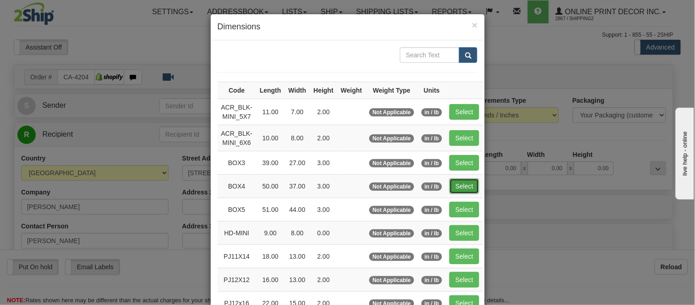
click at [460, 186] on button "Select" at bounding box center [464, 186] width 30 height 16
type input "BOX4"
type input "50.00"
type input "37.00"
type input "3.00"
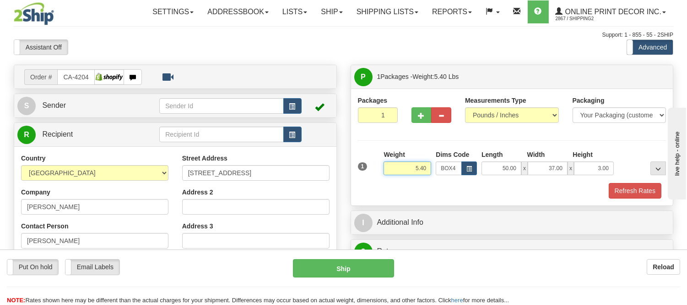
drag, startPoint x: 426, startPoint y: 168, endPoint x: 360, endPoint y: 166, distance: 66.9
click at [360, 166] on div "1 Weight 5.40 Dims Code BOX4" at bounding box center [512, 166] width 313 height 33
drag, startPoint x: 426, startPoint y: 171, endPoint x: 387, endPoint y: 167, distance: 38.7
click at [387, 167] on input "13.98" at bounding box center [408, 168] width 48 height 14
type input "11.98"
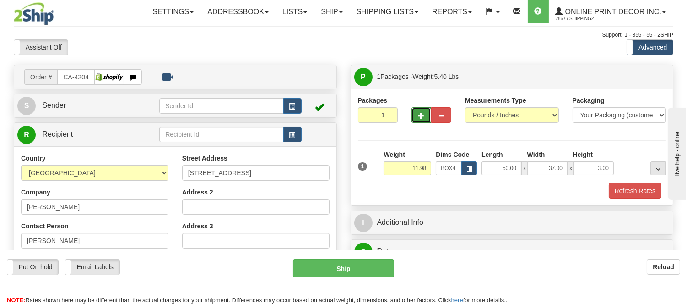
click at [421, 113] on span "button" at bounding box center [422, 116] width 6 height 6
radio input "true"
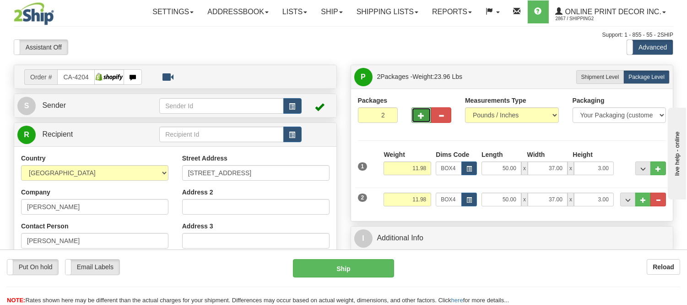
click at [421, 113] on span "button" at bounding box center [422, 116] width 6 height 6
type input "3"
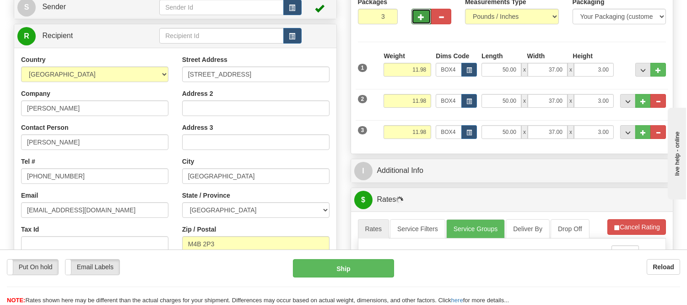
scroll to position [102, 0]
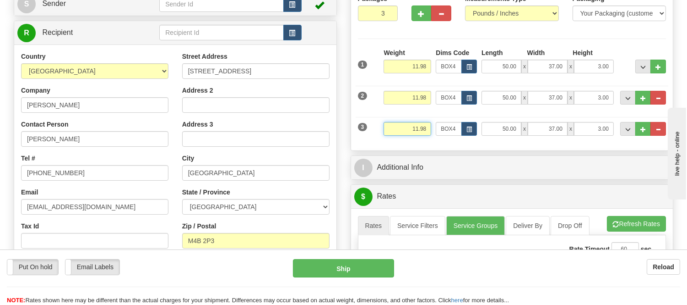
drag, startPoint x: 418, startPoint y: 131, endPoint x: 406, endPoint y: 130, distance: 11.9
click at [406, 130] on input "11.98" at bounding box center [408, 129] width 48 height 14
type input "8.98"
click at [469, 125] on button "button" at bounding box center [470, 129] width 16 height 14
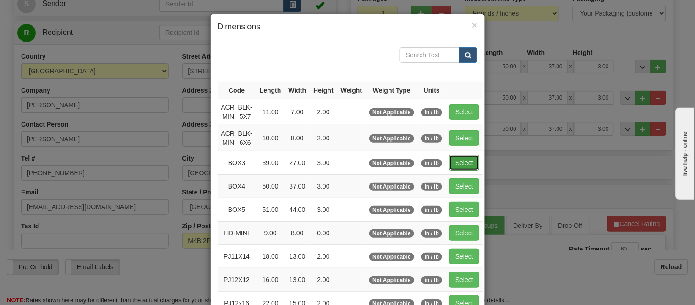
click at [451, 160] on button "Select" at bounding box center [464, 163] width 30 height 16
type input "BOX3"
type input "39.00"
type input "27.00"
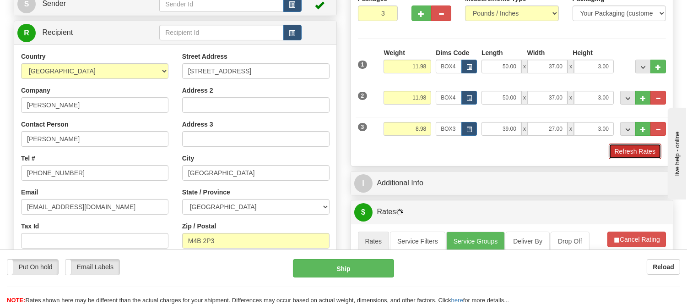
click at [648, 155] on button "Refresh Rates" at bounding box center [635, 151] width 53 height 16
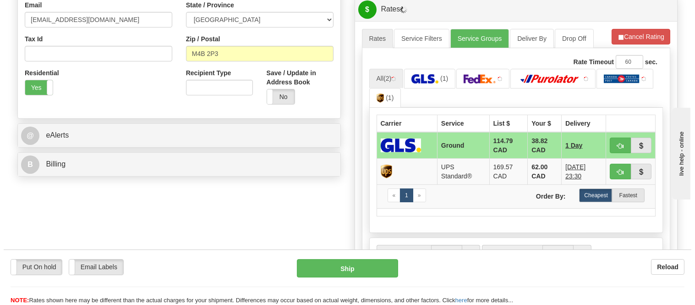
scroll to position [305, 0]
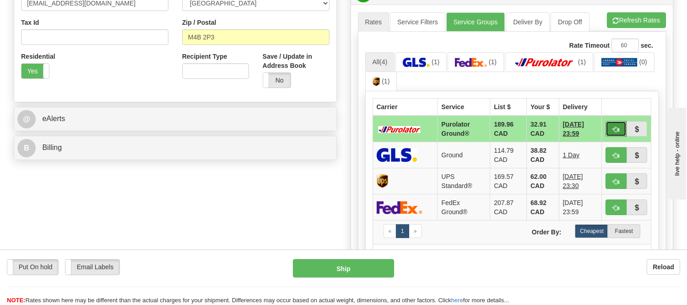
click at [615, 126] on span "button" at bounding box center [616, 129] width 6 height 6
type input "260"
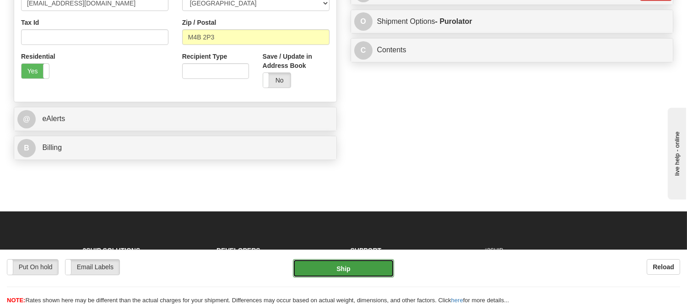
click at [325, 267] on button "Ship" at bounding box center [343, 268] width 101 height 18
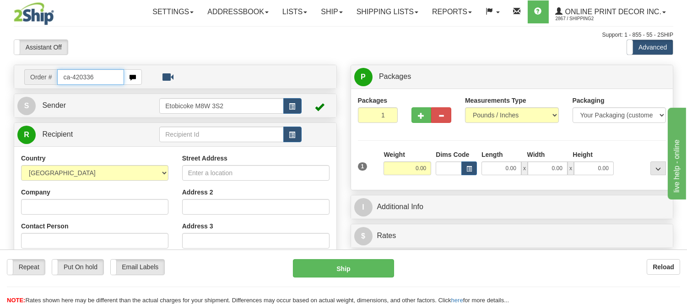
type input "ca-420336"
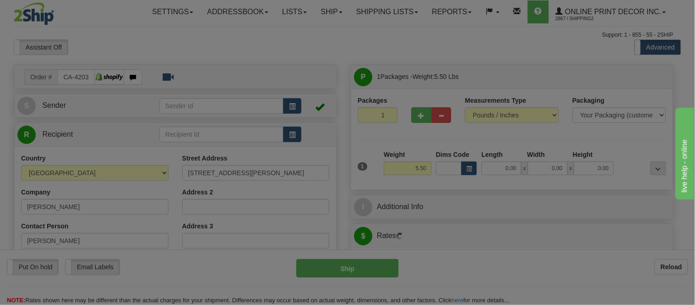
type input "FORT MCMURRAY"
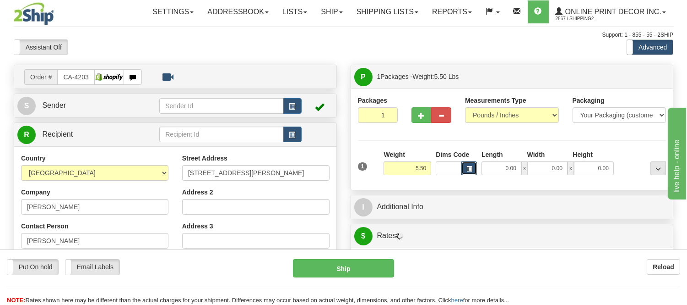
click at [464, 172] on button "button" at bounding box center [470, 168] width 16 height 14
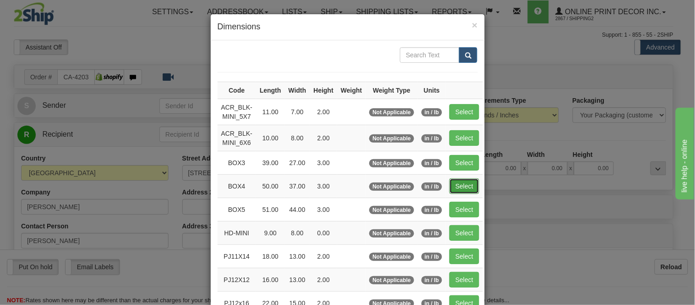
click at [459, 184] on button "Select" at bounding box center [464, 186] width 30 height 16
type input "BOX4"
type input "50.00"
type input "37.00"
type input "3.00"
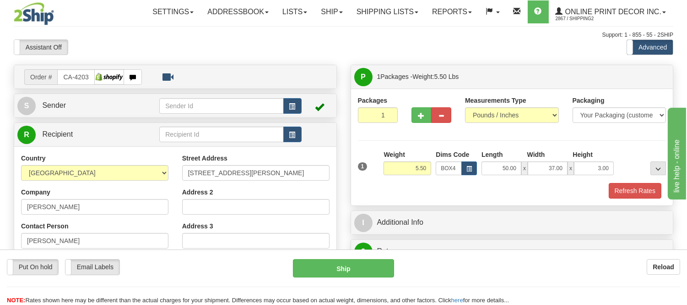
drag, startPoint x: 432, startPoint y: 168, endPoint x: 387, endPoint y: 168, distance: 44.4
click at [387, 168] on div "Weight 5.50" at bounding box center [408, 166] width 52 height 32
click at [425, 145] on div "Packages 1 1 Measurements Type" at bounding box center [512, 147] width 309 height 103
drag, startPoint x: 426, startPoint y: 165, endPoint x: 401, endPoint y: 176, distance: 27.3
click at [401, 176] on div "Weight 5.50" at bounding box center [408, 166] width 52 height 32
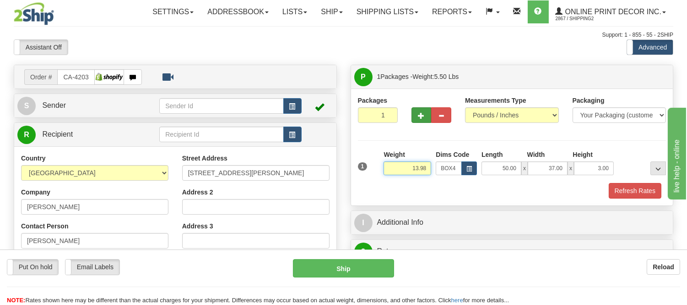
type input "13.98"
click at [421, 113] on span "button" at bounding box center [422, 116] width 6 height 6
radio input "true"
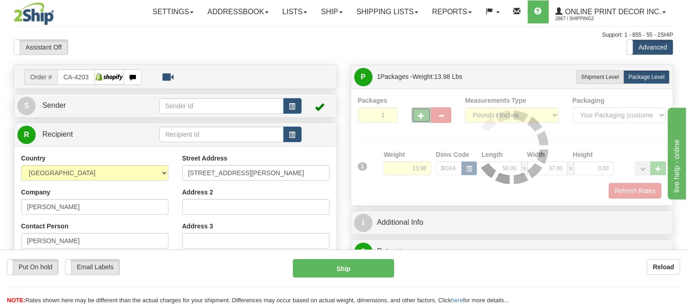
type input "2"
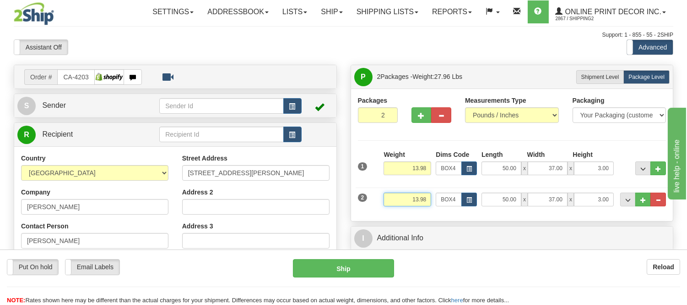
drag, startPoint x: 429, startPoint y: 198, endPoint x: 391, endPoint y: 212, distance: 40.9
click at [391, 212] on div "Weight 13.98" at bounding box center [408, 202] width 52 height 21
type input "4"
type input "5.98"
click at [475, 199] on button "button" at bounding box center [470, 199] width 16 height 14
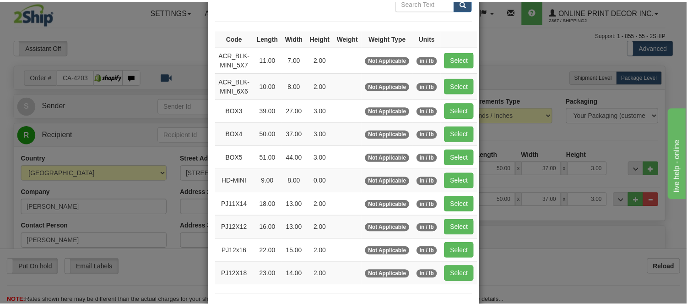
scroll to position [102, 0]
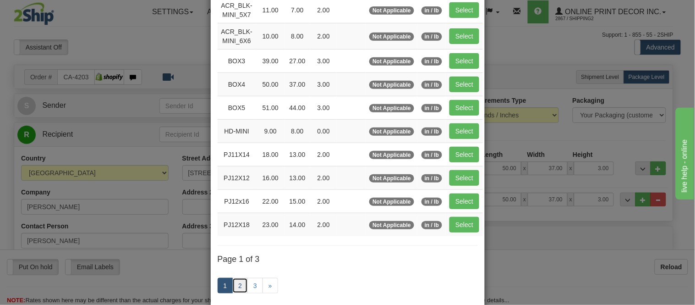
click at [241, 283] on link "2" at bounding box center [240, 286] width 16 height 16
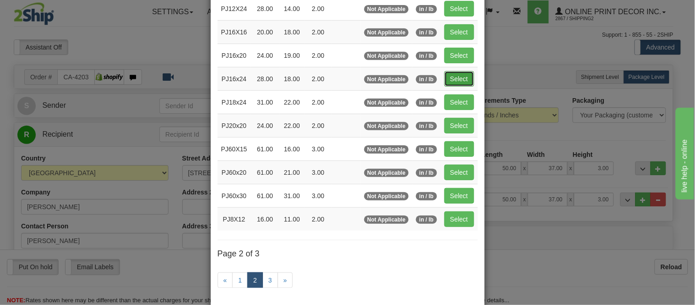
click at [462, 79] on button "Select" at bounding box center [459, 79] width 30 height 16
type input "PJ16x24"
type input "28.00"
type input "18.00"
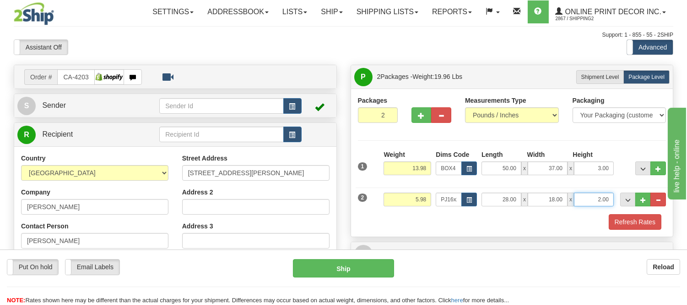
drag, startPoint x: 611, startPoint y: 202, endPoint x: 569, endPoint y: 212, distance: 42.9
click at [569, 212] on div "2 Weight 5.98 Dims Code PJ16x24 Length Width" at bounding box center [512, 198] width 313 height 31
click button "Delete" at bounding box center [0, 0] width 0 height 0
type input "4.00"
click at [416, 108] on button "button" at bounding box center [422, 115] width 20 height 16
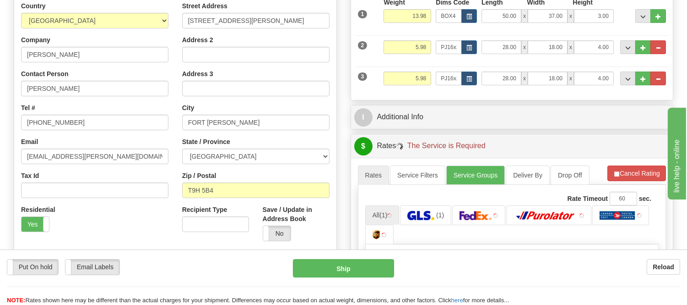
scroll to position [153, 0]
click at [646, 167] on button "Cancel Rating" at bounding box center [637, 173] width 59 height 16
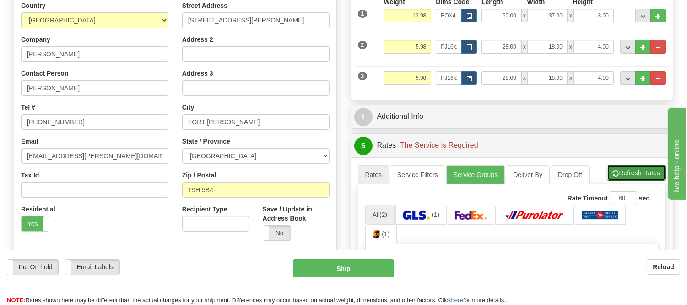
click at [646, 167] on button "Refresh Rates" at bounding box center [636, 173] width 59 height 16
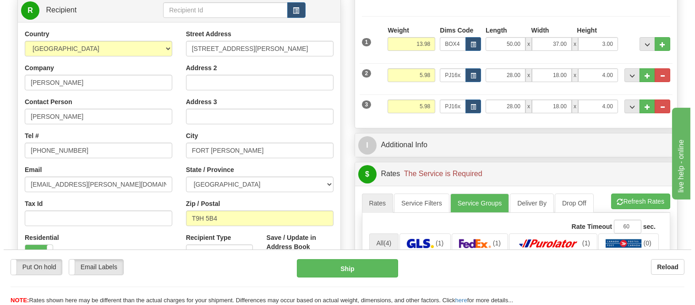
scroll to position [102, 0]
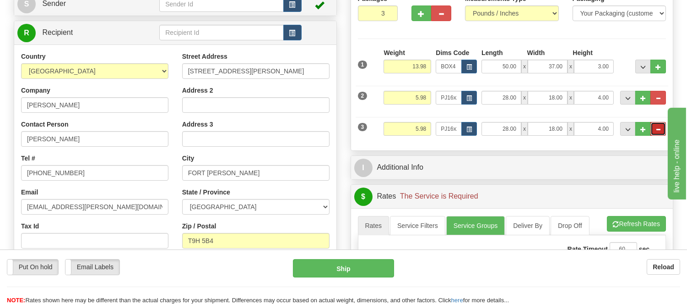
click at [654, 127] on button "..." at bounding box center [659, 129] width 16 height 14
type input "2"
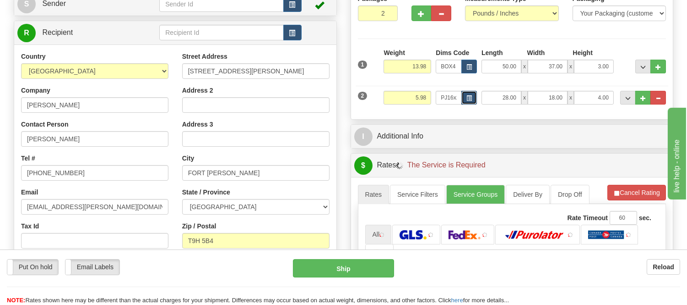
click at [468, 96] on span "button" at bounding box center [469, 98] width 5 height 5
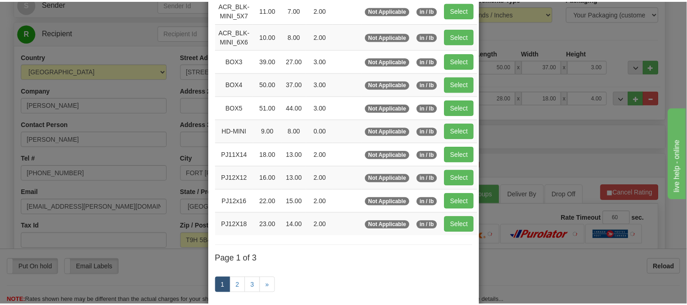
scroll to position [0, 0]
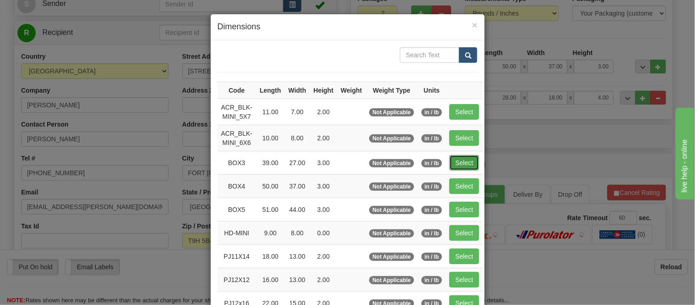
click at [466, 158] on button "Select" at bounding box center [464, 163] width 30 height 16
type input "BOX3"
type input "39.00"
type input "27.00"
type input "3.00"
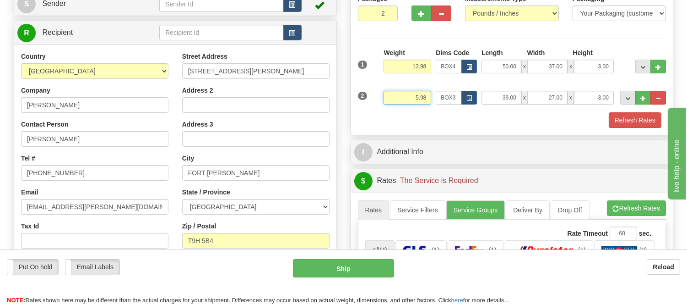
drag, startPoint x: 428, startPoint y: 100, endPoint x: 372, endPoint y: 105, distance: 56.6
click at [372, 105] on div "2 Weight 5.98 Dims Code BOX3 Length Width x" at bounding box center [512, 96] width 313 height 31
click button "Delete" at bounding box center [0, 0] width 0 height 0
type input "8.00"
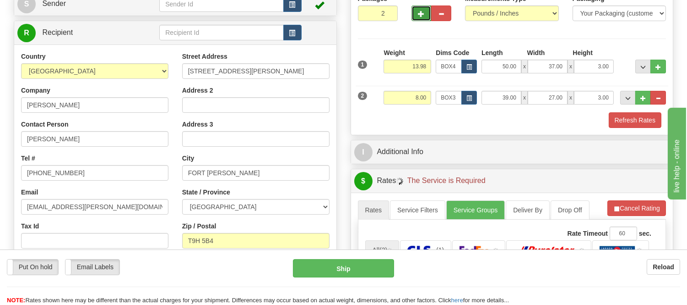
click at [421, 5] on button "button" at bounding box center [422, 13] width 20 height 16
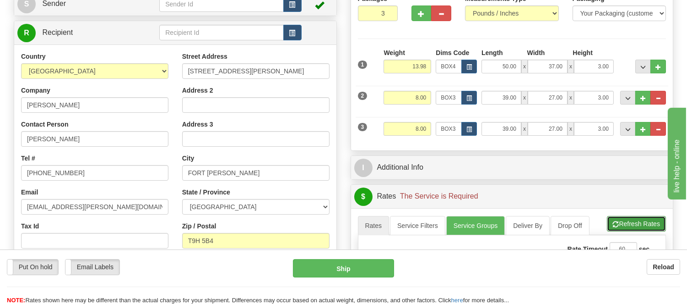
click at [640, 224] on button "Refresh Rates" at bounding box center [636, 224] width 59 height 16
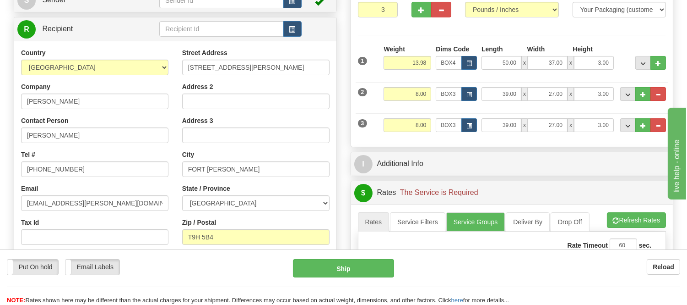
scroll to position [102, 0]
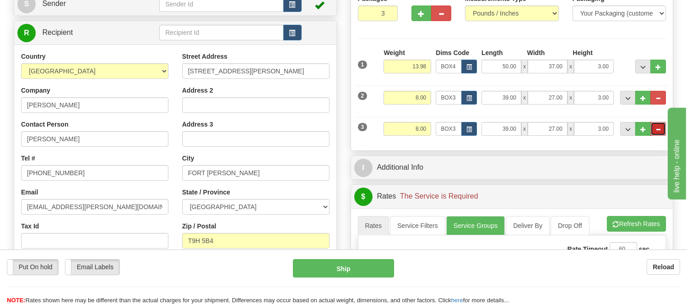
click at [657, 129] on span "..." at bounding box center [658, 129] width 5 height 5
type input "2"
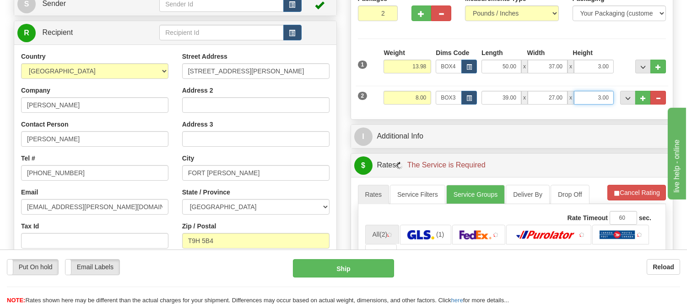
drag, startPoint x: 611, startPoint y: 98, endPoint x: 562, endPoint y: 100, distance: 49.5
click at [562, 100] on div "39.00 x 27.00 x 3.00" at bounding box center [548, 98] width 132 height 14
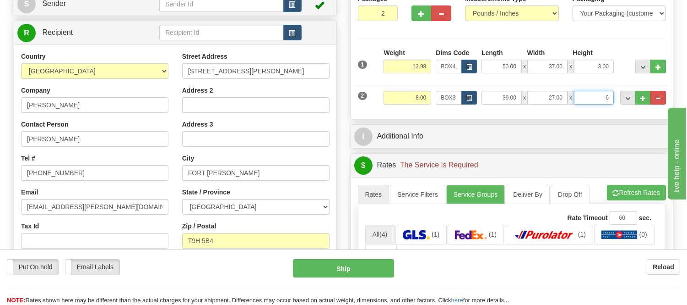
click button "Delete" at bounding box center [0, 0] width 0 height 0
type input "6.00"
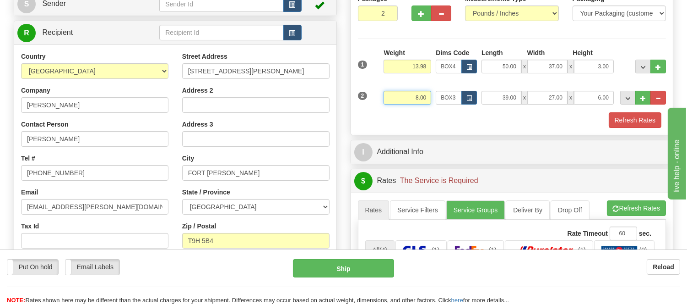
drag, startPoint x: 428, startPoint y: 95, endPoint x: 389, endPoint y: 106, distance: 40.0
click at [389, 106] on div "Weight 8.00" at bounding box center [408, 101] width 52 height 21
type input "15.98"
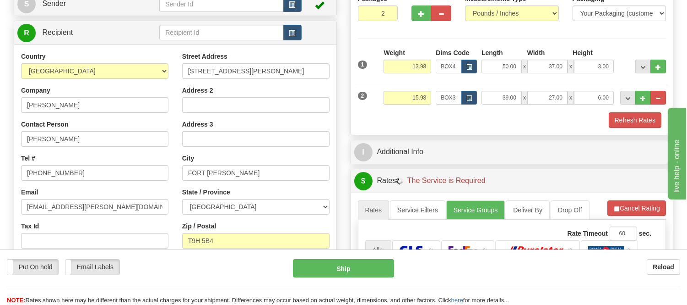
click at [651, 204] on li "Refresh Rates Cancel Rating" at bounding box center [637, 208] width 59 height 16
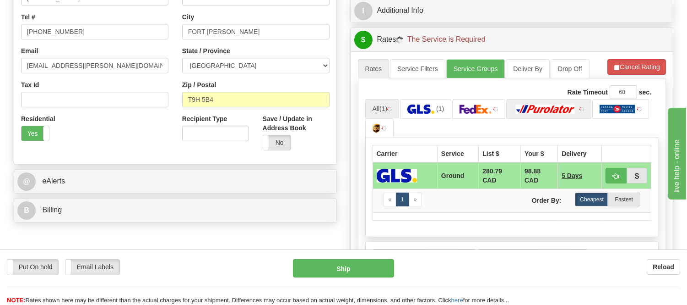
scroll to position [254, 0]
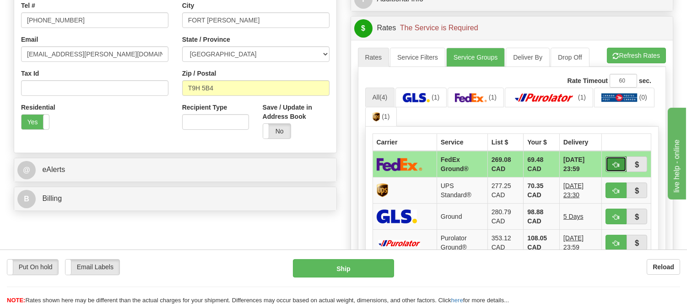
click at [613, 165] on span "button" at bounding box center [616, 165] width 6 height 6
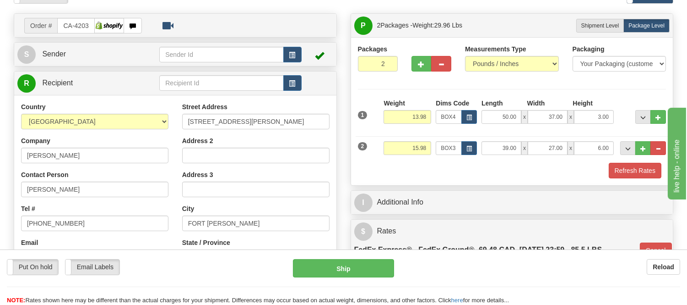
scroll to position [51, 0]
click at [638, 170] on button "Refresh Rates" at bounding box center [635, 171] width 53 height 16
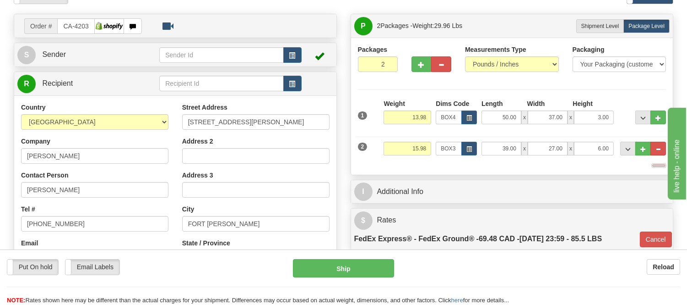
type input "92"
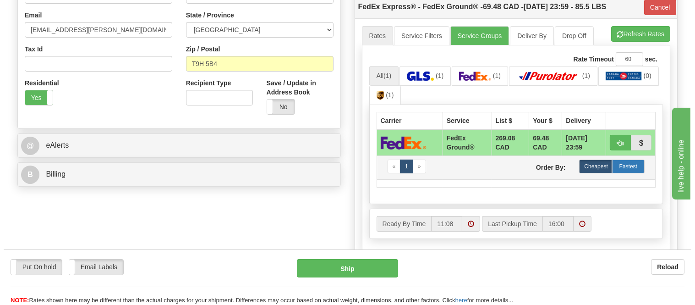
scroll to position [305, 0]
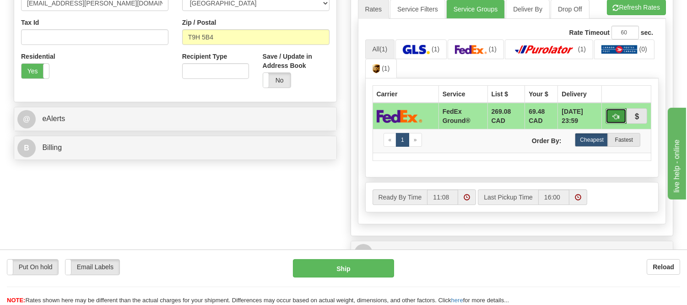
click at [621, 115] on button "button" at bounding box center [616, 116] width 21 height 16
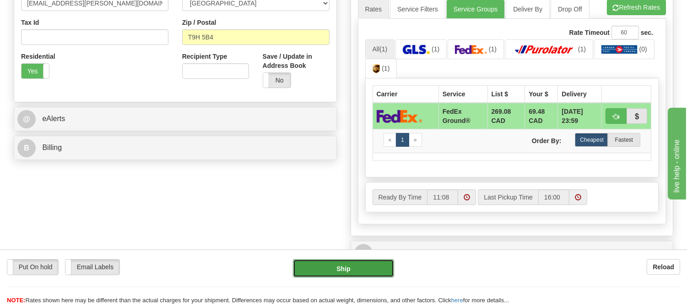
click at [349, 266] on button "Ship" at bounding box center [343, 268] width 101 height 18
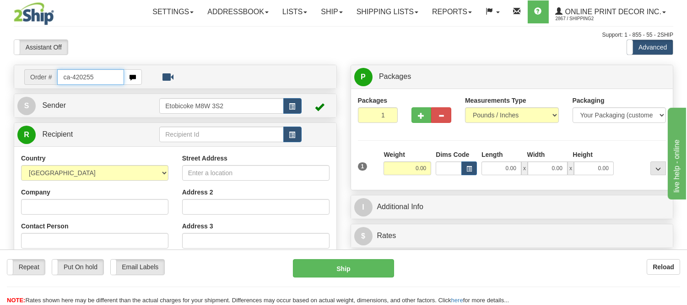
type input "ca-420255"
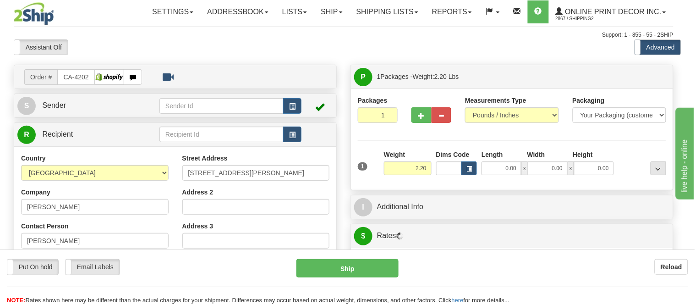
click at [468, 169] on body "Training Course Close Toggle navigation Settings Shipping Preferences New Recip…" at bounding box center [347, 152] width 695 height 305
type input "PETAWAWA"
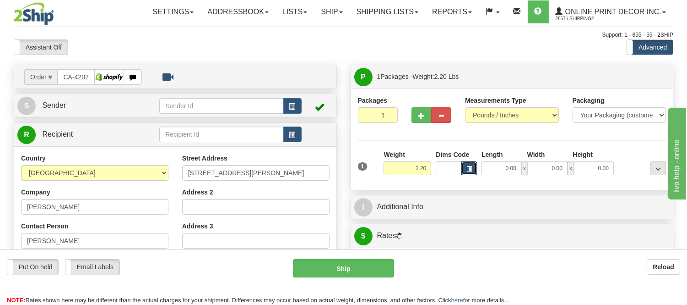
click at [468, 169] on span "button" at bounding box center [469, 168] width 5 height 5
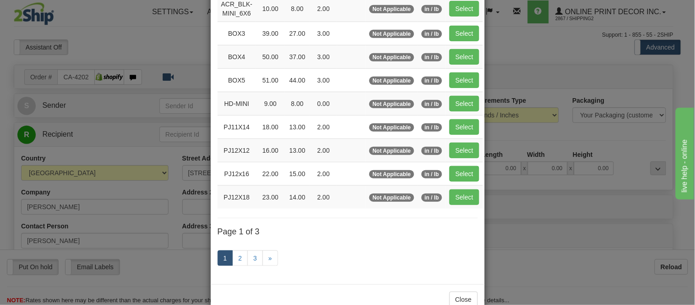
scroll to position [154, 0]
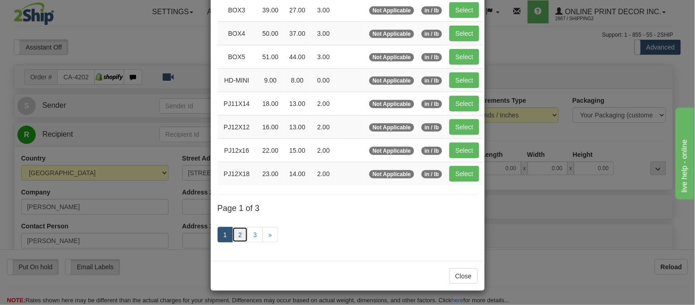
click at [235, 235] on link "2" at bounding box center [240, 235] width 16 height 16
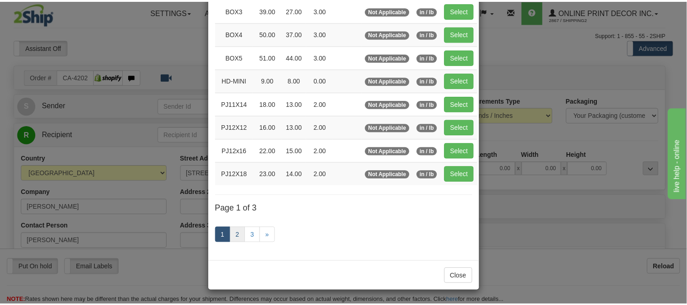
scroll to position [149, 0]
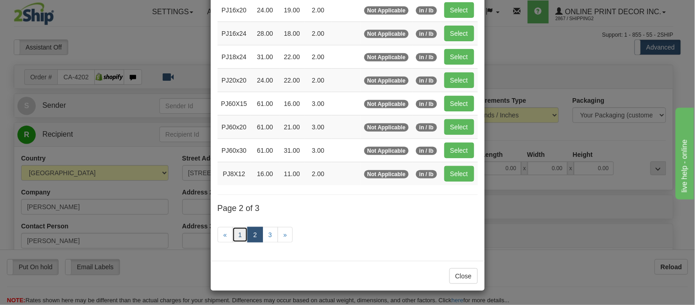
click at [236, 230] on link "1" at bounding box center [240, 235] width 16 height 16
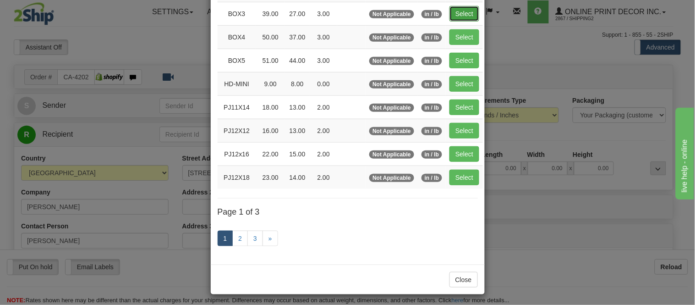
click at [455, 8] on button "Select" at bounding box center [464, 14] width 30 height 16
type input "BOX3"
type input "39.00"
type input "27.00"
type input "3.00"
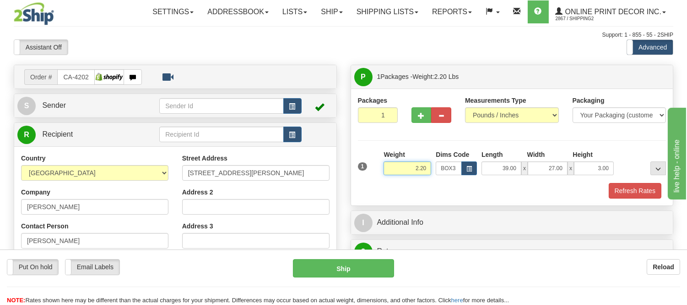
drag, startPoint x: 406, startPoint y: 170, endPoint x: 376, endPoint y: 172, distance: 30.3
click at [376, 172] on div "1 Weight 2.20 Dims Code BOX3" at bounding box center [512, 166] width 313 height 33
type input "11.98"
click at [630, 191] on button "Refresh Rates" at bounding box center [635, 191] width 53 height 16
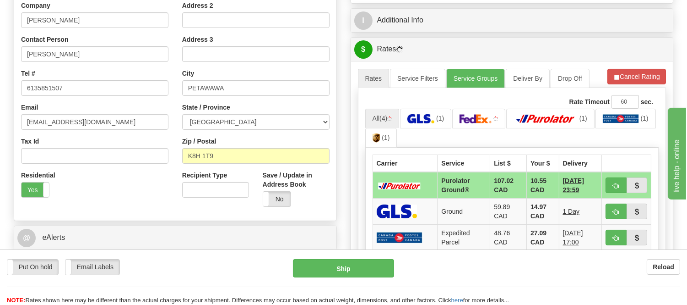
scroll to position [203, 0]
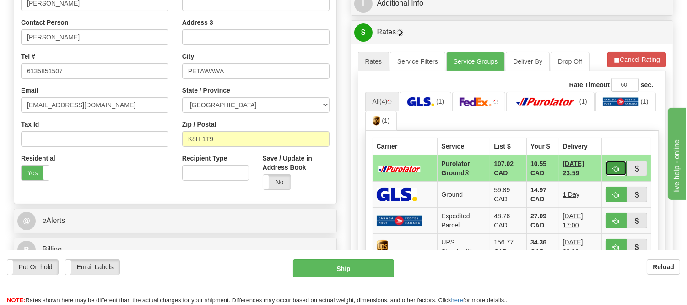
click at [609, 168] on button "button" at bounding box center [616, 168] width 21 height 16
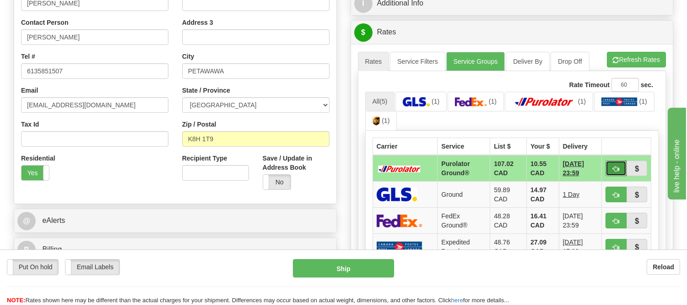
click at [611, 162] on button "button" at bounding box center [616, 168] width 21 height 16
type input "260"
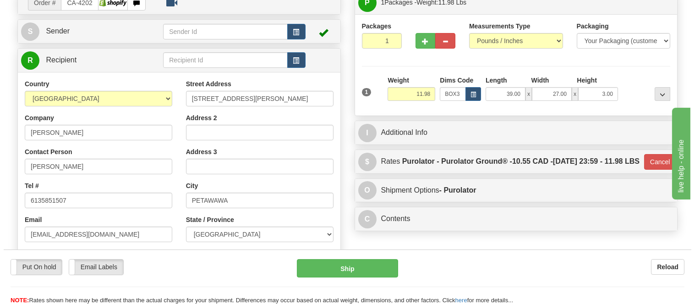
scroll to position [51, 0]
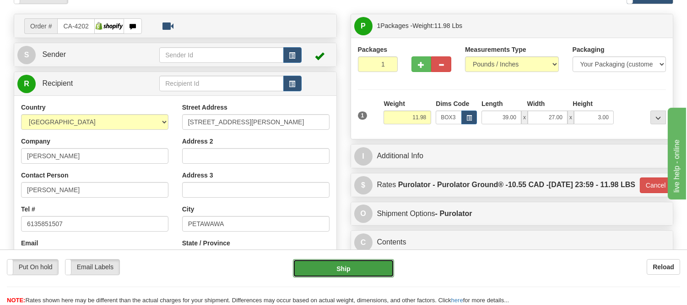
click at [378, 263] on button "Ship" at bounding box center [343, 268] width 101 height 18
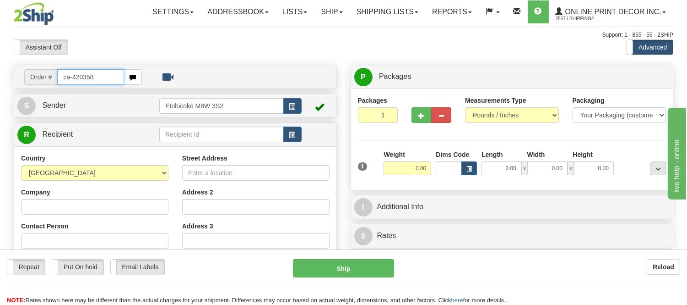
type input "ca-420358"
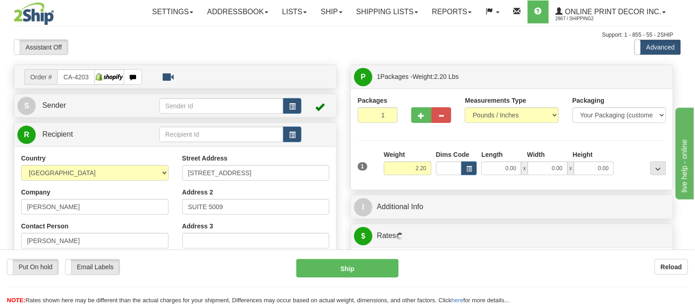
type input "[GEOGRAPHIC_DATA]"
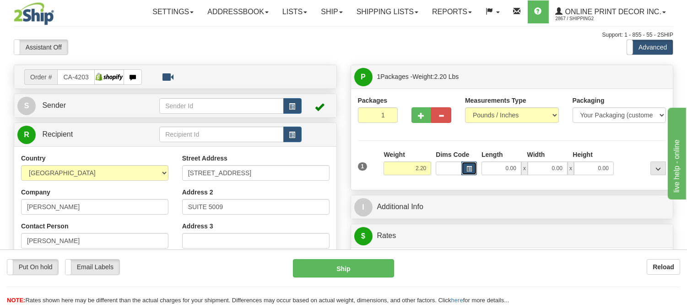
click at [470, 166] on span "button" at bounding box center [469, 168] width 5 height 5
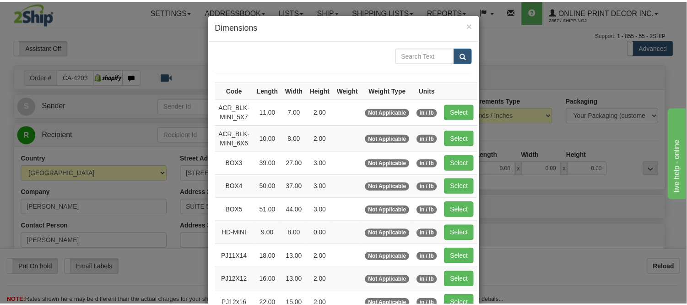
scroll to position [51, 0]
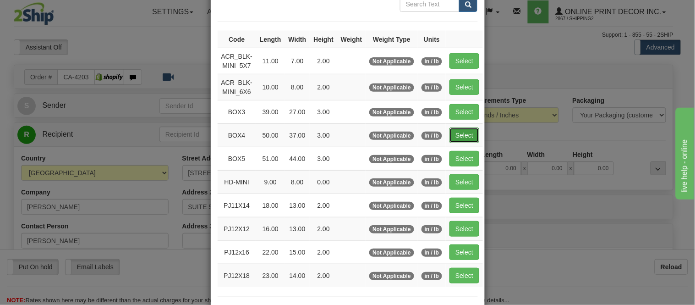
click at [463, 136] on button "Select" at bounding box center [464, 135] width 30 height 16
type input "BOX4"
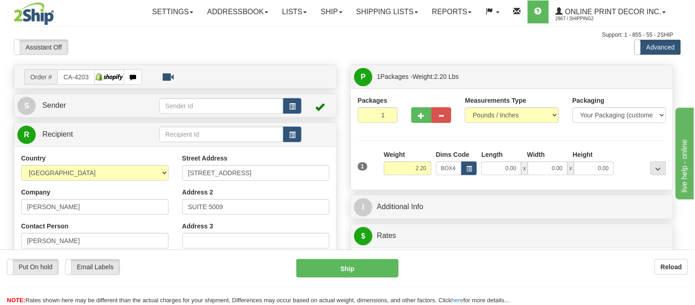
type input "50.00"
type input "37.00"
type input "3.00"
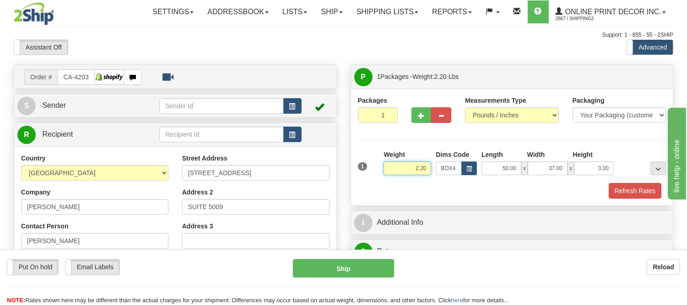
drag, startPoint x: 427, startPoint y: 167, endPoint x: 391, endPoint y: 167, distance: 36.2
click at [391, 167] on input "2.20" at bounding box center [408, 168] width 48 height 14
type input "15.98"
click at [649, 190] on button "Refresh Rates" at bounding box center [635, 191] width 53 height 16
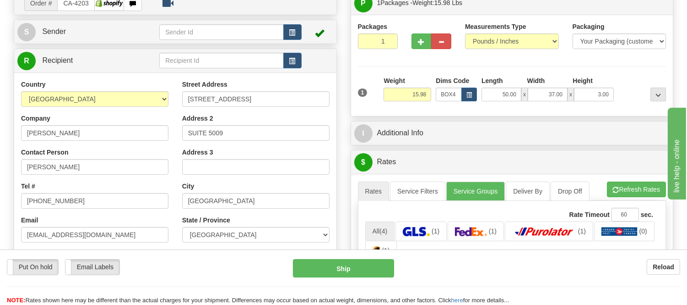
scroll to position [102, 0]
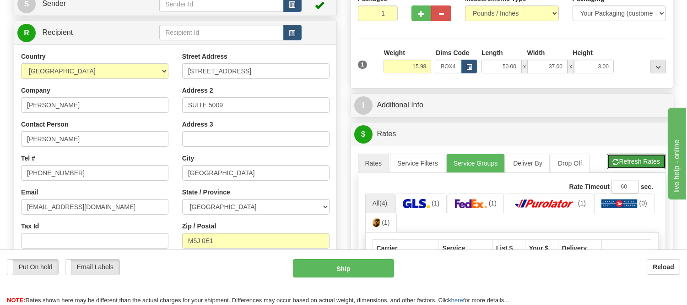
click at [632, 165] on button "Refresh Rates" at bounding box center [636, 161] width 59 height 16
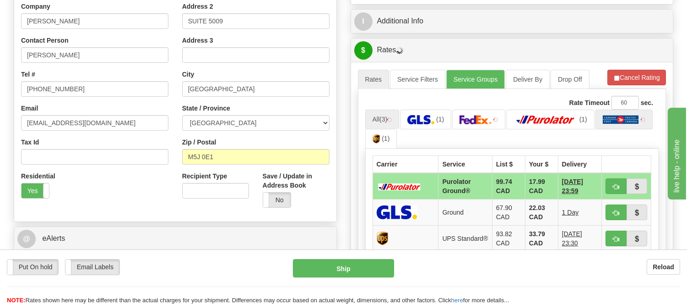
scroll to position [203, 0]
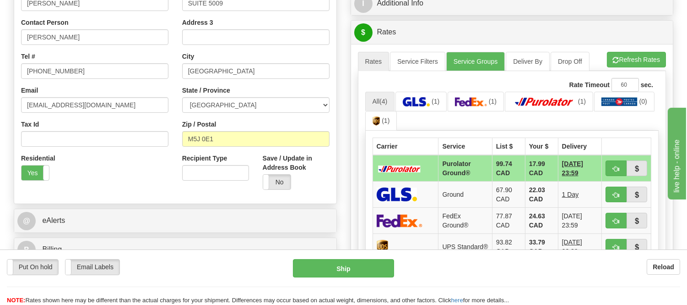
click at [623, 115] on ul "All (4) (1) (1) (1) (0) (1)" at bounding box center [512, 111] width 294 height 39
click at [611, 167] on button "button" at bounding box center [616, 168] width 21 height 16
type input "260"
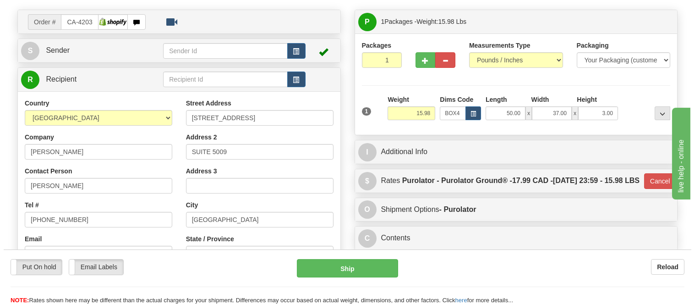
scroll to position [51, 0]
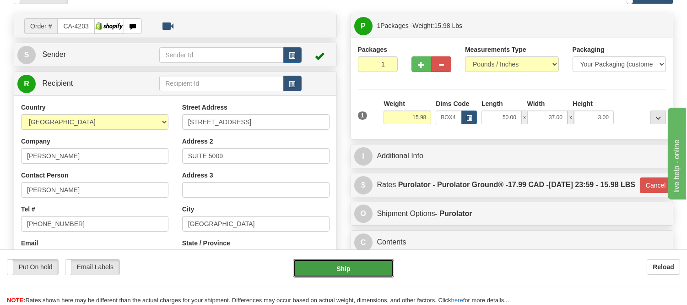
click at [383, 262] on button "Ship" at bounding box center [343, 268] width 101 height 18
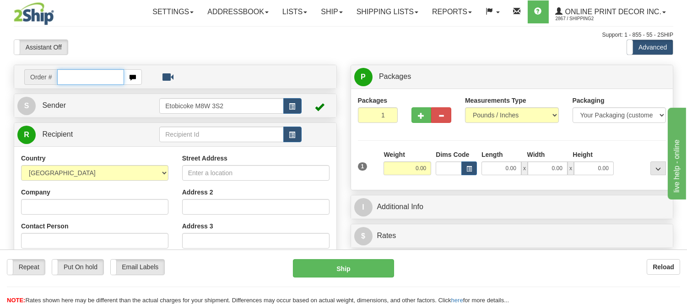
drag, startPoint x: 79, startPoint y: 76, endPoint x: 147, endPoint y: 76, distance: 68.7
click at [79, 76] on input "text" at bounding box center [90, 77] width 67 height 16
type input "ow-2013"
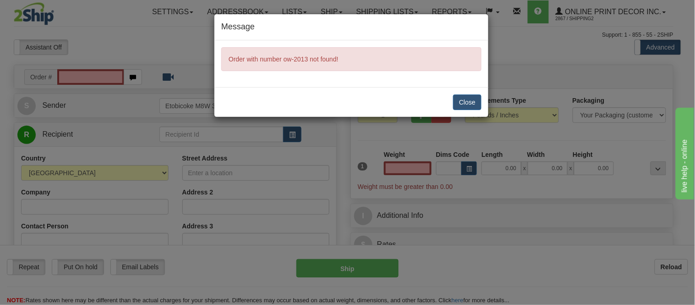
type input "0.00"
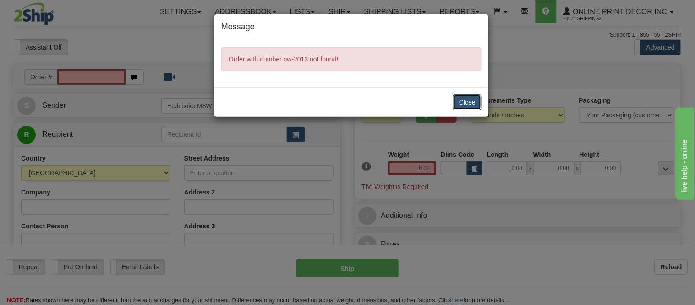
click at [469, 98] on button "Close" at bounding box center [467, 102] width 28 height 16
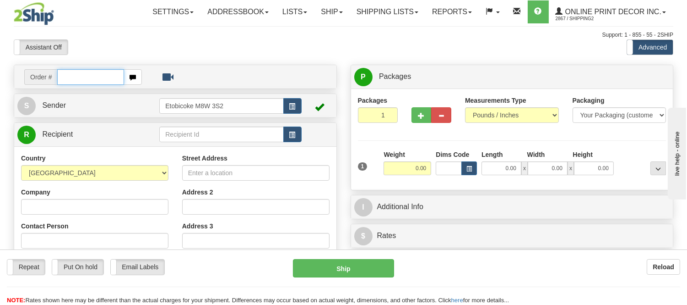
click at [115, 79] on input "text" at bounding box center [90, 77] width 67 height 16
type input "ow-2113"
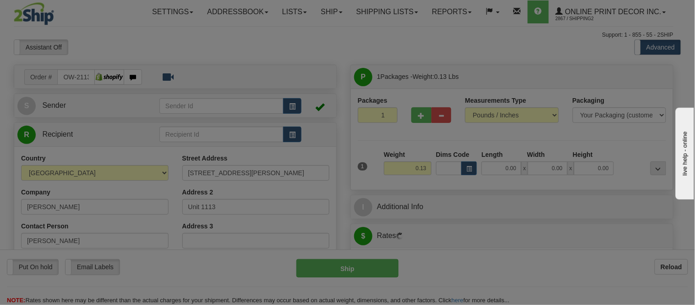
type input "CHICAGO"
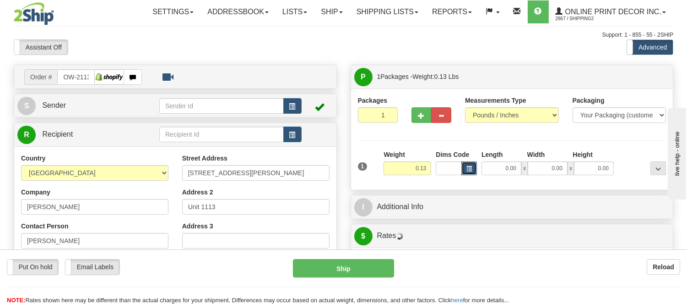
click at [474, 164] on button "button" at bounding box center [470, 168] width 16 height 14
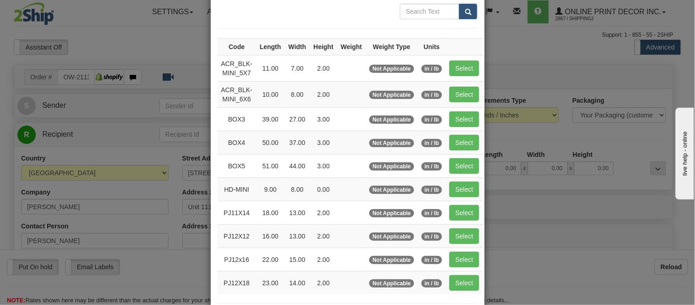
scroll to position [102, 0]
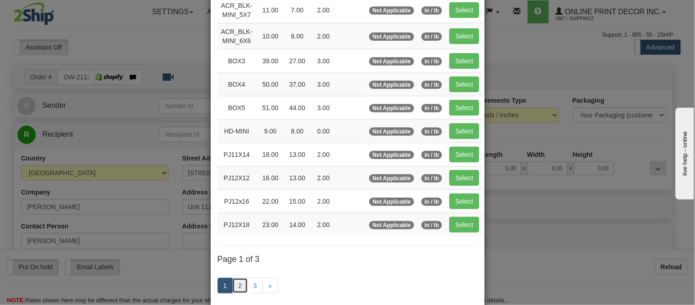
click at [241, 281] on link "2" at bounding box center [240, 286] width 16 height 16
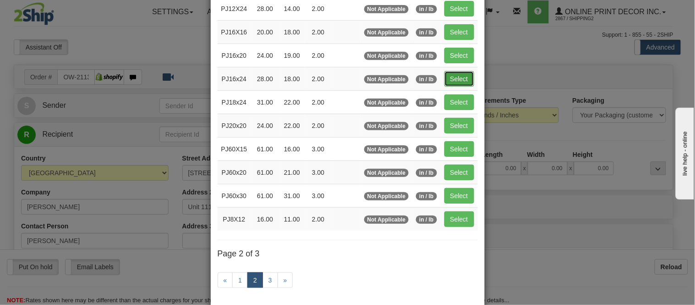
click at [456, 74] on button "Select" at bounding box center [459, 79] width 30 height 16
type input "PJ16x24"
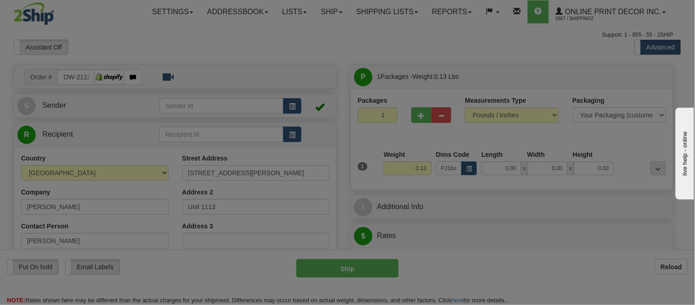
type input "28.00"
type input "18.00"
type input "2.00"
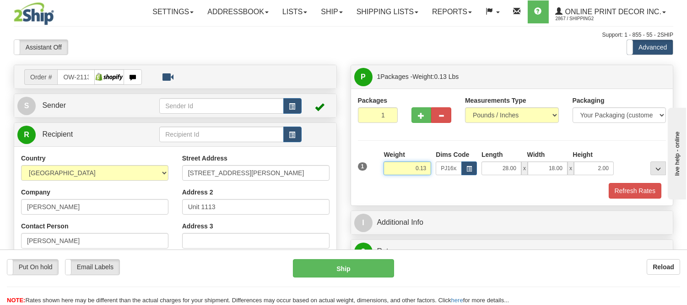
drag, startPoint x: 429, startPoint y: 168, endPoint x: 378, endPoint y: 179, distance: 52.0
click at [378, 179] on div "1 Weight 0.13 Dims Code x x" at bounding box center [512, 166] width 313 height 33
type input "3.98"
click at [649, 192] on button "Refresh Rates" at bounding box center [635, 191] width 53 height 16
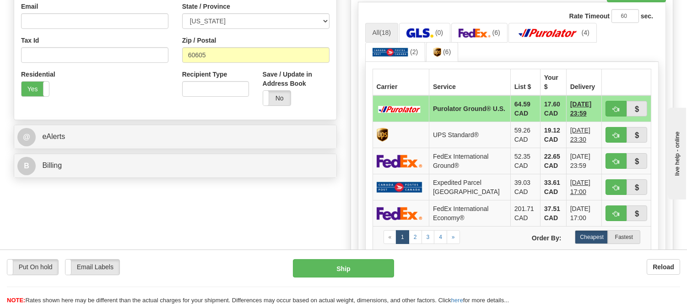
scroll to position [305, 0]
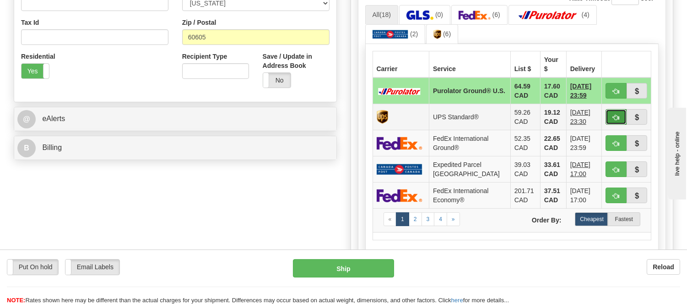
click at [611, 109] on button "button" at bounding box center [616, 117] width 21 height 16
type input "11"
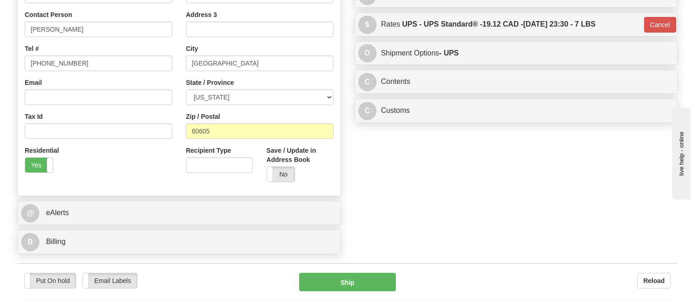
scroll to position [203, 0]
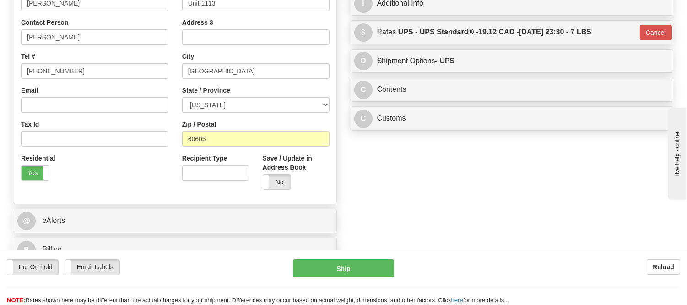
click at [525, 80] on div "C Contents Documents Commodities" at bounding box center [512, 89] width 322 height 23
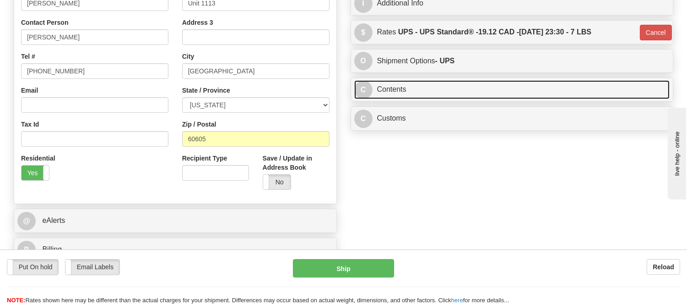
click at [532, 84] on link "C Contents" at bounding box center [512, 89] width 316 height 19
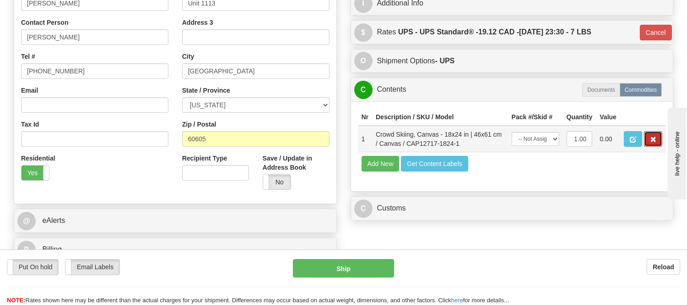
click at [650, 142] on span "button" at bounding box center [653, 139] width 6 height 6
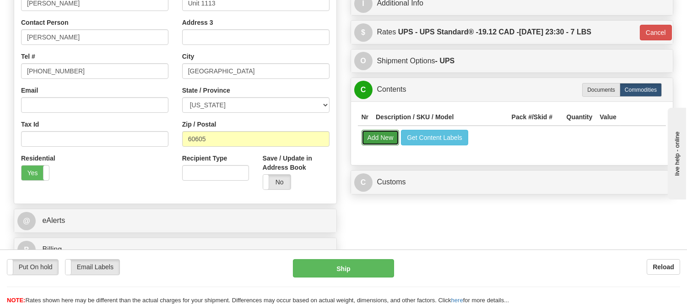
click at [373, 142] on button "Add New" at bounding box center [381, 138] width 38 height 16
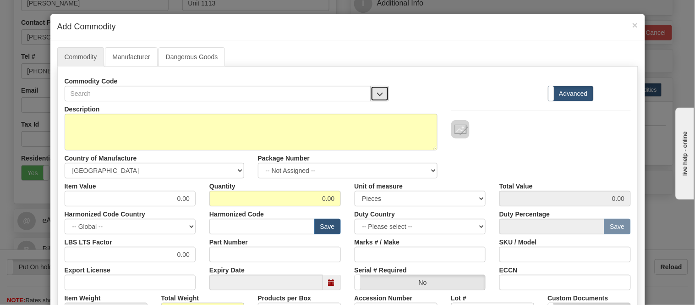
click at [371, 95] on button "button" at bounding box center [380, 94] width 18 height 16
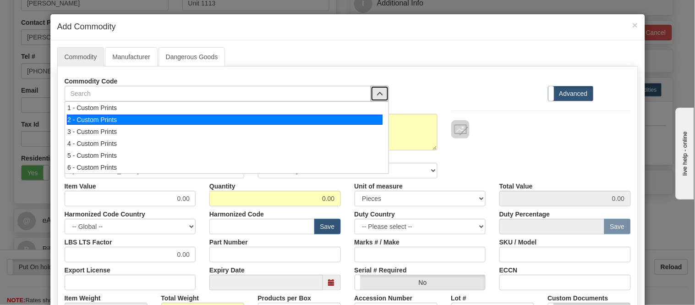
click at [362, 120] on div "2 - Custom Prints" at bounding box center [225, 120] width 316 height 10
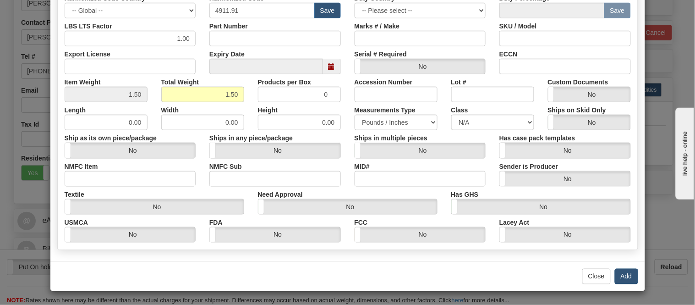
scroll to position [216, 0]
click at [619, 279] on button "Add" at bounding box center [626, 276] width 23 height 16
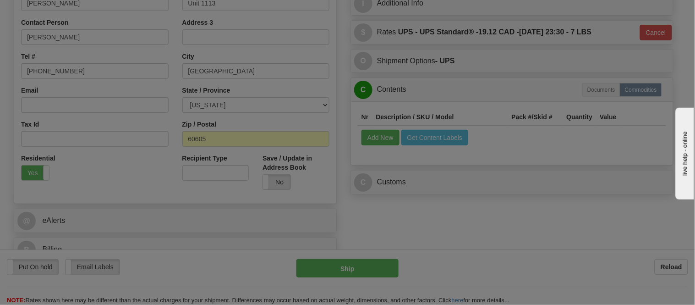
scroll to position [0, 0]
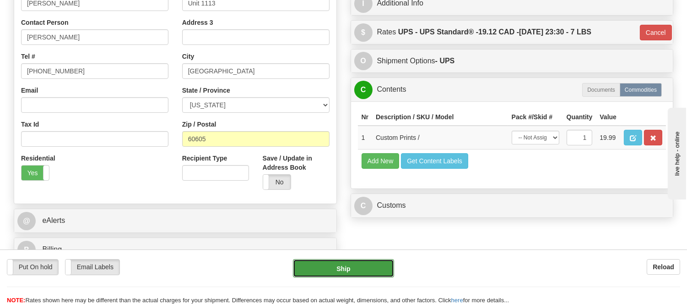
click at [348, 267] on button "Ship" at bounding box center [343, 268] width 101 height 18
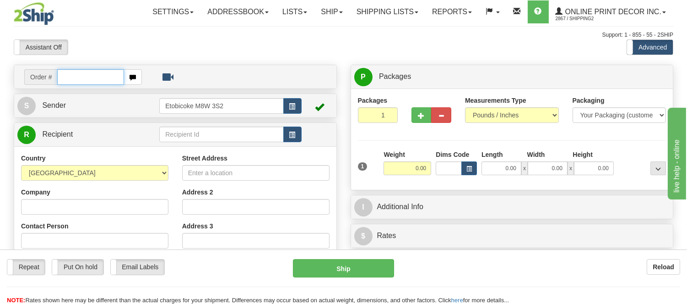
click at [71, 70] on input "text" at bounding box center [90, 77] width 67 height 16
type input "ow-2114"
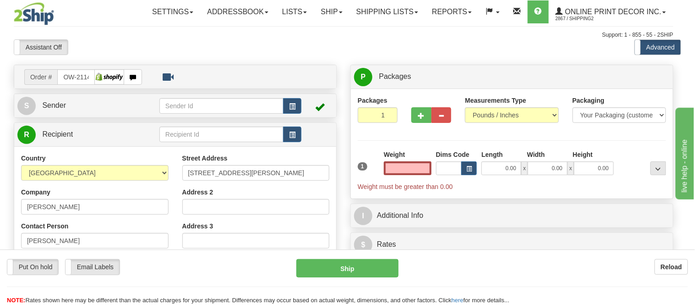
type input "CONVOY"
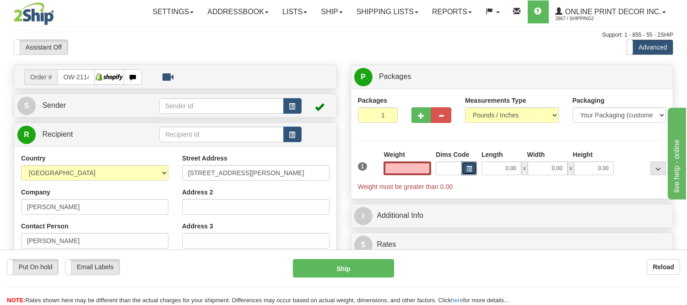
type input "0.00"
click at [465, 166] on button "button" at bounding box center [470, 168] width 16 height 14
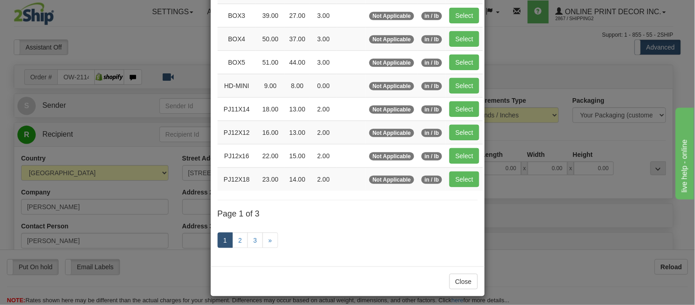
scroll to position [153, 0]
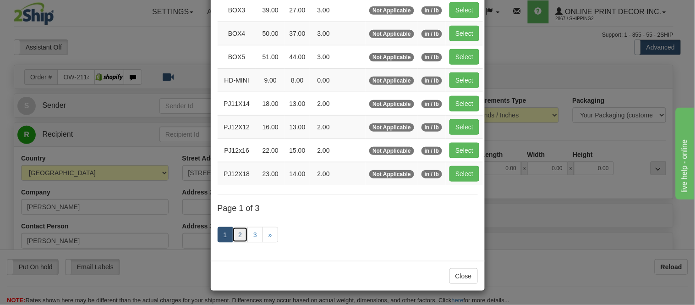
click at [233, 235] on link "2" at bounding box center [240, 235] width 16 height 16
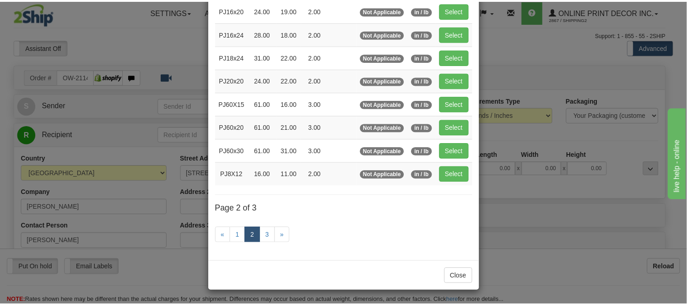
scroll to position [149, 0]
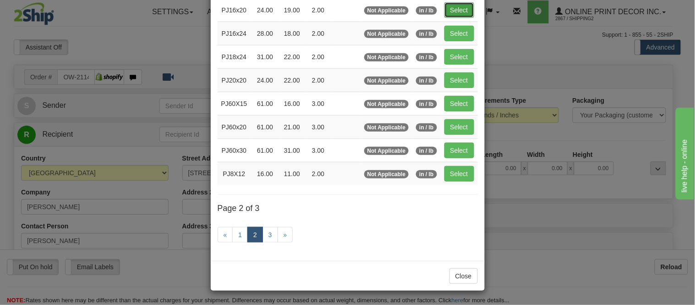
click at [453, 5] on button "Select" at bounding box center [459, 10] width 30 height 16
type input "PJ16x20"
type input "24.00"
type input "19.00"
type input "2.00"
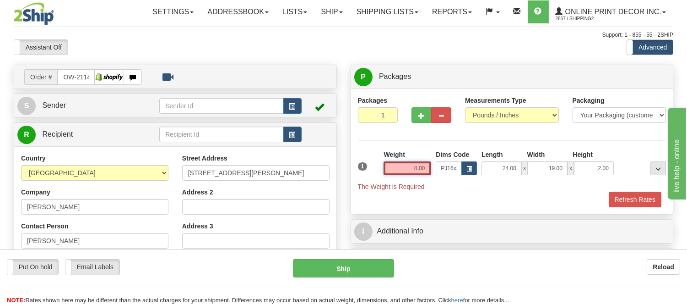
drag, startPoint x: 431, startPoint y: 167, endPoint x: 359, endPoint y: 168, distance: 71.5
click at [359, 168] on div "1 Weight 0.00 Dims Code x x" at bounding box center [512, 170] width 313 height 41
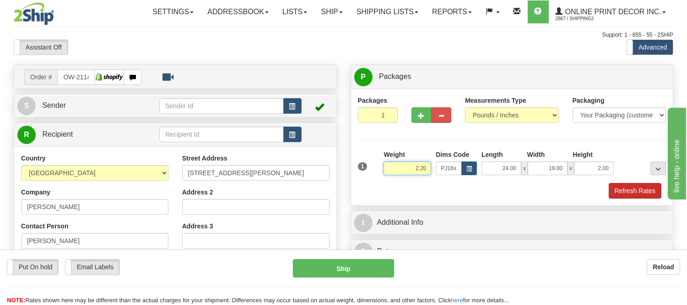
type input "2.20"
click at [644, 194] on button "Refresh Rates" at bounding box center [635, 191] width 53 height 16
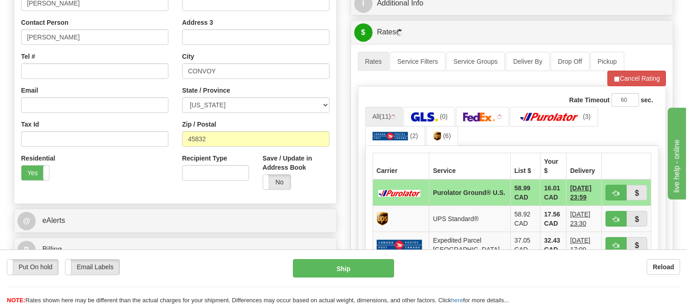
scroll to position [305, 0]
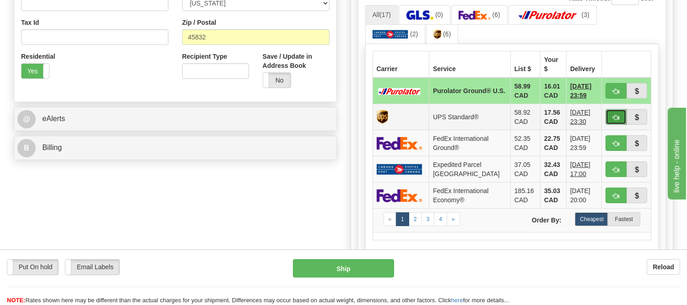
click at [609, 109] on button "button" at bounding box center [616, 117] width 21 height 16
type input "11"
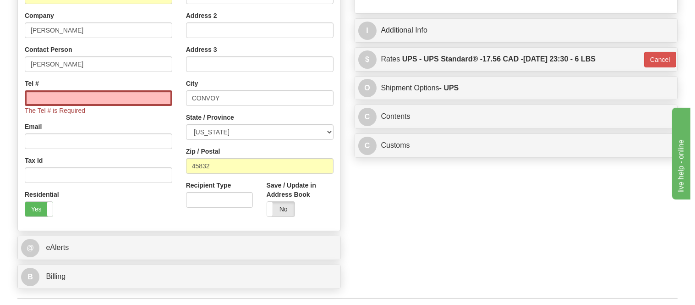
scroll to position [161, 0]
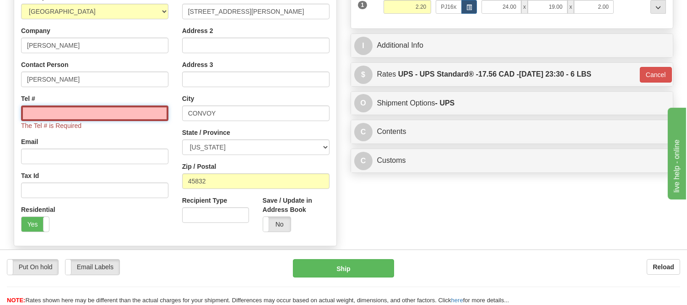
click at [142, 115] on input "Tel #" at bounding box center [94, 113] width 147 height 16
type input "416-406-6900"
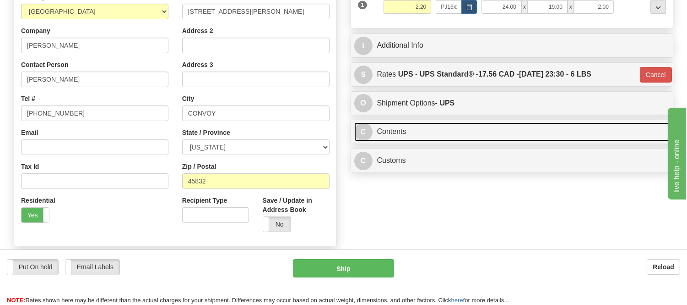
click at [431, 129] on link "C Contents" at bounding box center [512, 131] width 316 height 19
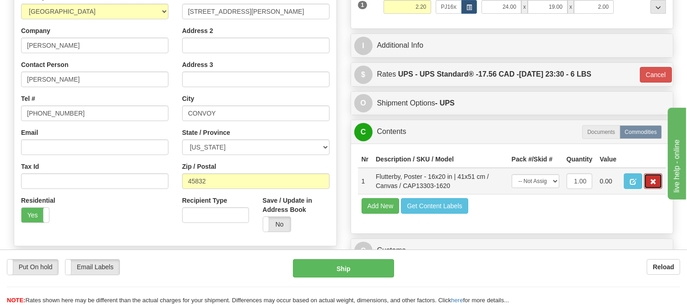
click at [660, 189] on button "button" at bounding box center [653, 181] width 18 height 16
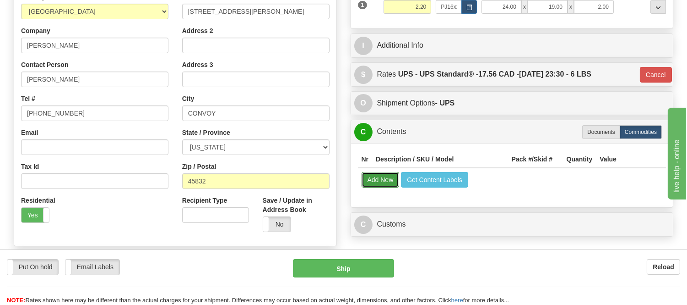
click at [381, 184] on button "Add New" at bounding box center [381, 180] width 38 height 16
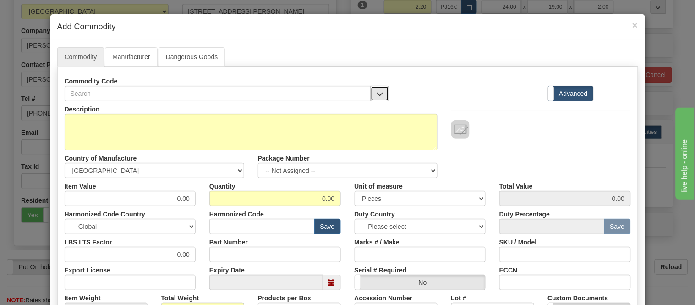
click at [371, 93] on button "button" at bounding box center [380, 94] width 18 height 16
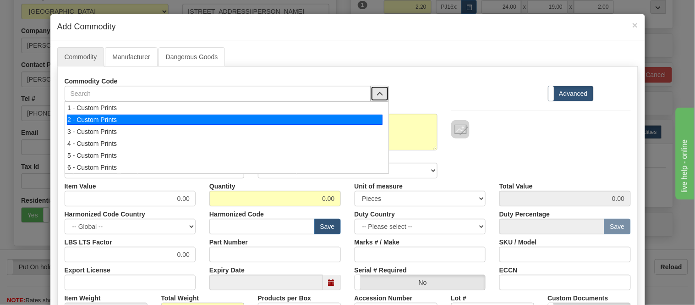
click at [365, 121] on div "2 - Custom Prints" at bounding box center [225, 120] width 316 height 10
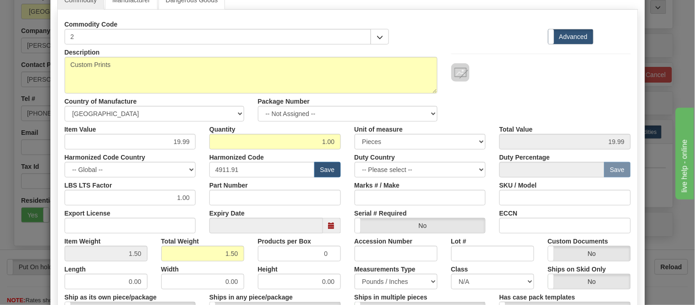
scroll to position [203, 0]
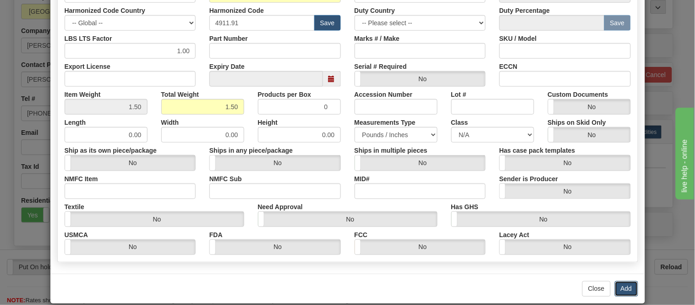
click at [622, 286] on button "Add" at bounding box center [626, 289] width 23 height 16
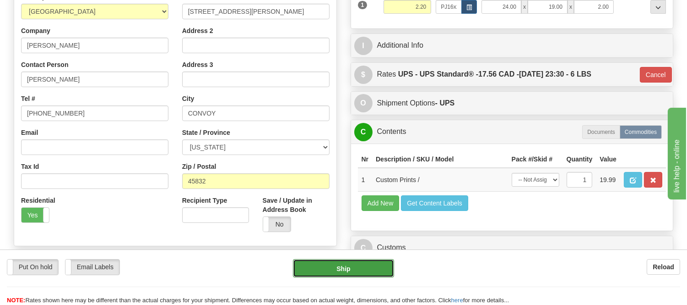
click at [344, 263] on button "Ship" at bounding box center [343, 268] width 101 height 18
